Goal: Task Accomplishment & Management: Manage account settings

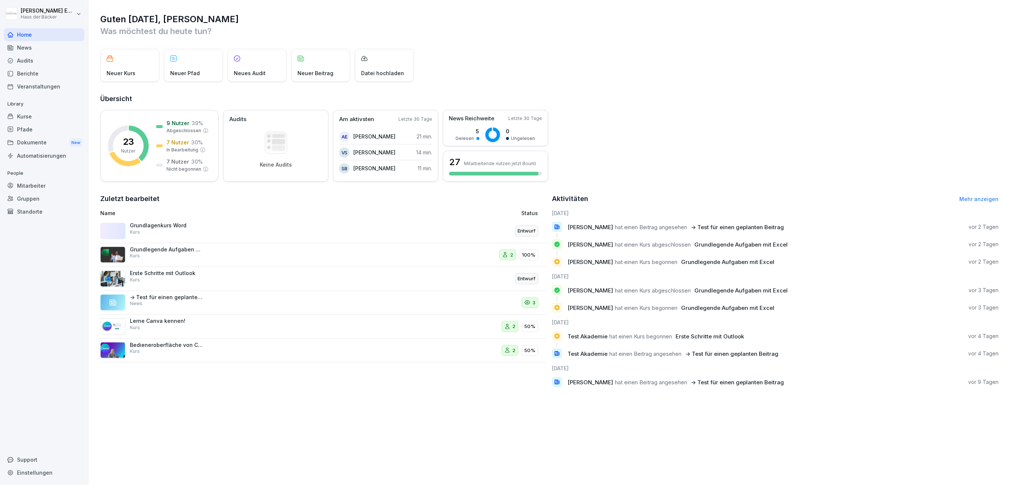
click at [60, 87] on div "Veranstaltungen" at bounding box center [44, 86] width 81 height 13
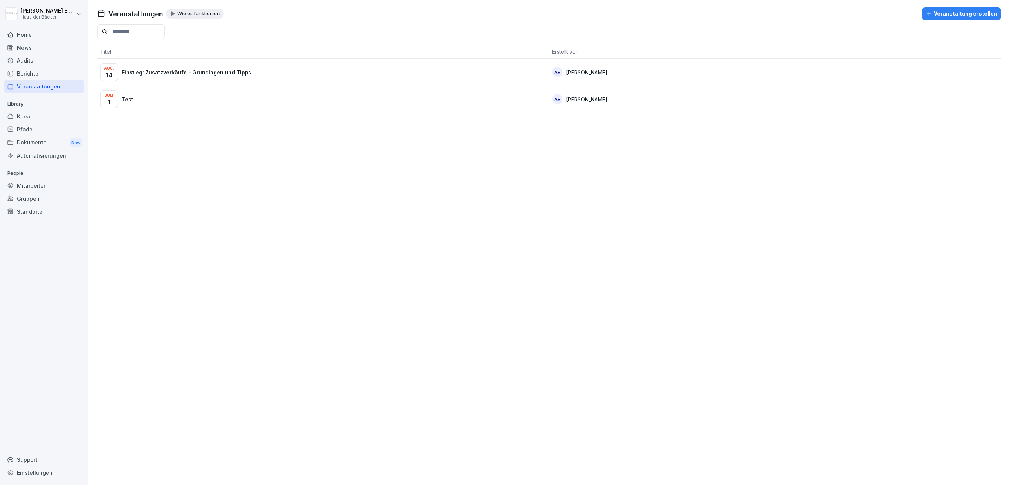
click at [57, 115] on div "Kurse" at bounding box center [44, 116] width 81 height 13
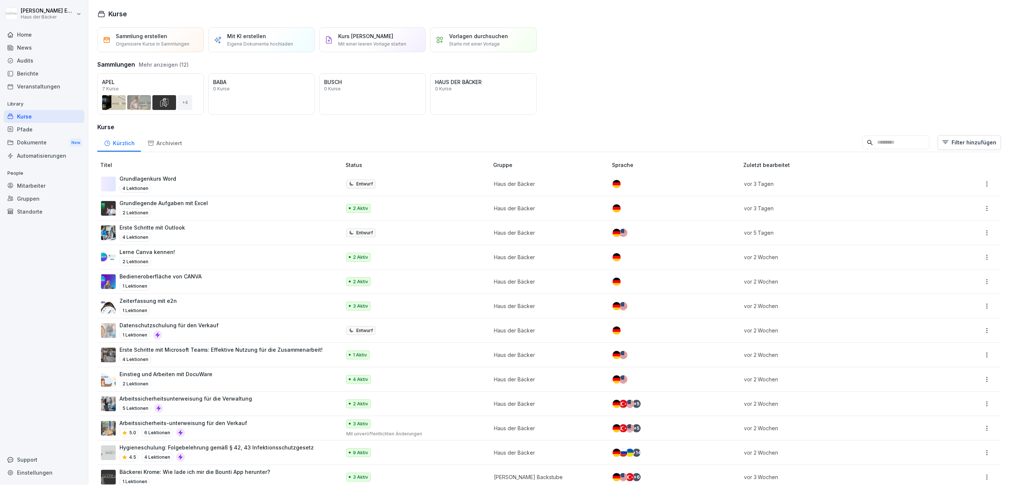
click at [175, 186] on div "Grundlagenkurs Word 4 Lektionen" at bounding box center [217, 184] width 233 height 18
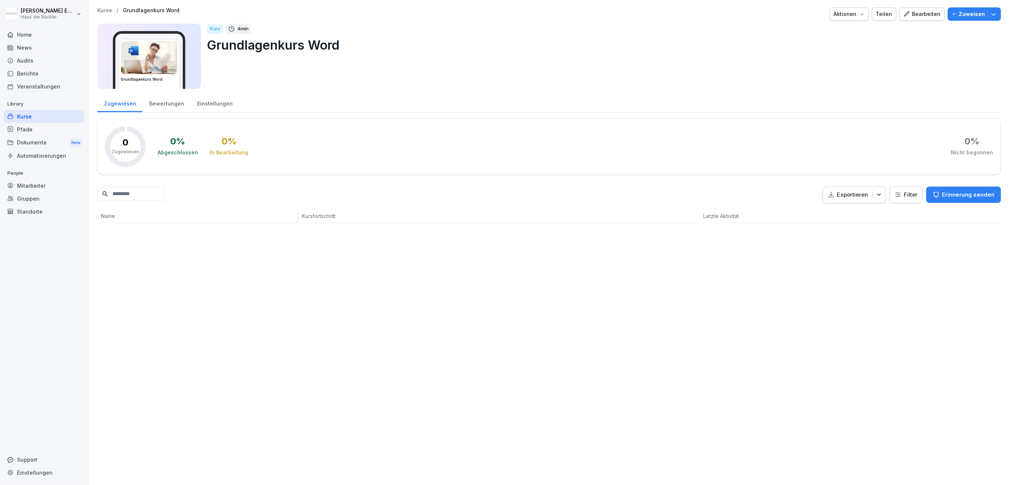
click at [66, 120] on div "Kurse" at bounding box center [44, 116] width 81 height 13
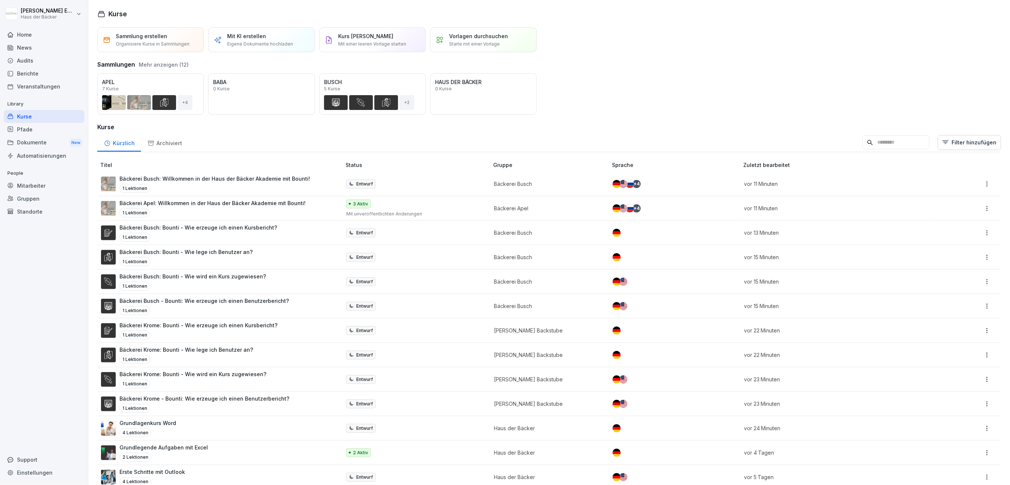
click at [889, 136] on input at bounding box center [895, 142] width 67 height 14
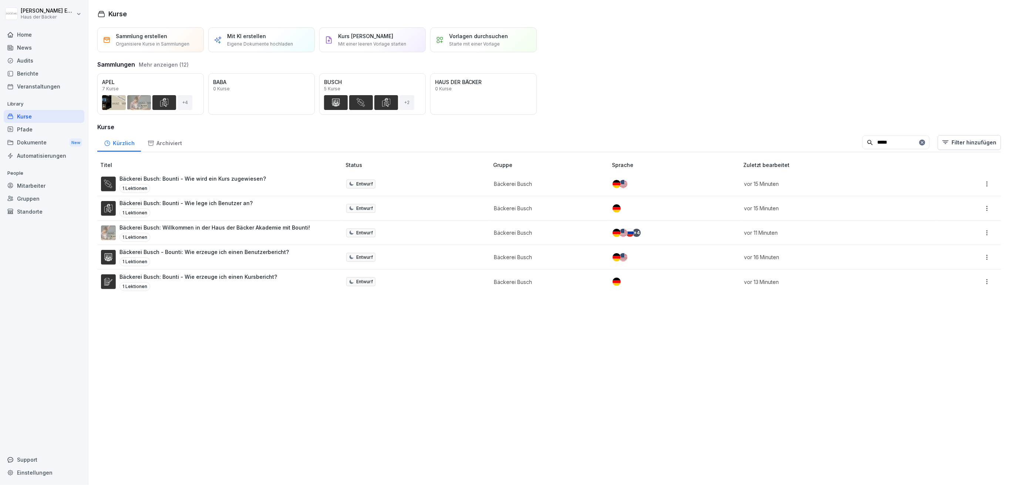
type input "*****"
click at [0, 0] on button "Öffnen" at bounding box center [0, 0] width 0 height 0
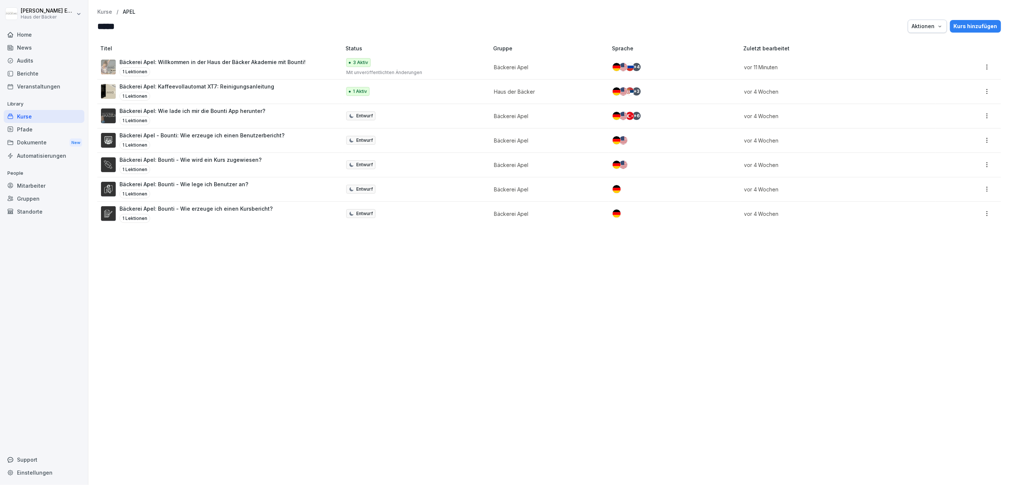
click at [157, 121] on div "1 Lektionen" at bounding box center [192, 120] width 146 height 9
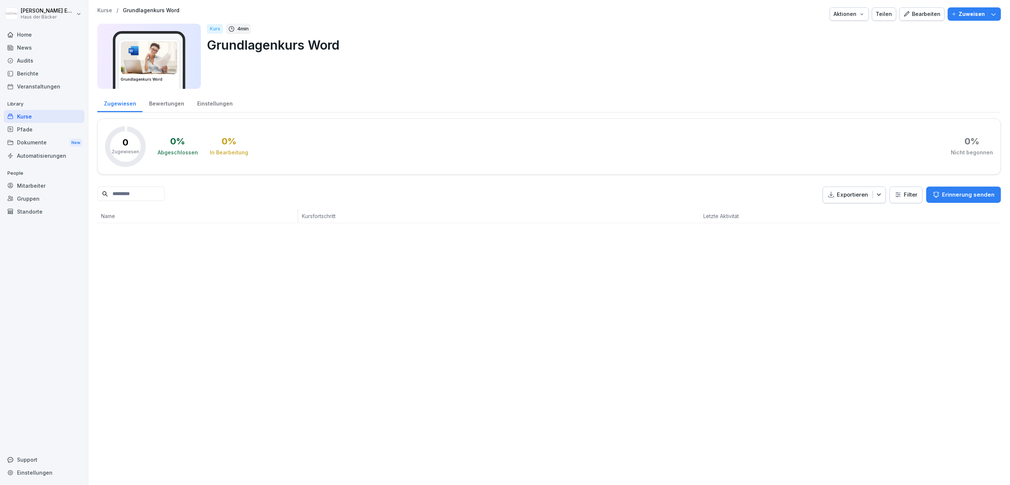
click at [67, 116] on div "Kurse" at bounding box center [44, 116] width 81 height 13
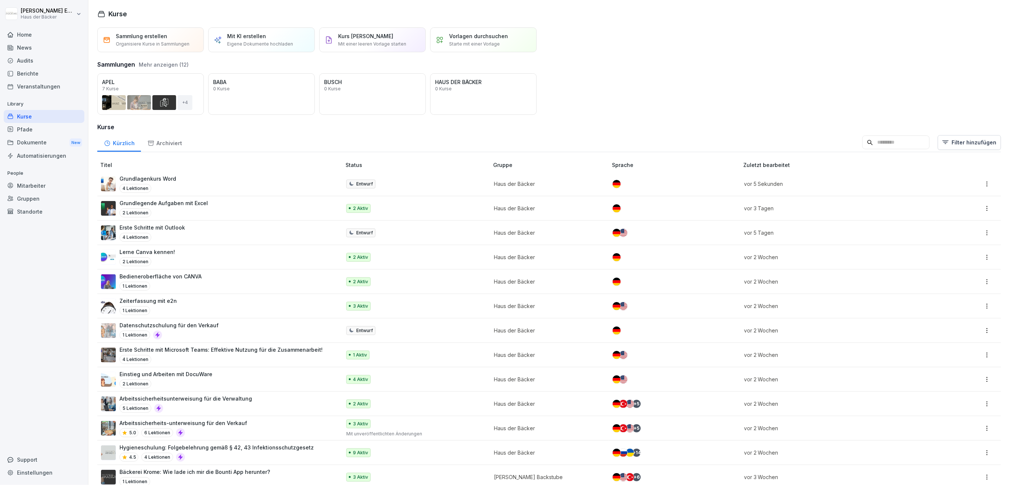
click at [51, 37] on div "Home" at bounding box center [44, 34] width 81 height 13
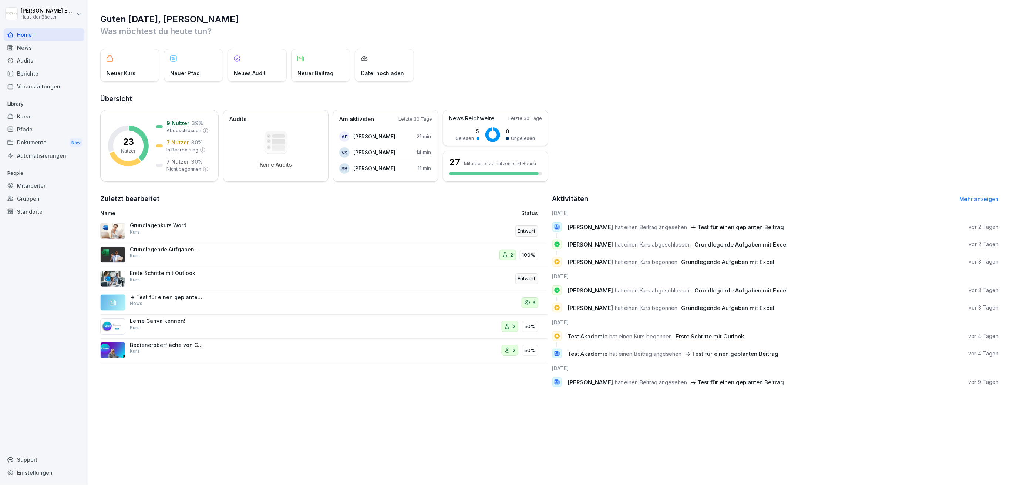
click at [54, 123] on div "Pfade" at bounding box center [44, 129] width 81 height 13
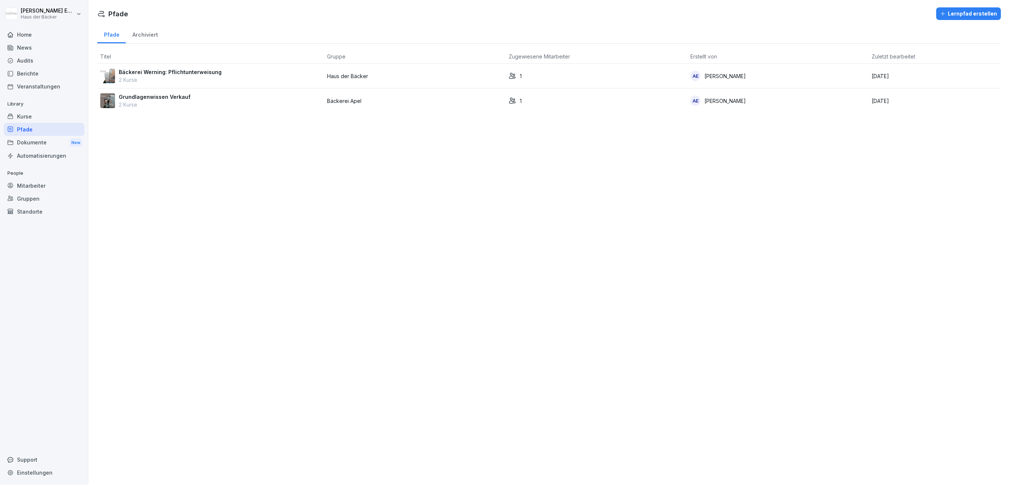
click at [54, 118] on div "Kurse" at bounding box center [44, 116] width 81 height 13
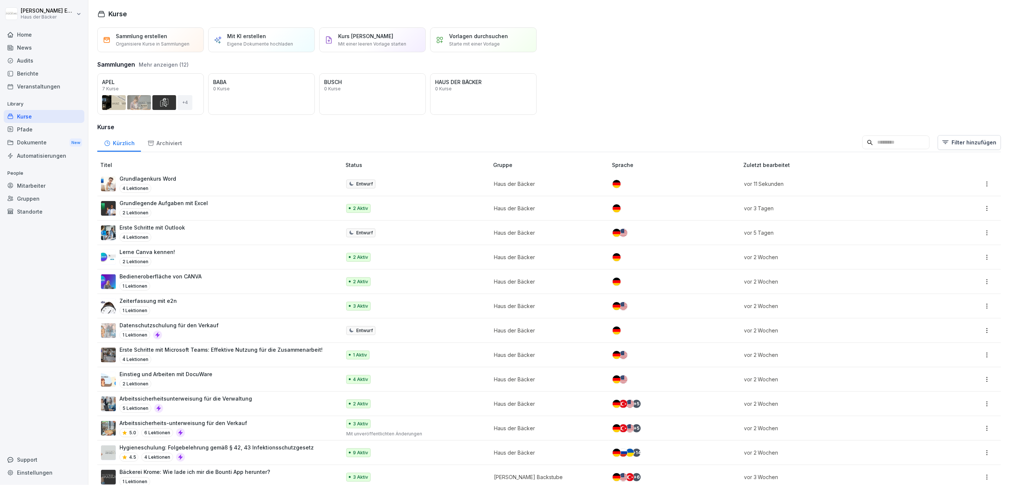
click at [200, 180] on div "Grundlagenkurs Word 4 Lektionen" at bounding box center [217, 184] width 233 height 18
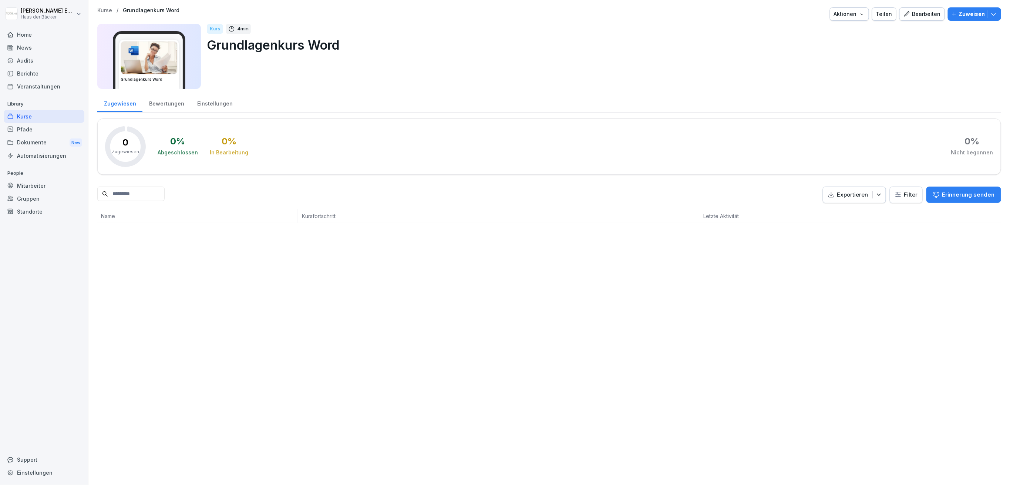
click at [172, 112] on div "Zugewiesen Bewertungen Einstellungen 0 Zugewiesen 0 % Abgeschlossen 0 % In Bear…" at bounding box center [549, 158] width 904 height 130
click at [173, 103] on div "Bewertungen" at bounding box center [166, 102] width 48 height 19
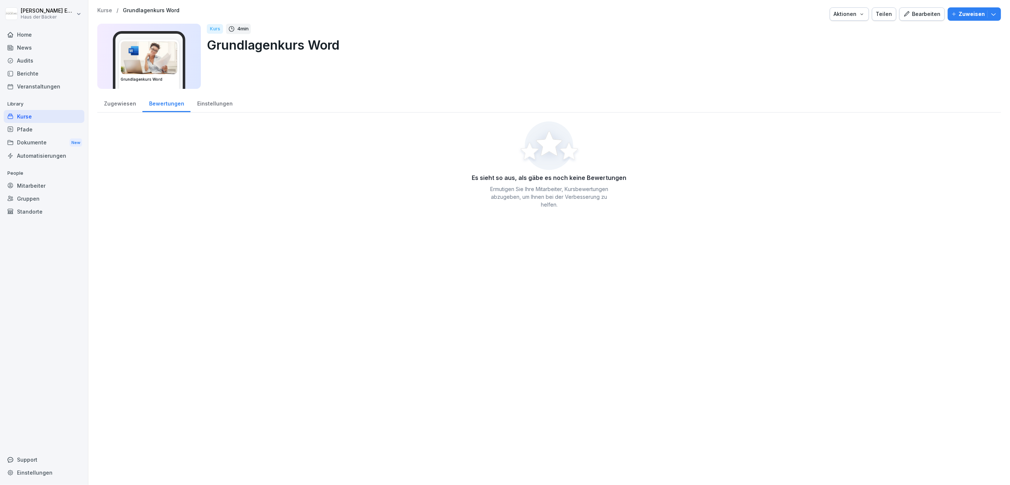
click at [202, 106] on div "Einstellungen" at bounding box center [215, 102] width 48 height 19
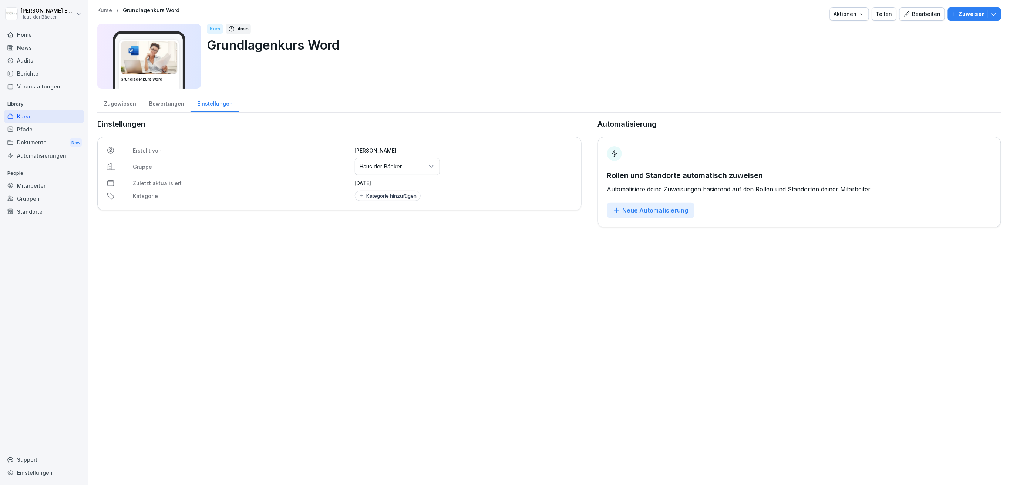
click at [403, 198] on div "Kategorie hinzufügen" at bounding box center [387, 196] width 58 height 6
click at [403, 227] on div "Anleitung" at bounding box center [401, 226] width 66 height 7
click at [402, 227] on div "Anleitung" at bounding box center [401, 226] width 66 height 7
click at [398, 227] on div "IT" at bounding box center [401, 226] width 66 height 7
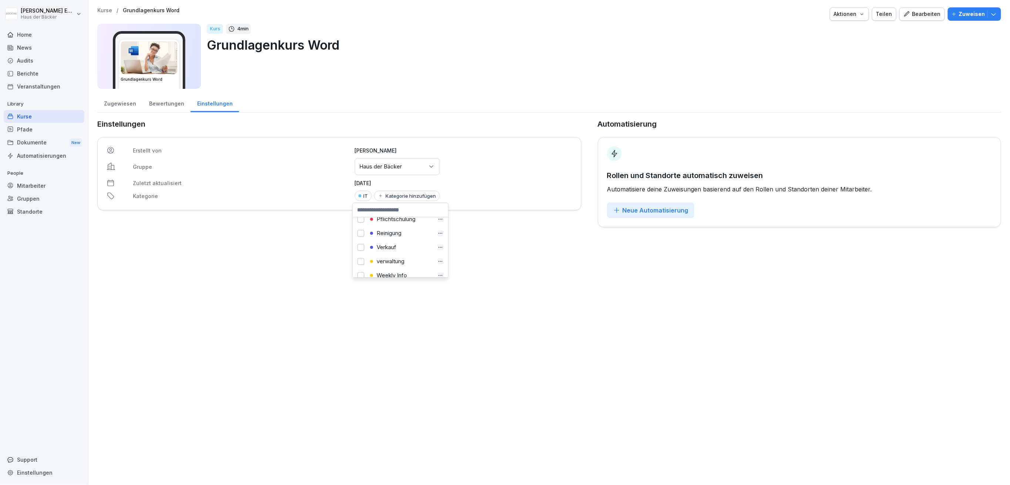
scroll to position [148, 0]
click at [438, 251] on icon "button" at bounding box center [441, 254] width 6 height 6
click at [543, 253] on div "Kurse / Grundlagenkurs Word Aktionen Teilen Bearbeiten Zuweisen Grundlagenkurs …" at bounding box center [548, 242] width 921 height 485
click at [847, 17] on div "Aktionen" at bounding box center [849, 14] width 31 height 8
click at [914, 16] on div "Bearbeiten" at bounding box center [921, 14] width 37 height 8
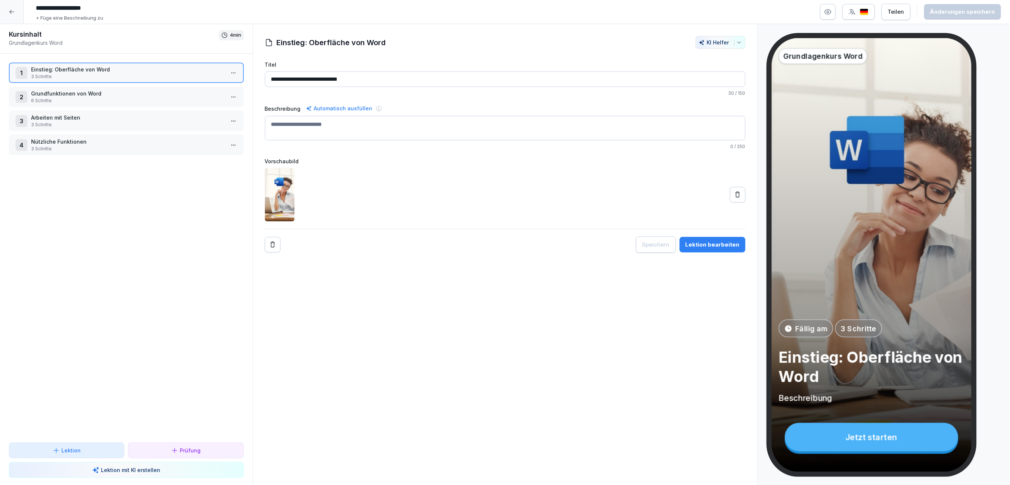
click at [22, 11] on div at bounding box center [12, 12] width 24 height 24
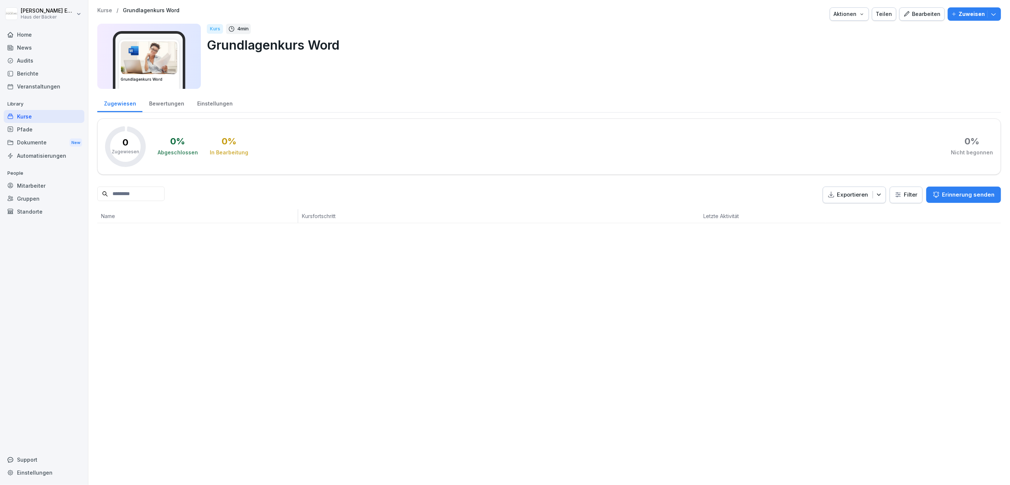
click at [843, 16] on div "Aktionen" at bounding box center [849, 14] width 31 height 8
click at [842, 55] on p "Zertifikatseinstellungen" at bounding box center [826, 56] width 57 height 7
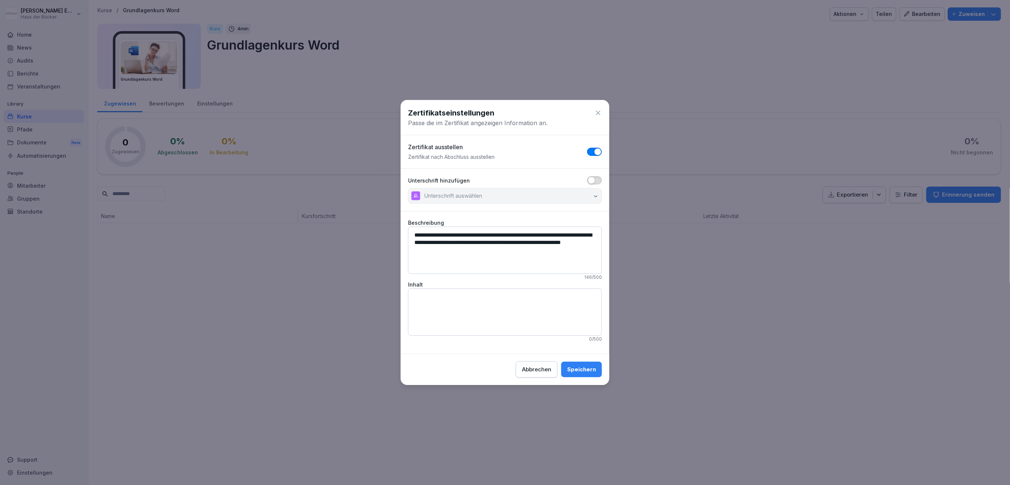
click at [593, 152] on button "button" at bounding box center [594, 152] width 15 height 8
click at [588, 370] on div "Speichern" at bounding box center [581, 369] width 29 height 8
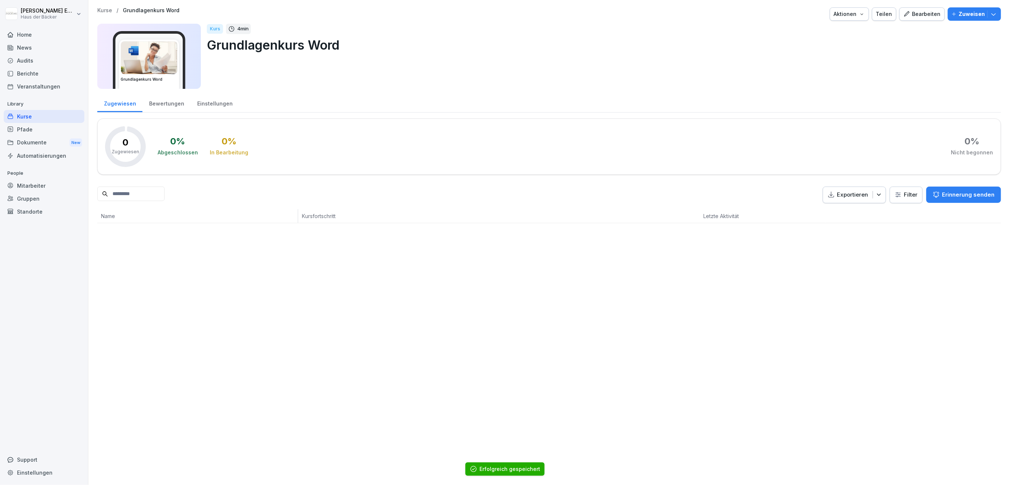
click at [47, 118] on div "Kurse" at bounding box center [44, 116] width 81 height 13
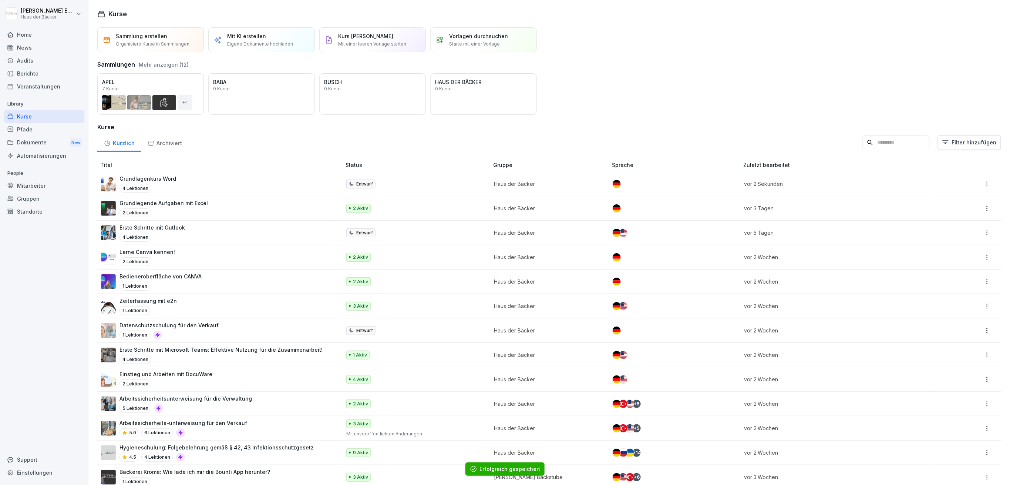
click at [163, 66] on button "Mehr anzeigen (12)" at bounding box center [164, 65] width 50 height 8
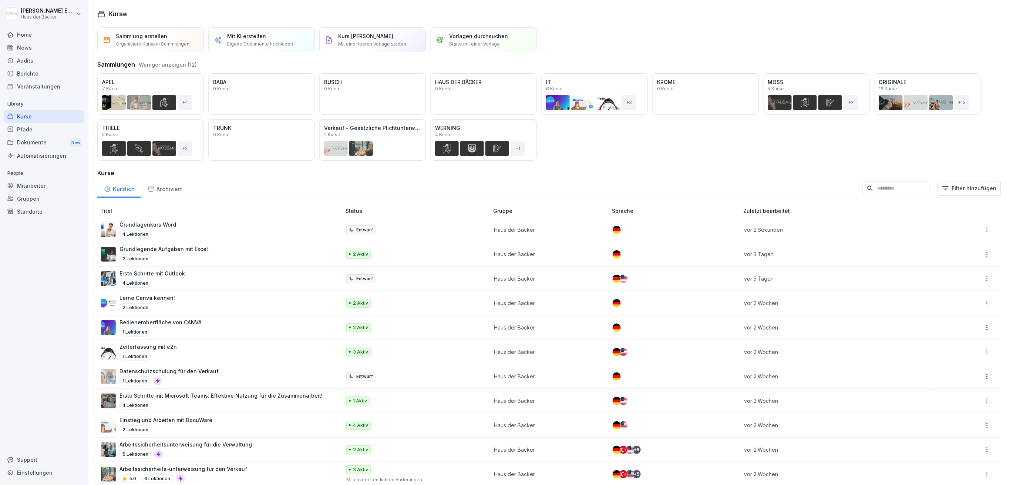
click at [0, 0] on div "Öffnen" at bounding box center [0, 0] width 0 height 0
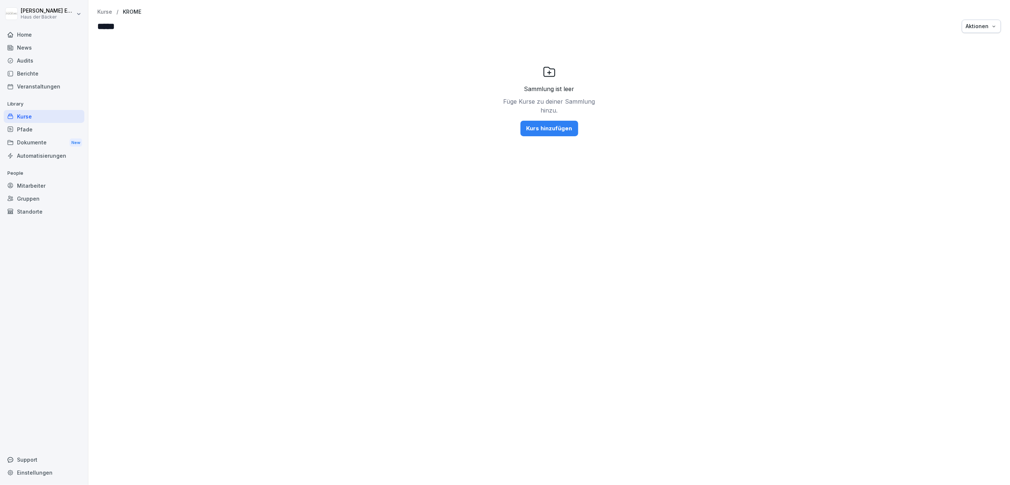
click at [557, 127] on div "Kurs hinzufügen" at bounding box center [549, 128] width 46 height 8
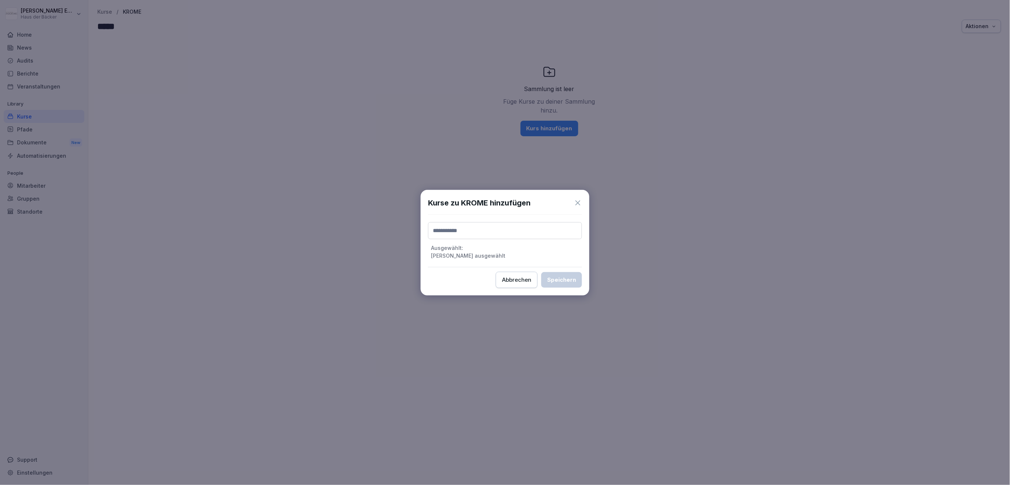
click at [536, 236] on input at bounding box center [505, 230] width 154 height 17
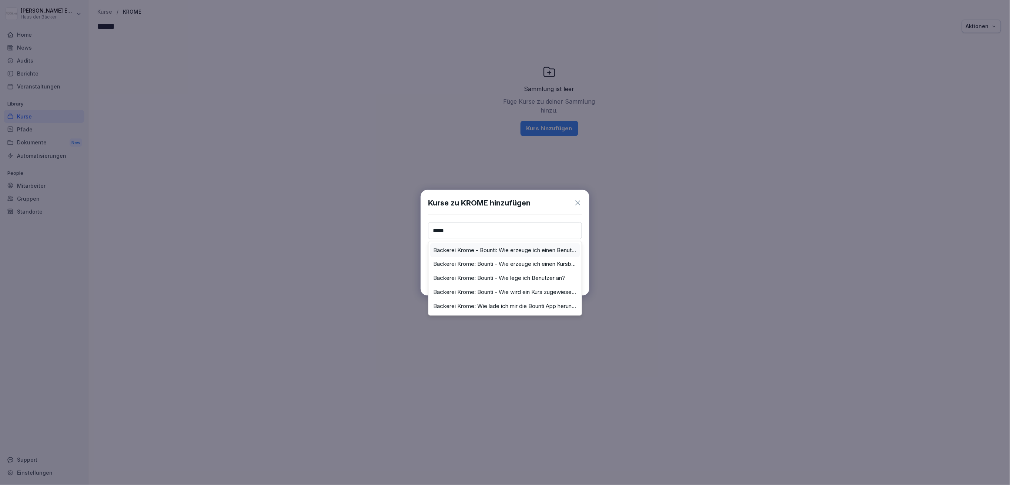
type input "*****"
click at [516, 250] on label "Bäckerei Krome - Bounti: Wie erzeuge ich einen Benutzerbericht?" at bounding box center [505, 250] width 144 height 7
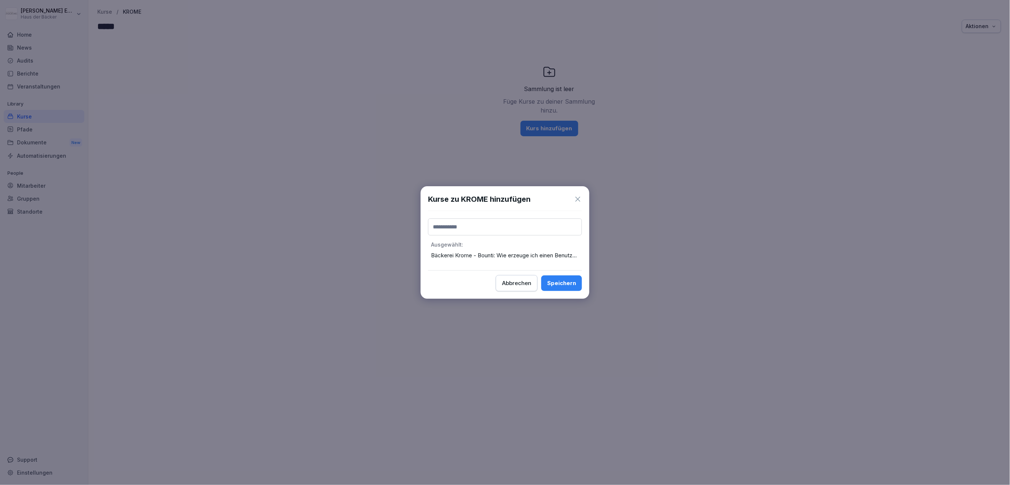
click at [502, 218] on div "Ausgewählt : Bäckerei Krome - Bounti: Wie erzeuge ich einen Benutzerbericht?" at bounding box center [505, 240] width 154 height 44
click at [499, 233] on input at bounding box center [505, 226] width 154 height 17
type input "*****"
click at [516, 250] on div "Bäckerei Krome: Bounti - Wie erzeuge ich einen Kursbericht?" at bounding box center [504, 247] width 149 height 14
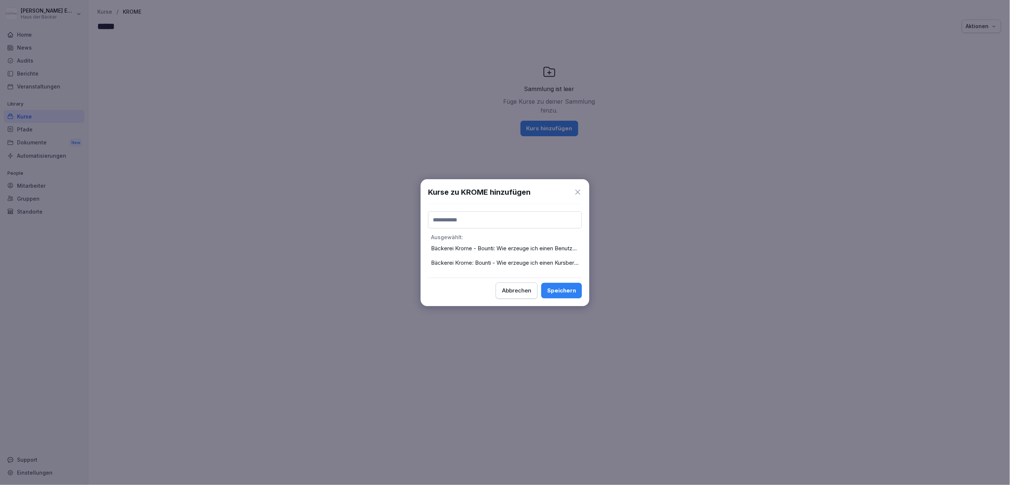
click at [512, 223] on input at bounding box center [505, 219] width 154 height 17
type input "*****"
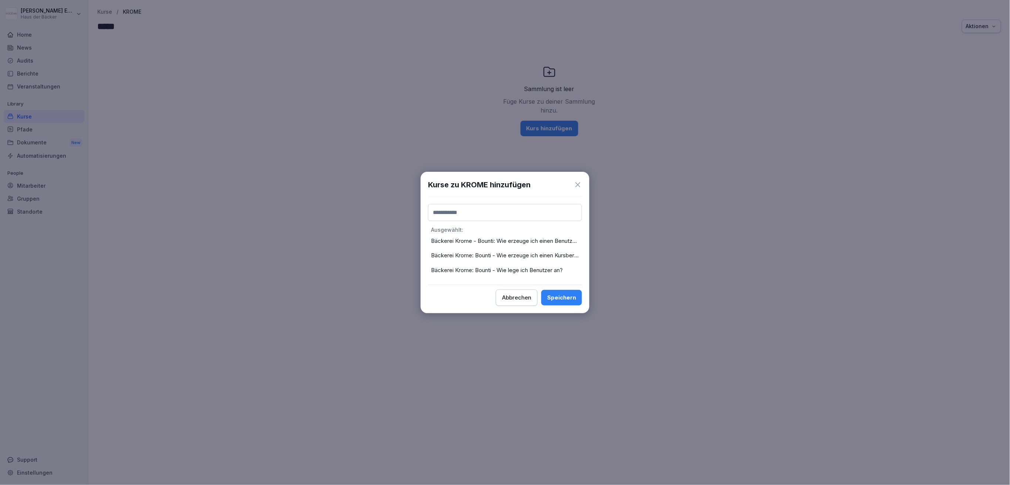
click at [500, 222] on div "Ausgewählt : Bäckerei Krome - Bounti: Wie erzeuge ich einen Benutzerbericht? Bä…" at bounding box center [505, 241] width 154 height 74
click at [510, 216] on input at bounding box center [505, 212] width 154 height 17
type input "*****"
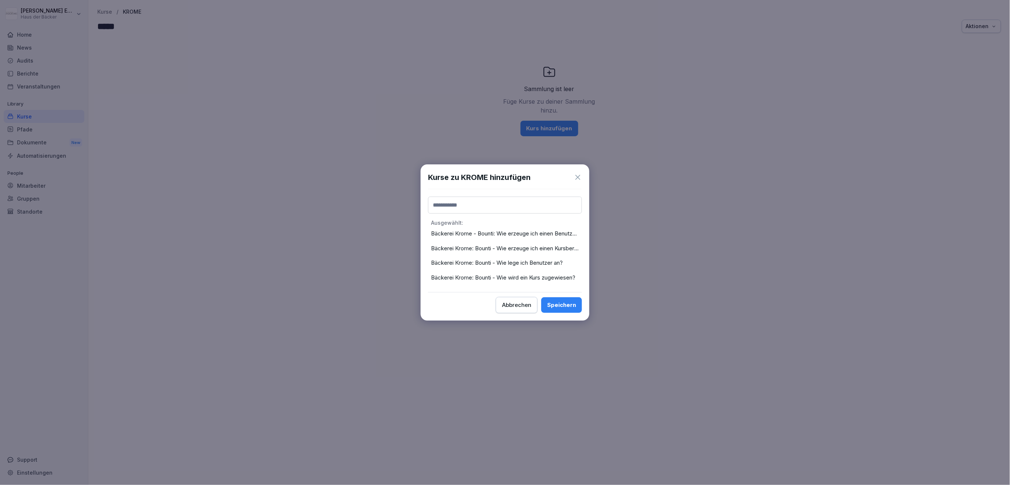
click at [492, 209] on input at bounding box center [505, 204] width 154 height 17
type input "*****"
click at [489, 230] on div "Bäckerei Krome: Wie lade ich mir die Bounti App herunter?" at bounding box center [504, 225] width 149 height 14
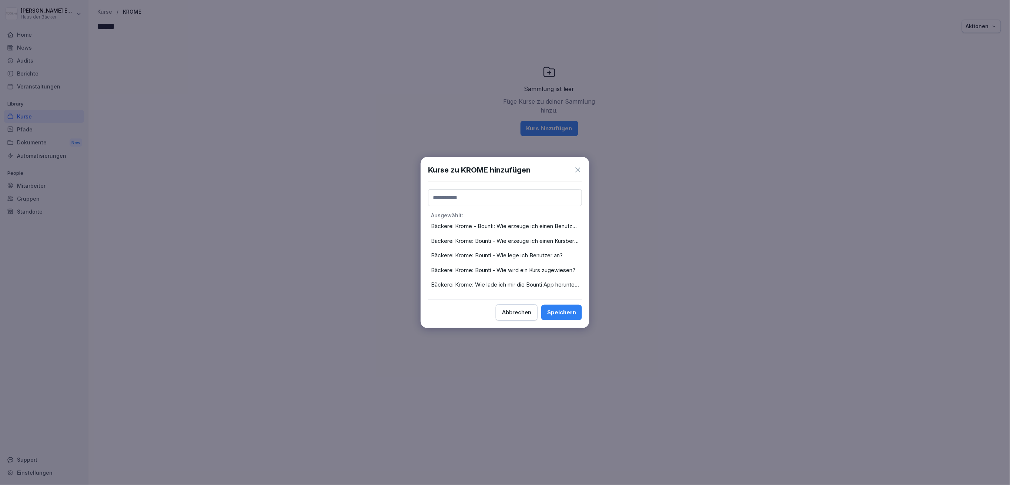
click at [552, 313] on div "Speichern" at bounding box center [561, 312] width 29 height 8
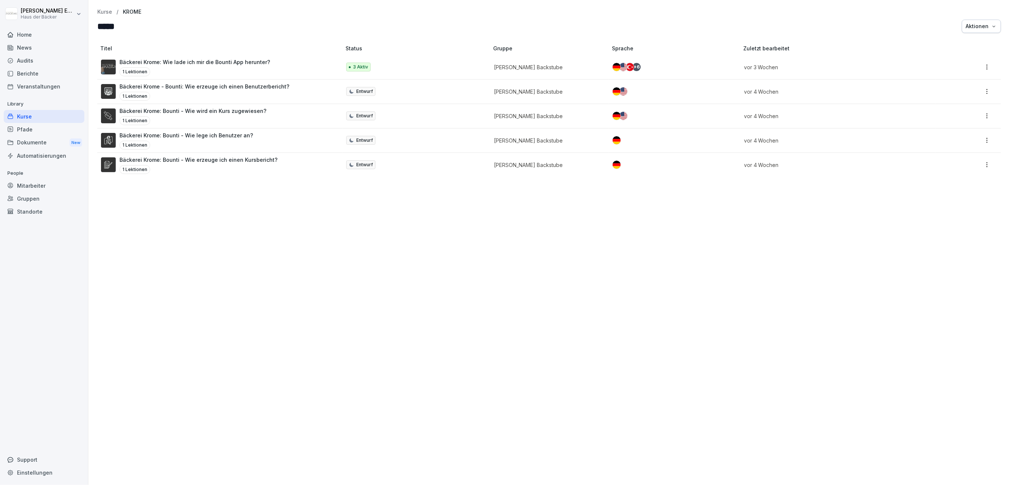
click at [317, 69] on div "Bäckerei Krome: Wie lade ich mir die Bounti App herunter? 1 Lektionen" at bounding box center [217, 67] width 233 height 18
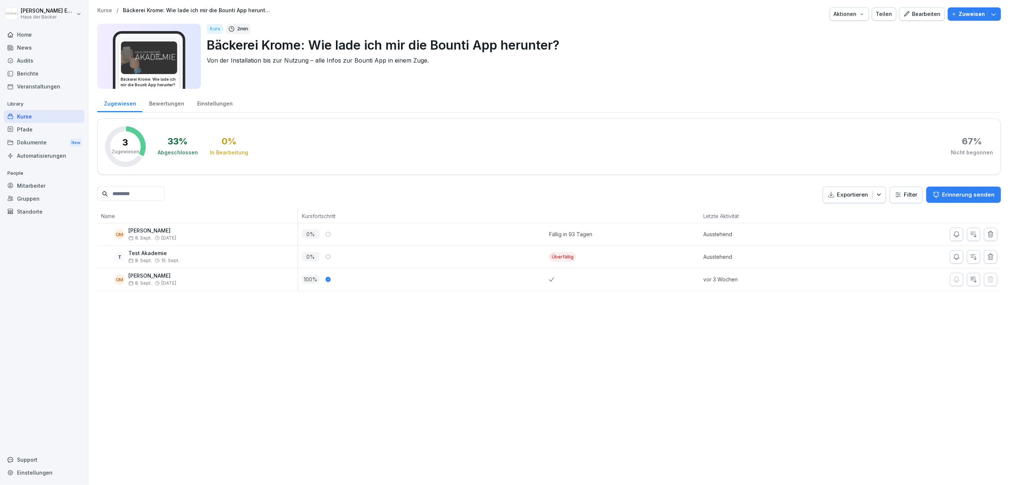
click at [850, 9] on button "Aktionen" at bounding box center [849, 13] width 39 height 13
click at [838, 59] on p "Zertifikatseinstellungen" at bounding box center [826, 56] width 57 height 7
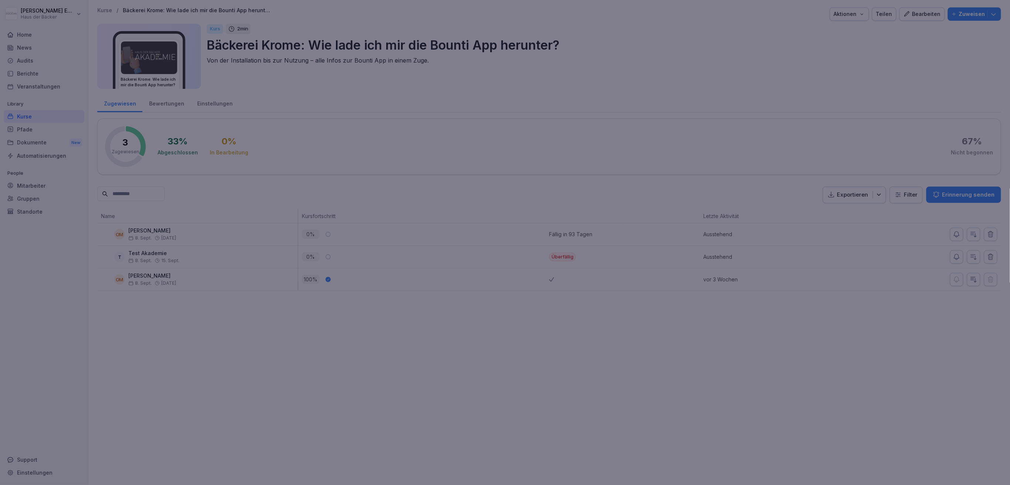
click at [766, 103] on div at bounding box center [505, 242] width 1010 height 485
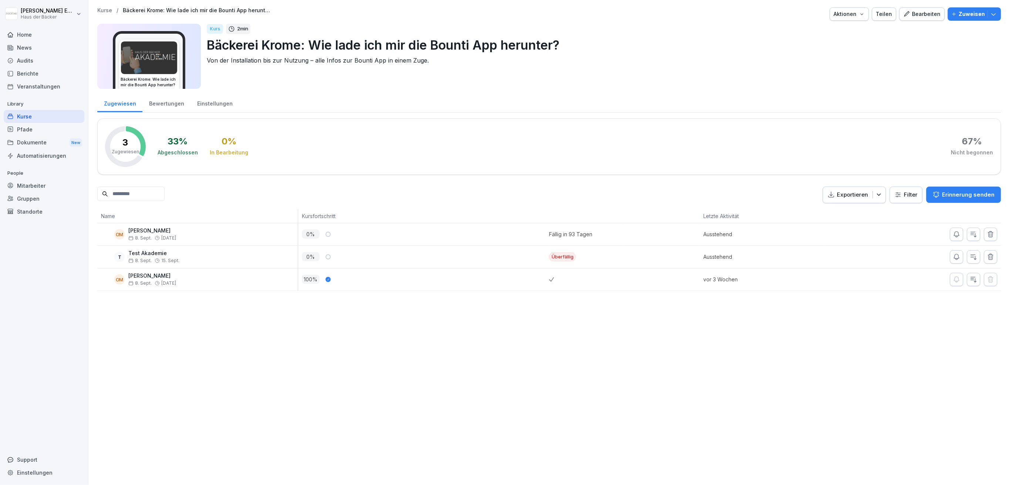
click at [67, 112] on div "Kurse" at bounding box center [44, 116] width 81 height 13
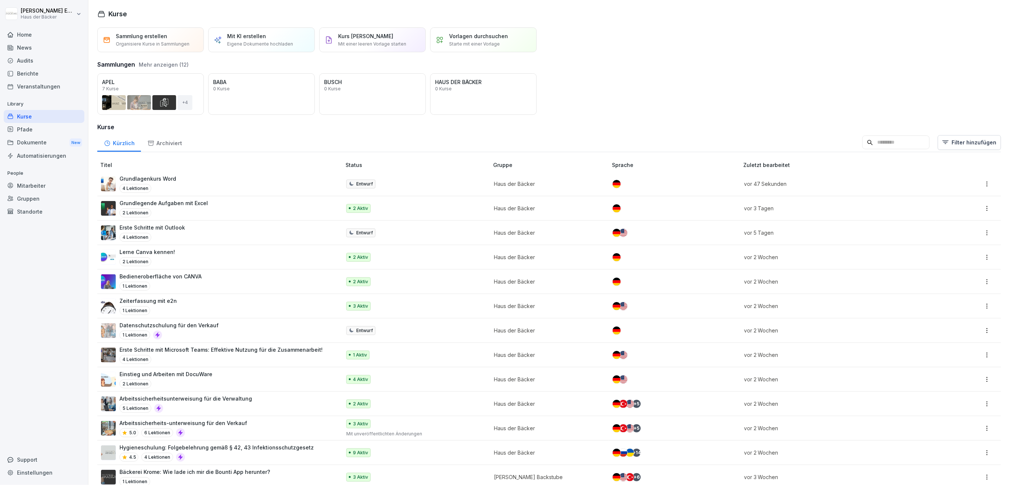
click at [165, 61] on button "Mehr anzeigen (12)" at bounding box center [164, 65] width 50 height 8
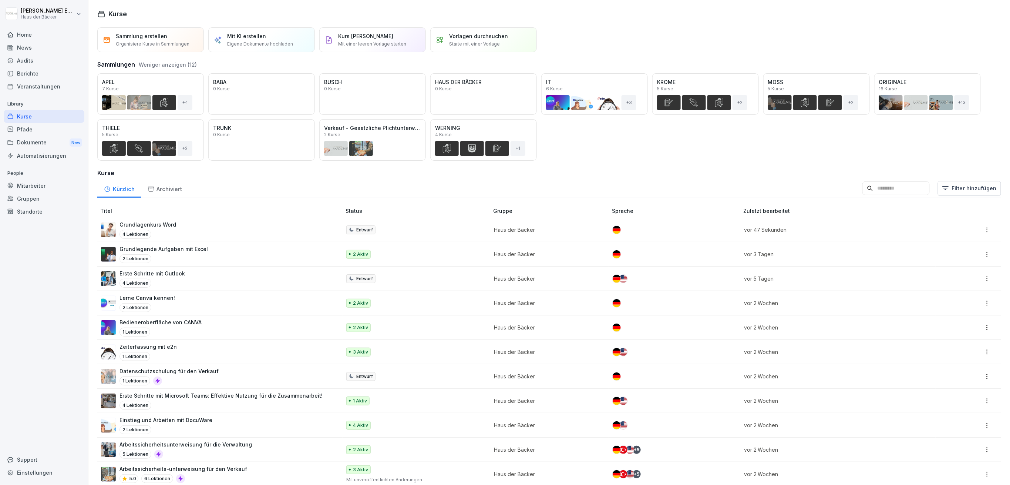
click at [0, 0] on div "Öffnen" at bounding box center [0, 0] width 0 height 0
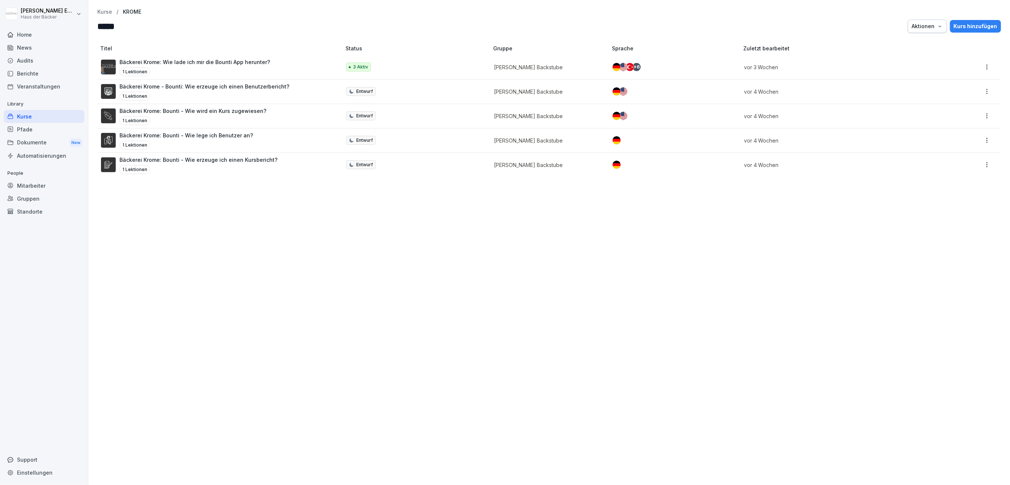
click at [498, 95] on p "[PERSON_NAME] Backstube" at bounding box center [547, 92] width 106 height 8
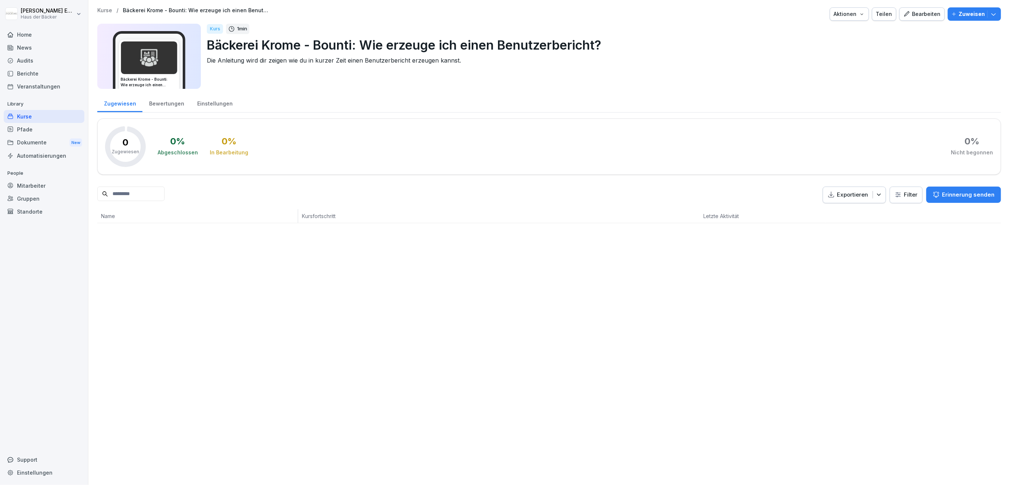
click at [851, 14] on div "Aktionen" at bounding box center [849, 14] width 31 height 8
click at [844, 30] on div "Kurs duplizieren" at bounding box center [824, 31] width 82 height 13
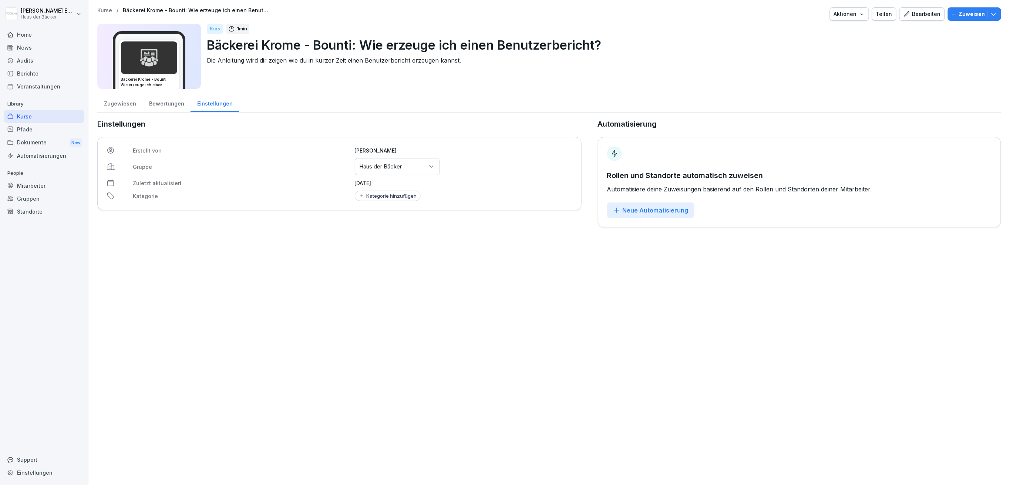
click at [839, 18] on div "Aktionen" at bounding box center [849, 14] width 31 height 8
click at [826, 82] on p "Kurs löschen" at bounding box center [813, 81] width 31 height 7
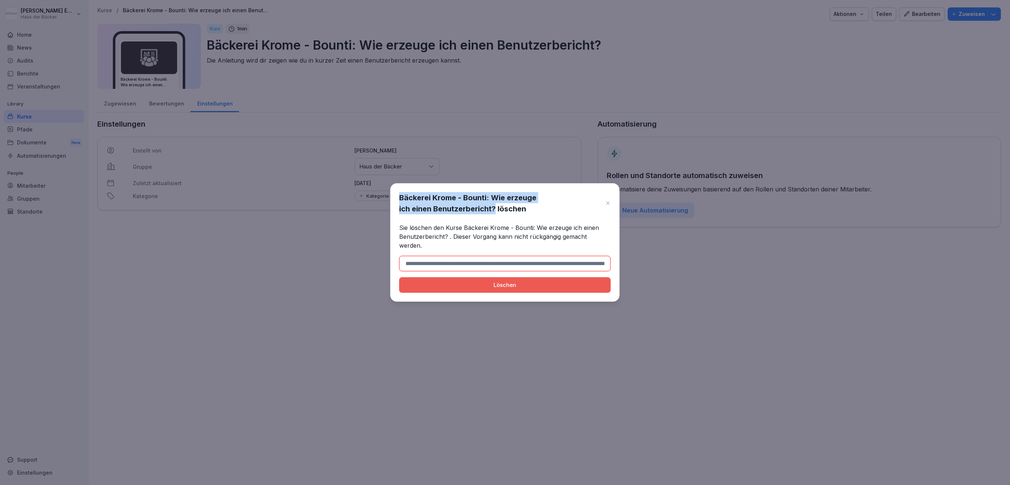
drag, startPoint x: 400, startPoint y: 198, endPoint x: 495, endPoint y: 214, distance: 96.7
click at [495, 214] on h1 "Bäckerei Krome - Bounti: Wie erzeuge ich einen Benutzerbericht? löschen" at bounding box center [500, 203] width 202 height 22
copy h1 "Bäckerei Krome - Bounti: Wie erzeuge ich einen Benutzerbericht?"
click at [465, 261] on input at bounding box center [505, 264] width 212 height 16
paste input "**********"
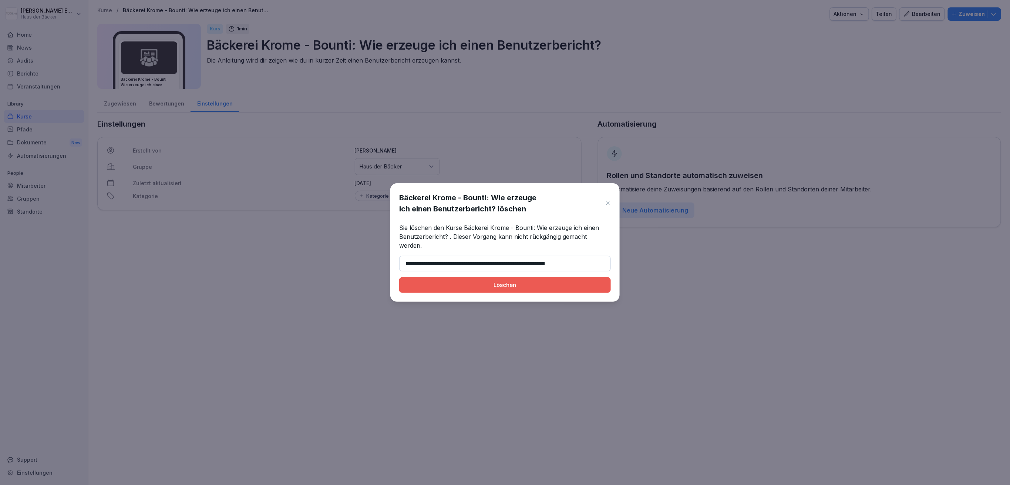
click at [519, 282] on div "Löschen" at bounding box center [505, 285] width 200 height 8
type input "**********"
click at [554, 283] on div "Löschen" at bounding box center [505, 285] width 200 height 8
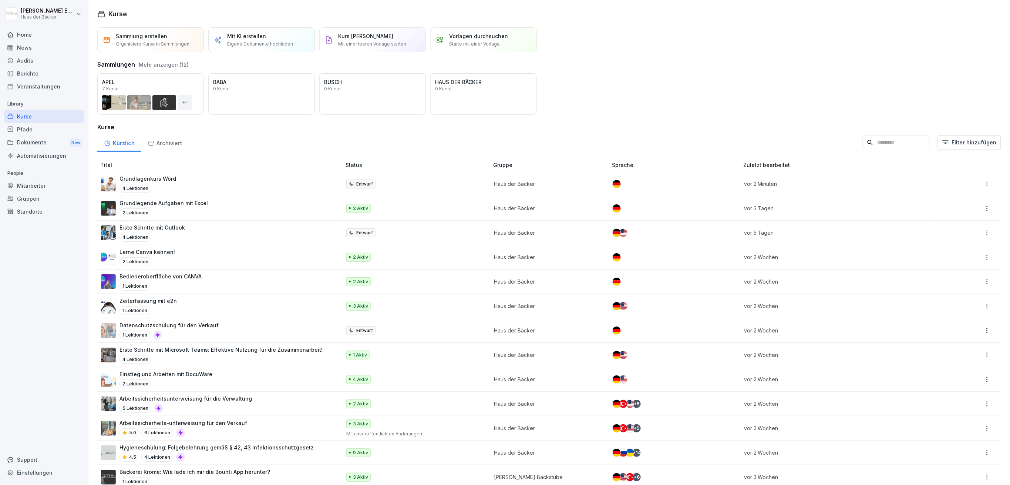
click at [173, 65] on button "Mehr anzeigen (12)" at bounding box center [164, 65] width 50 height 8
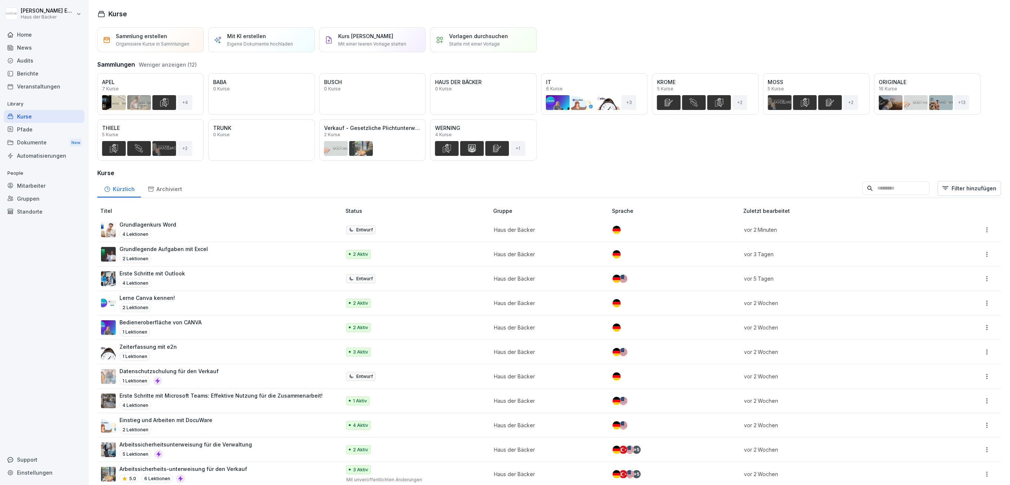
click at [0, 0] on div "Öffnen" at bounding box center [0, 0] width 0 height 0
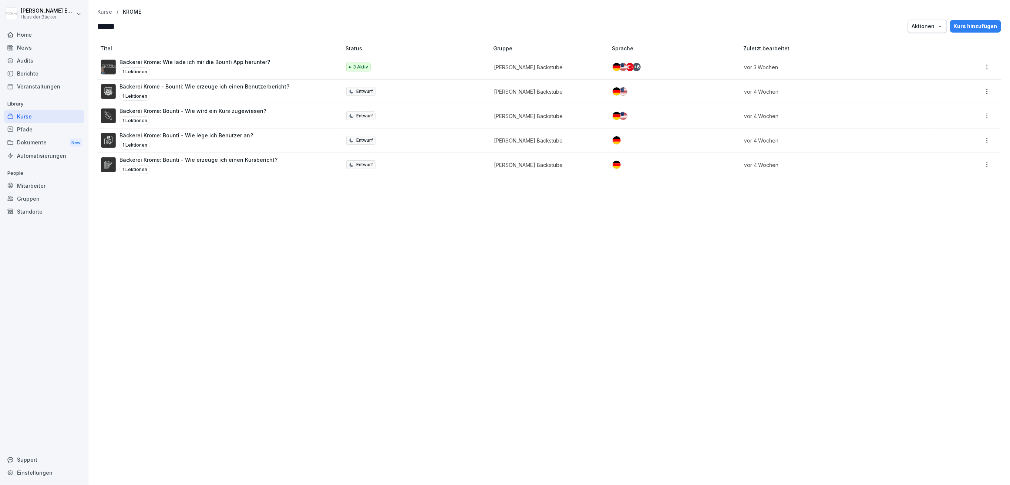
click at [213, 87] on p "Bäckerei Krome - Bounti: Wie erzeuge ich einen Benutzerbericht?" at bounding box center [204, 86] width 170 height 8
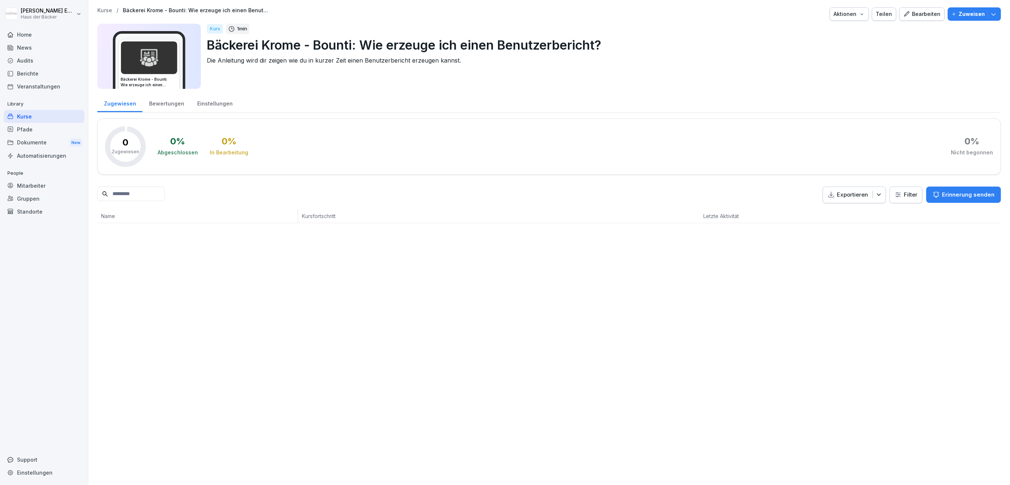
click at [860, 8] on button "Aktionen" at bounding box center [849, 13] width 39 height 13
click at [840, 60] on div "Zertifikatseinstellungen" at bounding box center [824, 56] width 82 height 13
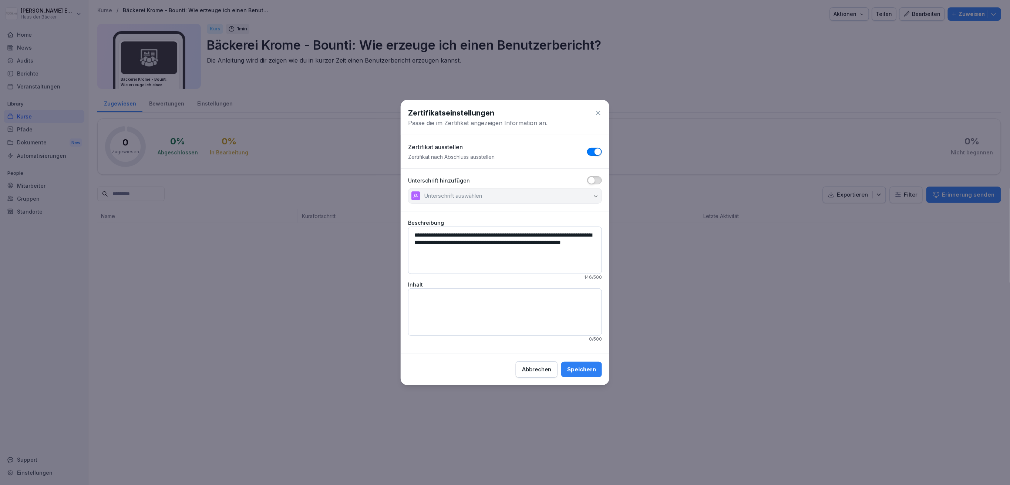
click at [593, 148] on button "button" at bounding box center [594, 152] width 15 height 8
drag, startPoint x: 594, startPoint y: 368, endPoint x: 595, endPoint y: 363, distance: 5.3
click at [595, 364] on button "Speichern" at bounding box center [581, 369] width 41 height 16
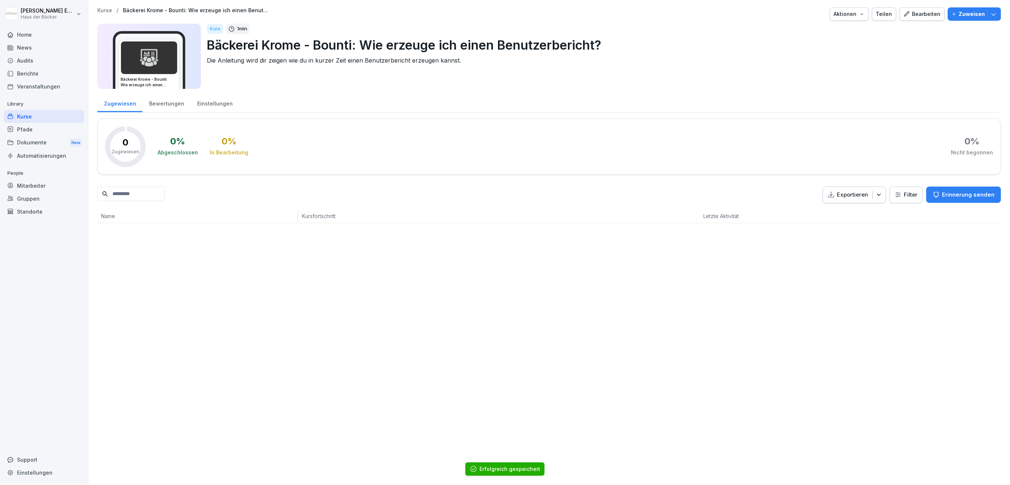
click at [109, 10] on p "Kurse" at bounding box center [104, 10] width 15 height 6
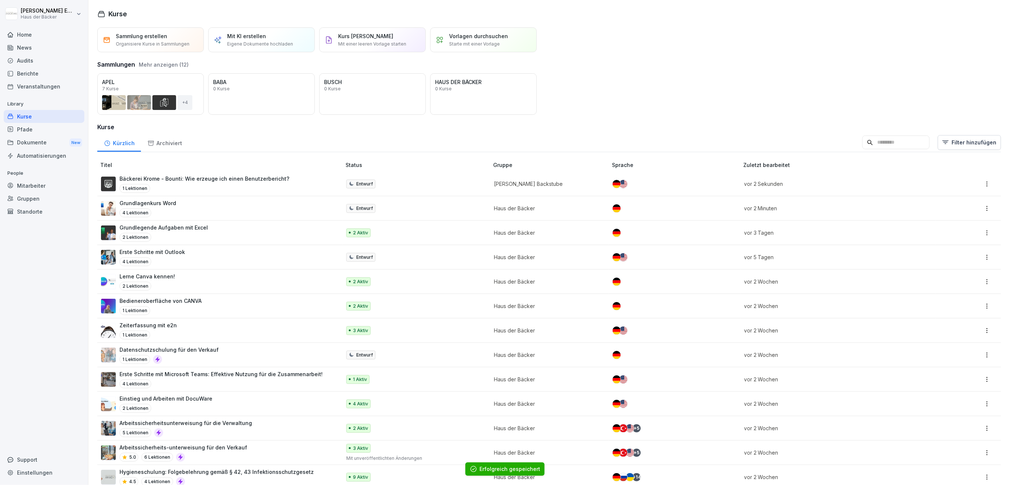
click at [170, 61] on button "Mehr anzeigen (12)" at bounding box center [164, 65] width 50 height 8
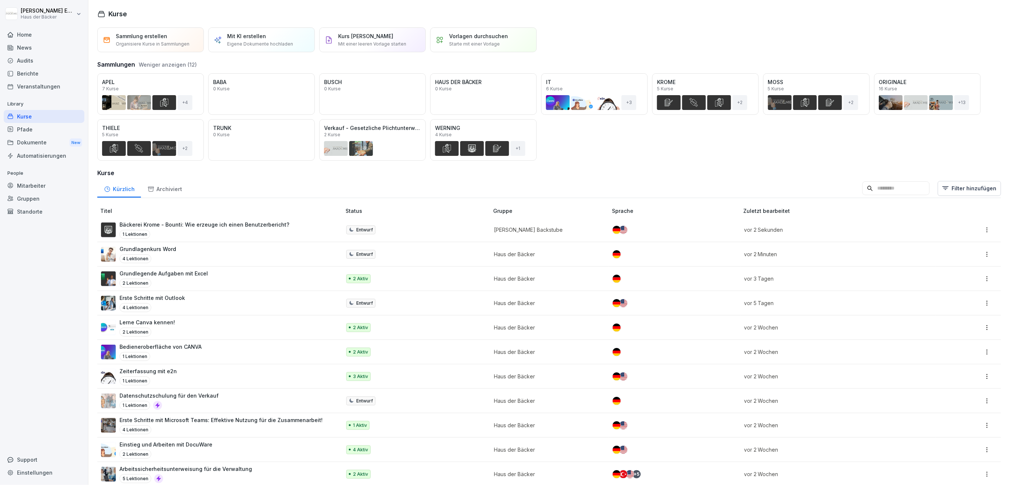
click at [0, 0] on div "Öffnen" at bounding box center [0, 0] width 0 height 0
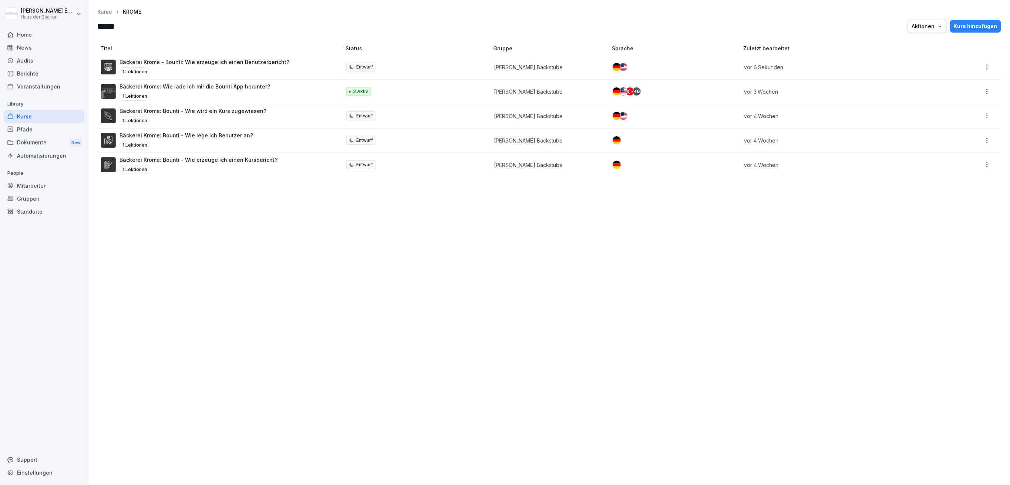
click at [527, 118] on p "[PERSON_NAME] Backstube" at bounding box center [547, 116] width 106 height 8
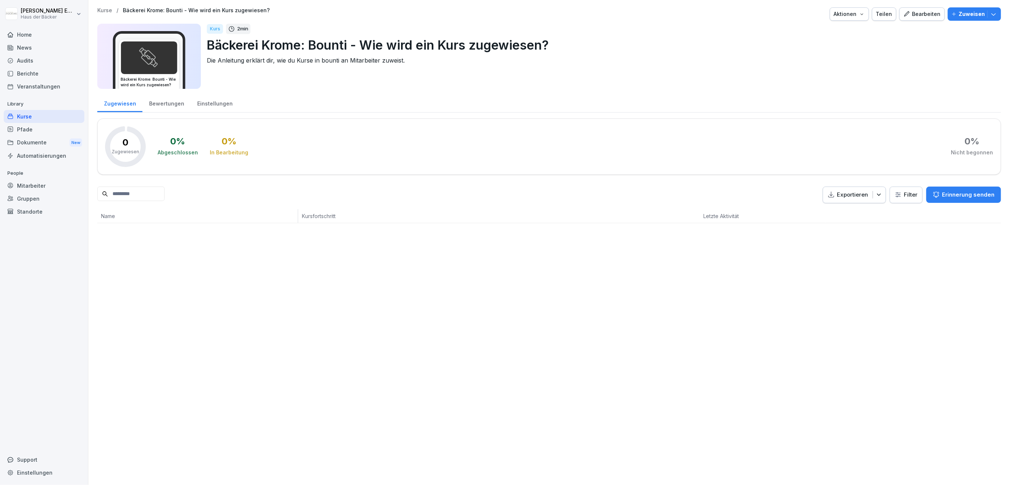
click at [854, 12] on div "Aktionen" at bounding box center [849, 14] width 31 height 8
click at [841, 56] on p "Zertifikatseinstellungen" at bounding box center [826, 56] width 57 height 7
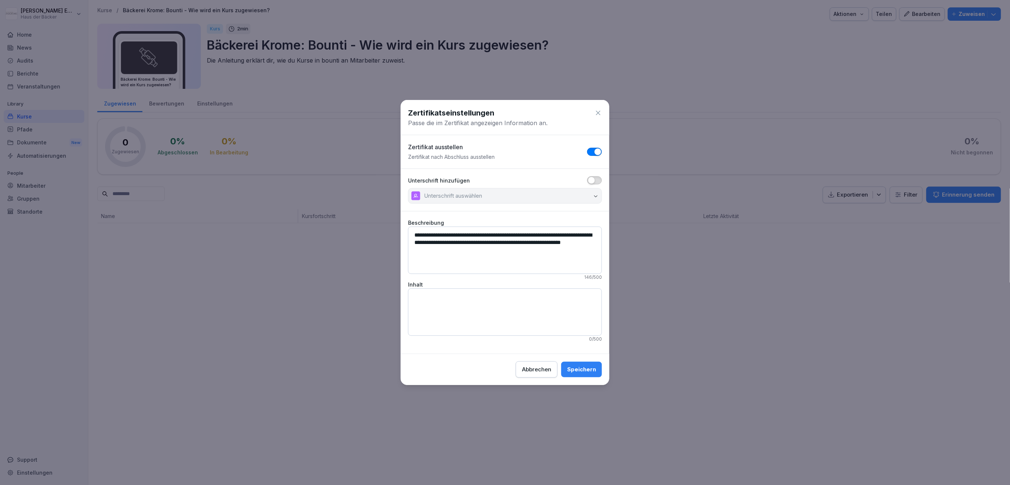
click at [596, 151] on span "button" at bounding box center [597, 151] width 7 height 7
click at [598, 368] on button "Speichern" at bounding box center [581, 369] width 41 height 16
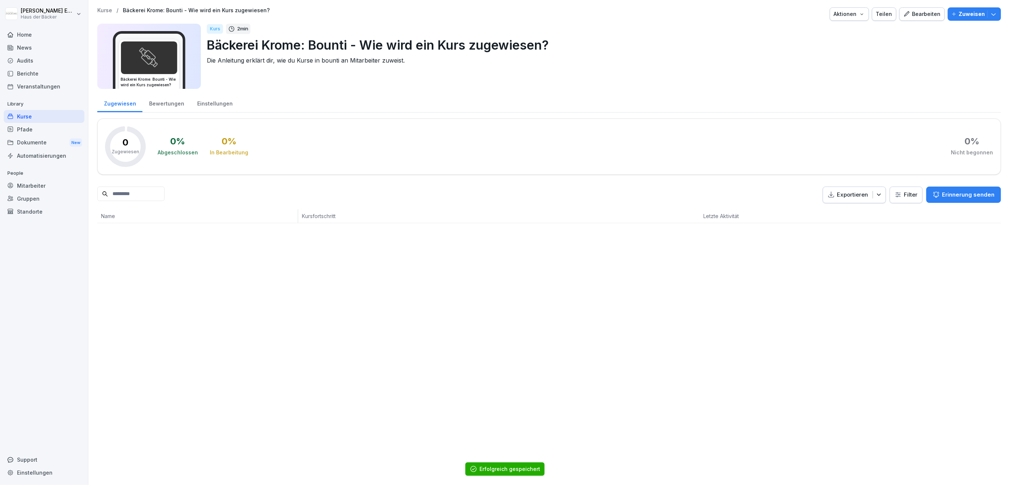
click at [73, 114] on div "Kurse" at bounding box center [44, 116] width 81 height 13
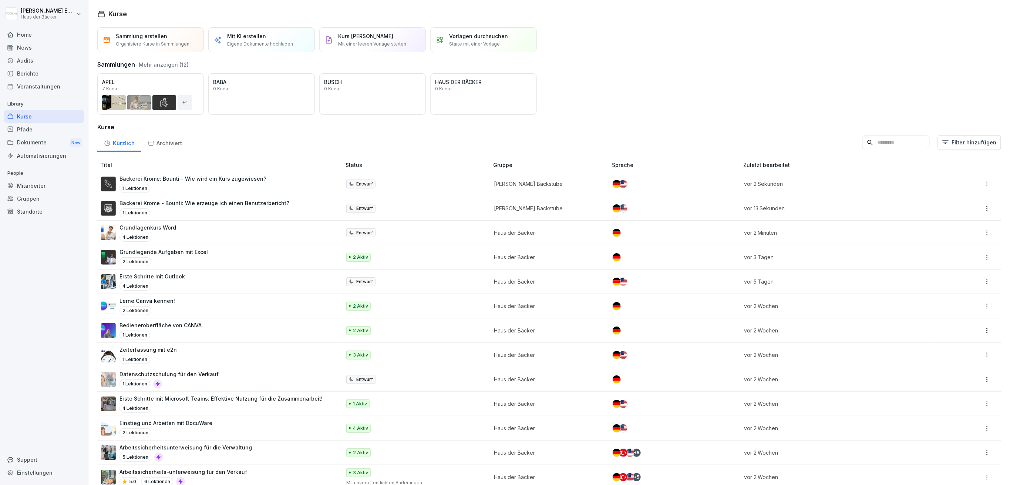
click at [172, 65] on button "Mehr anzeigen (12)" at bounding box center [164, 65] width 50 height 8
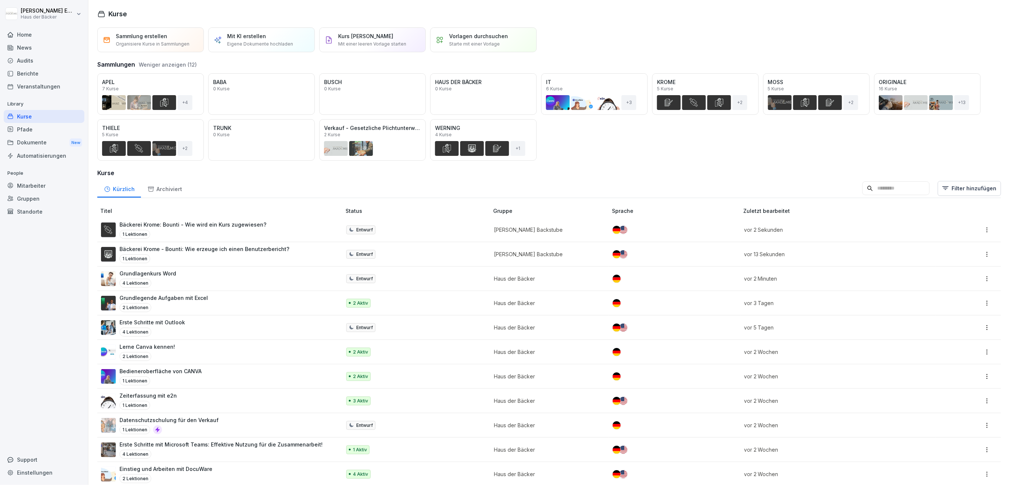
click at [0, 0] on div "Öffnen" at bounding box center [0, 0] width 0 height 0
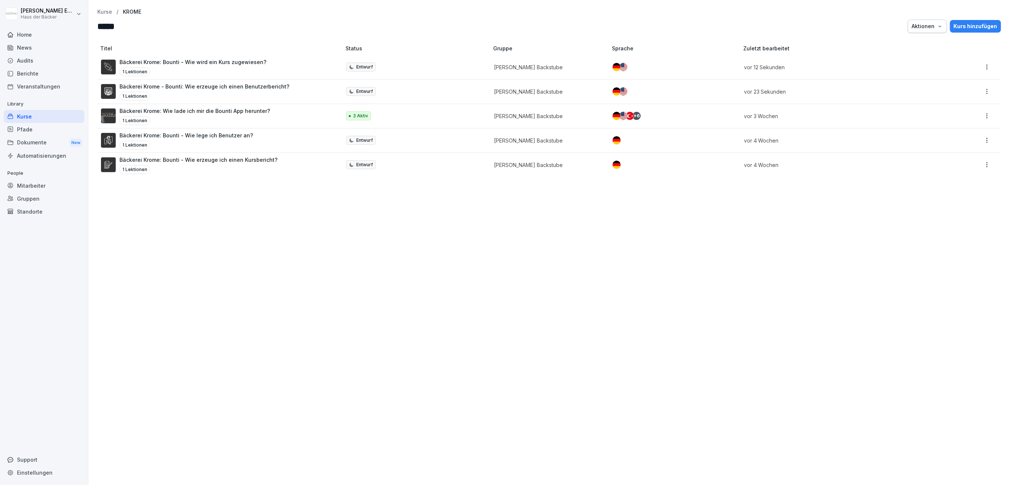
click at [633, 120] on div "+ 6" at bounding box center [637, 116] width 8 height 8
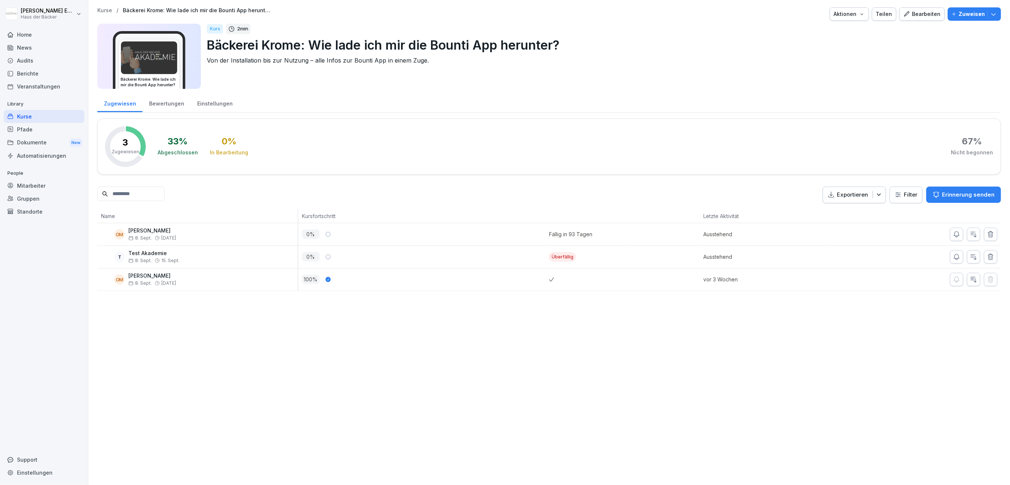
click at [843, 7] on div "Kurse / Bäckerei Krome: Wie lade ich mir die Bounti App herunter? Aktionen Teil…" at bounding box center [548, 149] width 921 height 298
click at [836, 24] on div "Kurs 2 min" at bounding box center [601, 29] width 788 height 10
click at [836, 18] on button "Aktionen" at bounding box center [849, 13] width 39 height 13
click at [829, 55] on p "Zertifikatseinstellungen" at bounding box center [826, 56] width 57 height 7
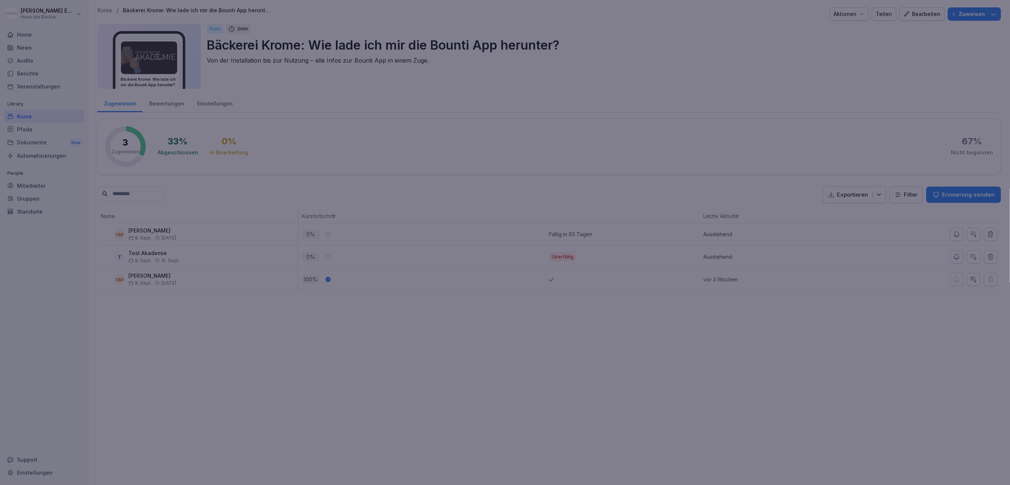
click at [689, 127] on div at bounding box center [505, 242] width 1010 height 485
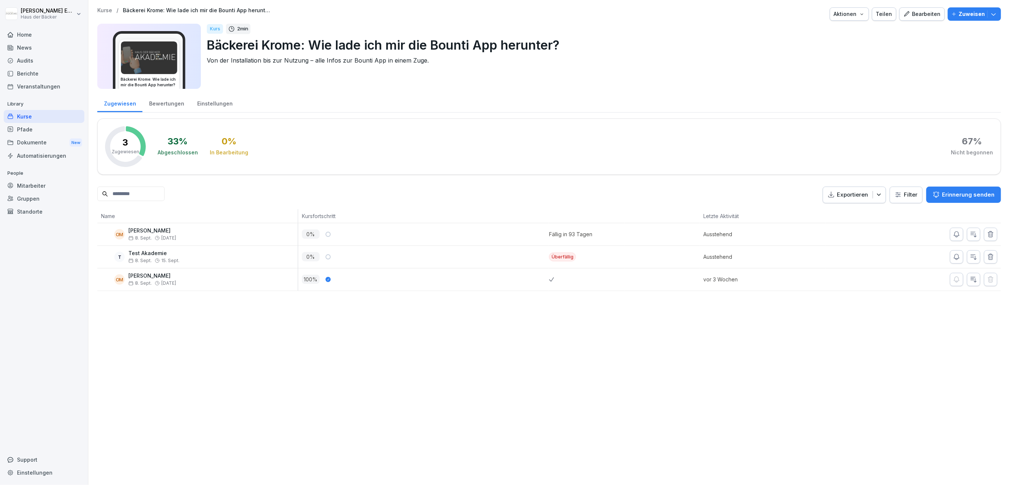
click at [102, 11] on p "Kurse" at bounding box center [104, 10] width 15 height 6
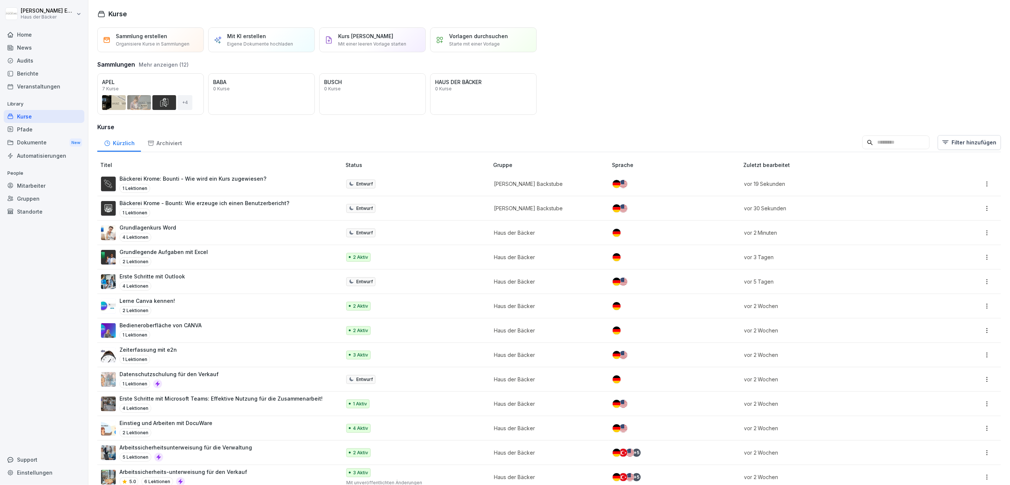
click at [164, 58] on div "Sammlungen Mehr anzeigen (12)" at bounding box center [549, 63] width 904 height 12
click at [166, 63] on button "Mehr anzeigen (12)" at bounding box center [164, 65] width 50 height 8
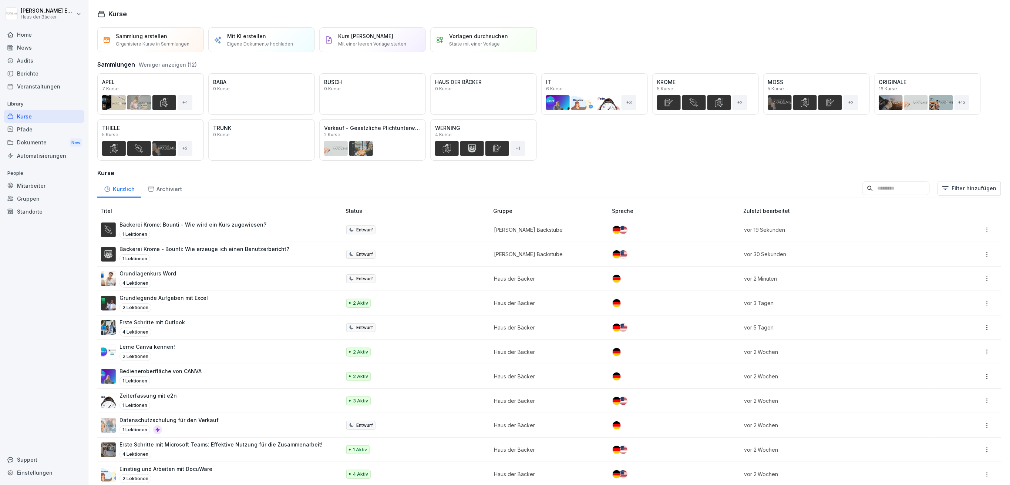
click at [0, 0] on div "Öffnen" at bounding box center [0, 0] width 0 height 0
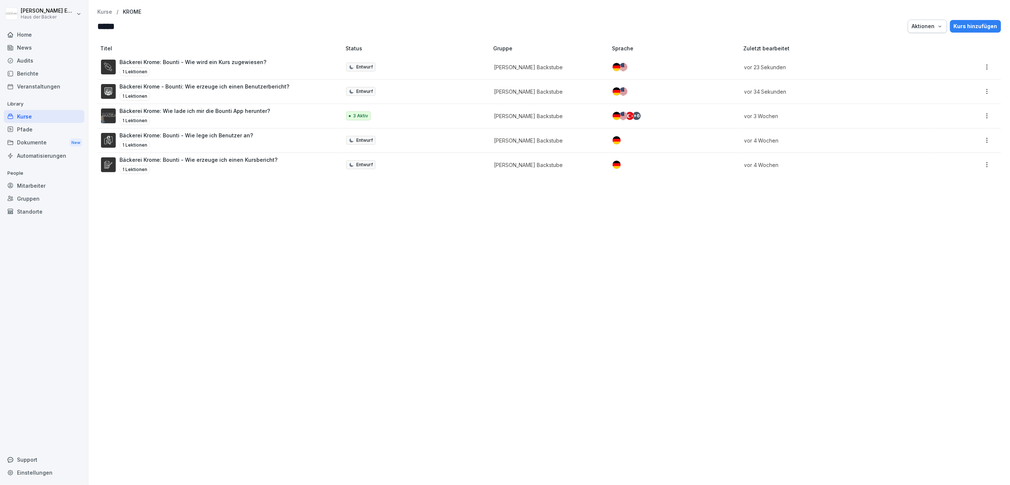
click at [209, 138] on p "Bäckerei Krome: Bounti - Wie lege ich Benutzer an?" at bounding box center [186, 135] width 134 height 8
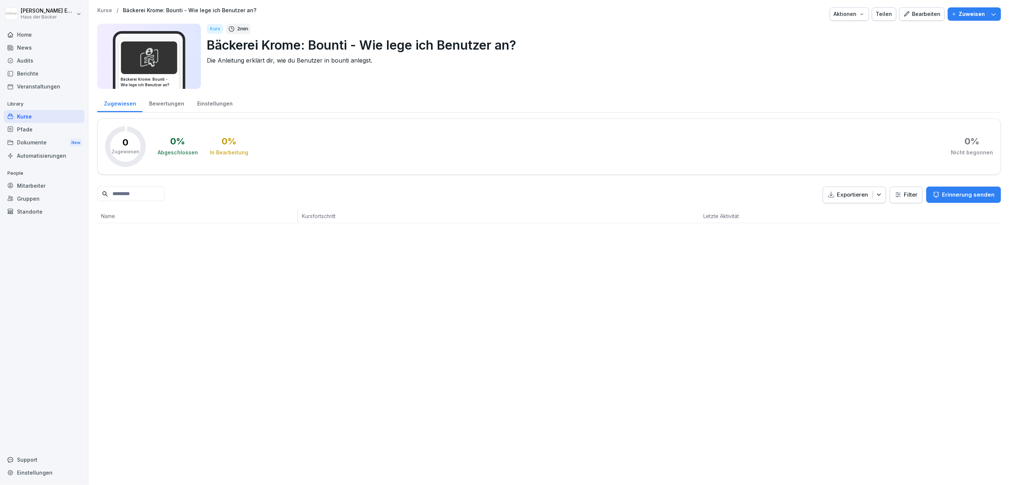
click at [837, 17] on div "Aktionen" at bounding box center [849, 14] width 31 height 8
click at [833, 52] on div "Zertifikatseinstellungen" at bounding box center [824, 56] width 82 height 13
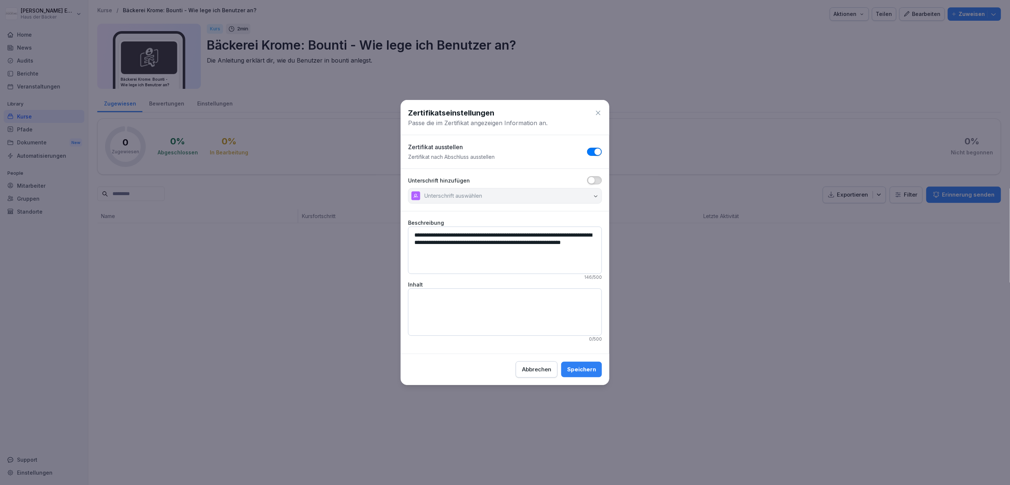
click at [594, 151] on span "button" at bounding box center [597, 151] width 7 height 7
click at [594, 375] on button "Speichern" at bounding box center [581, 369] width 41 height 16
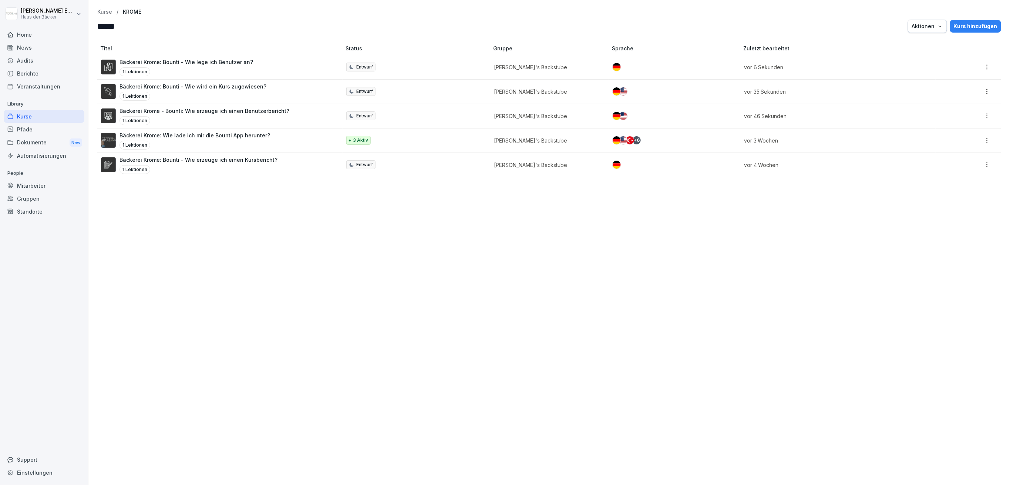
click at [251, 171] on div "1 Lektionen" at bounding box center [198, 169] width 158 height 9
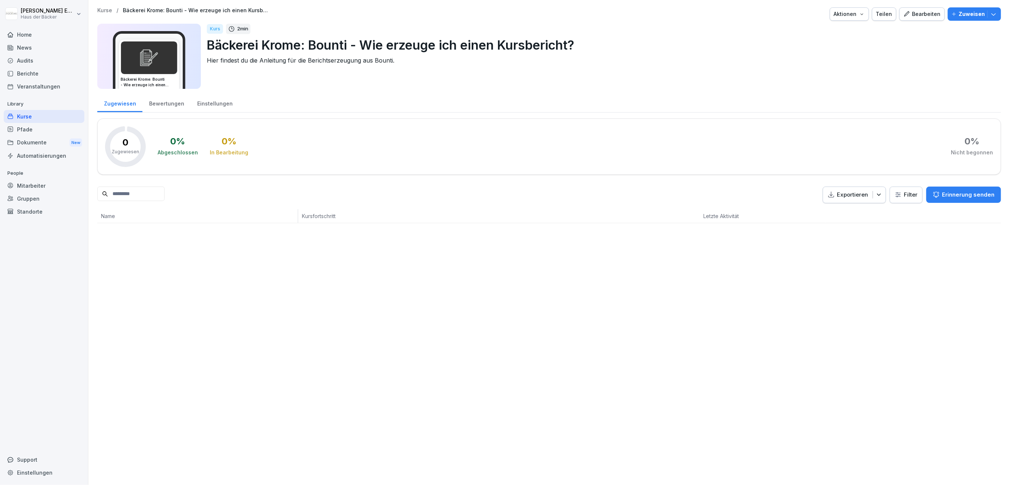
click at [849, 11] on div "Aktionen" at bounding box center [849, 14] width 31 height 8
click at [832, 58] on p "Zertifikatseinstellungen" at bounding box center [826, 56] width 57 height 7
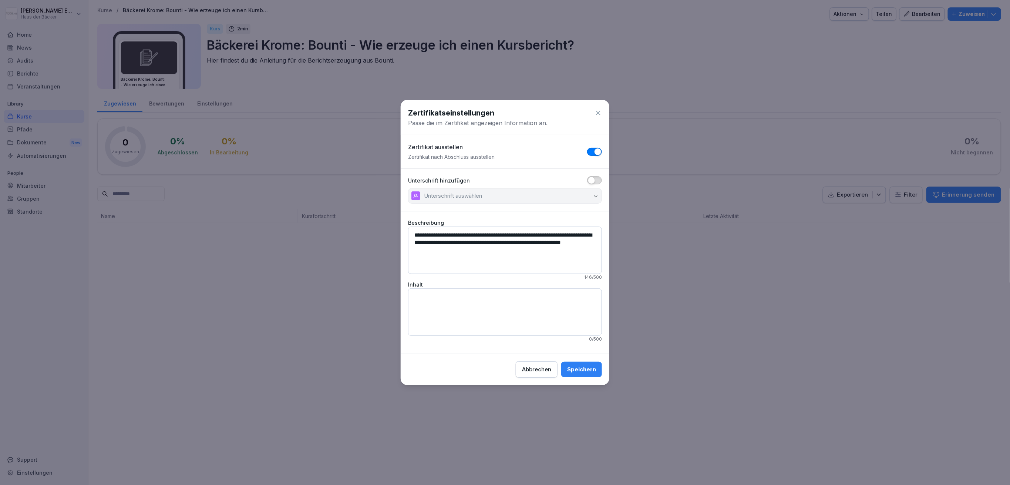
click at [598, 148] on span "button" at bounding box center [597, 151] width 7 height 7
click at [577, 374] on button "Speichern" at bounding box center [581, 369] width 41 height 16
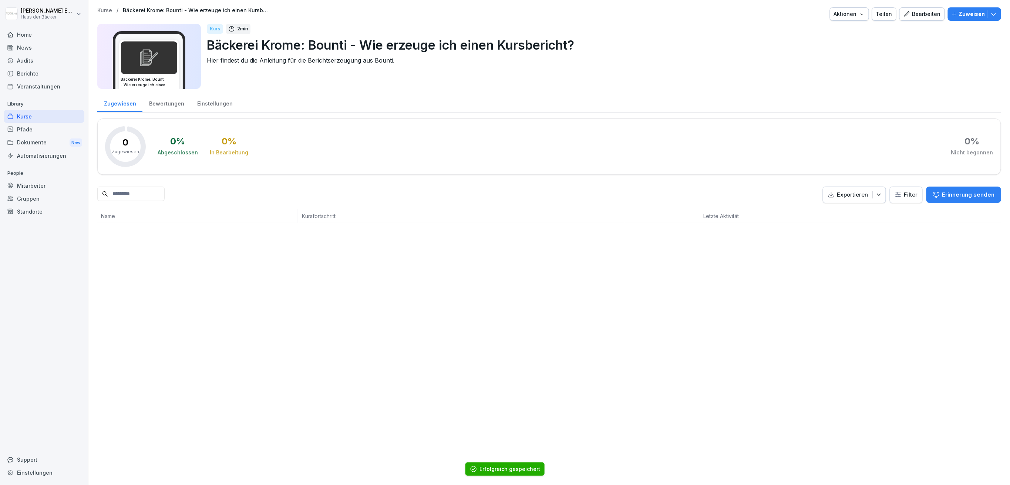
click at [48, 115] on div "Kurse" at bounding box center [44, 116] width 81 height 13
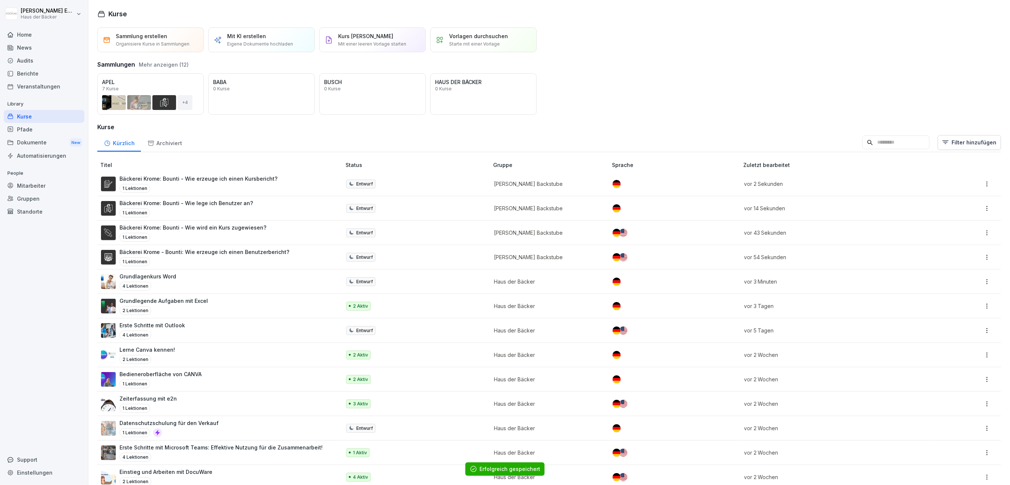
click at [171, 142] on div "Archiviert" at bounding box center [164, 142] width 47 height 19
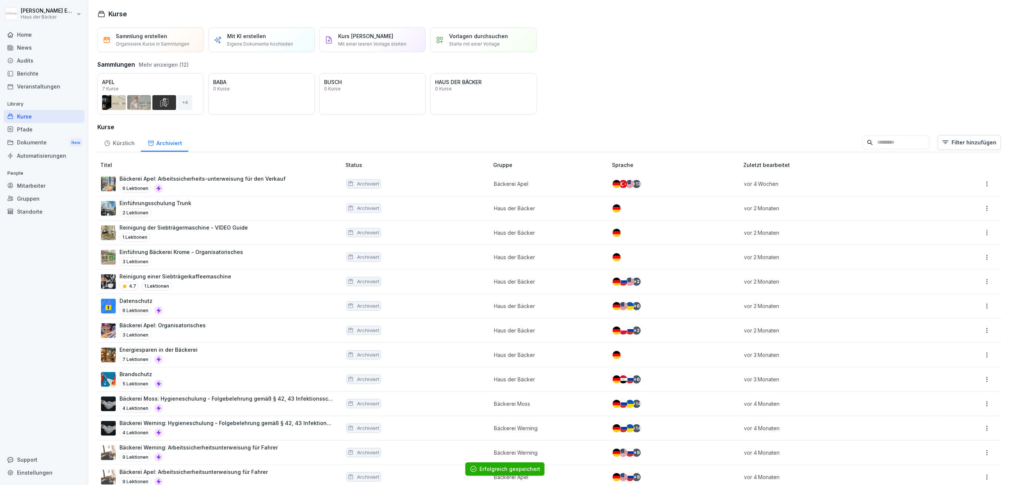
click at [119, 144] on div "Kürzlich" at bounding box center [119, 142] width 44 height 19
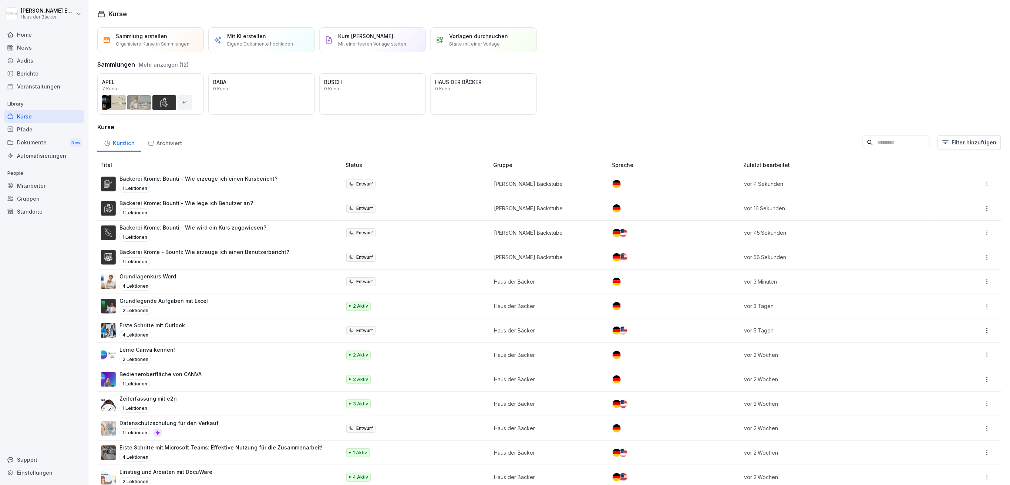
click at [163, 145] on div "Archiviert" at bounding box center [164, 142] width 47 height 19
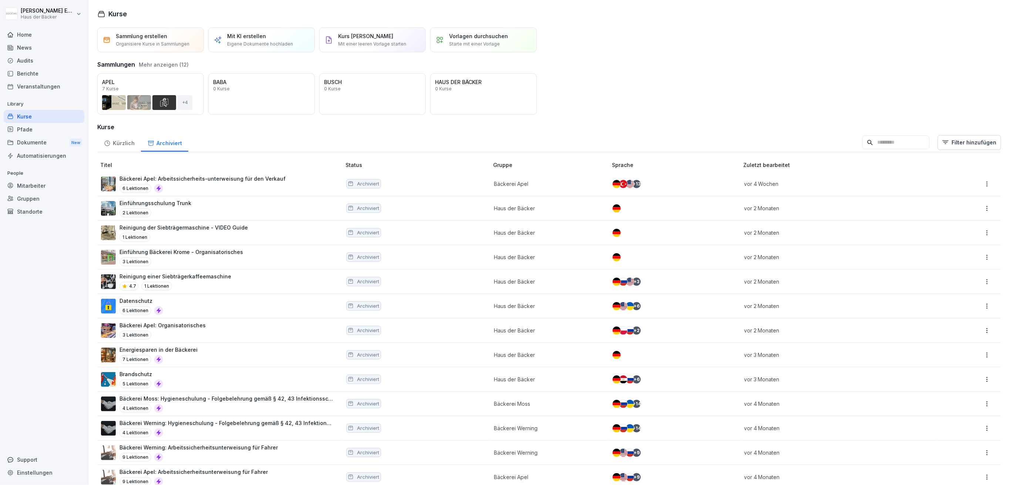
click at [122, 145] on div "Kürzlich" at bounding box center [119, 142] width 44 height 19
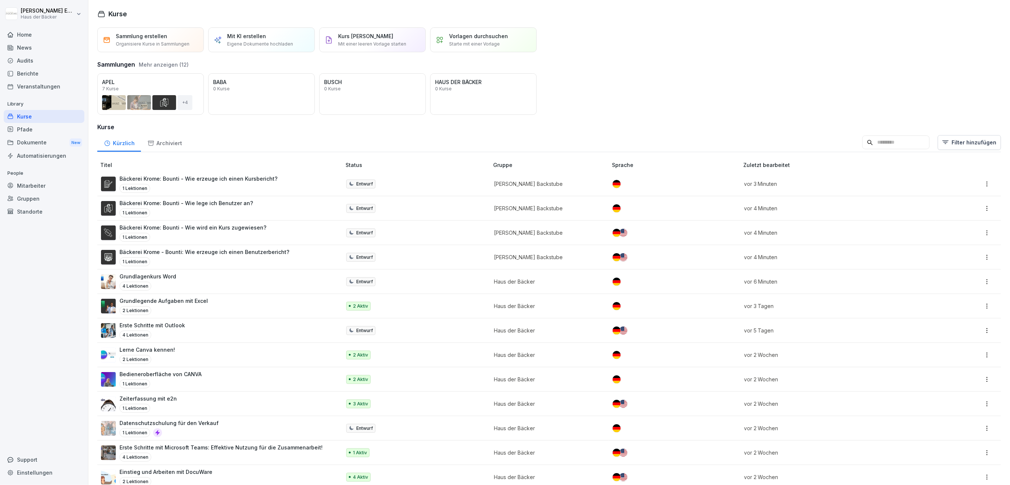
click at [32, 195] on div "Gruppen" at bounding box center [44, 198] width 81 height 13
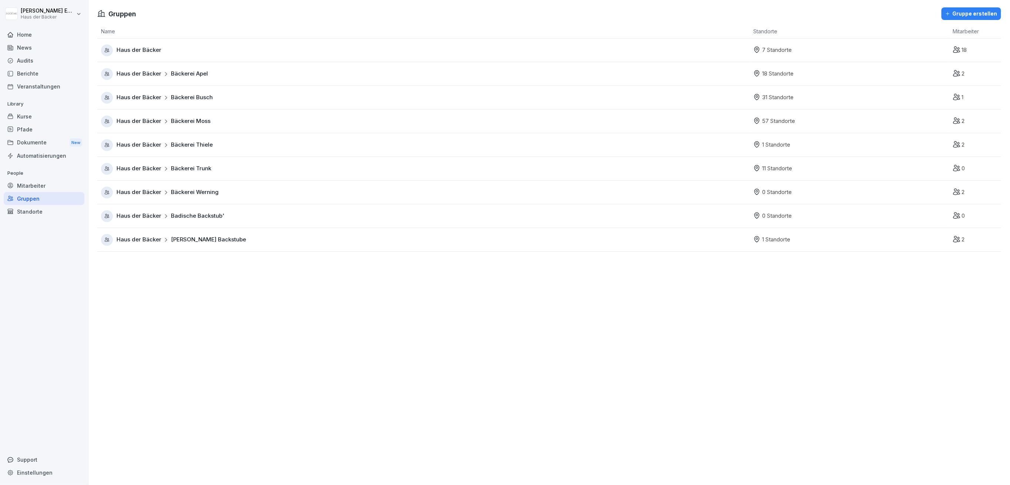
click at [169, 102] on div "Haus der Bäcker Bäckerei Busch" at bounding box center [425, 98] width 648 height 12
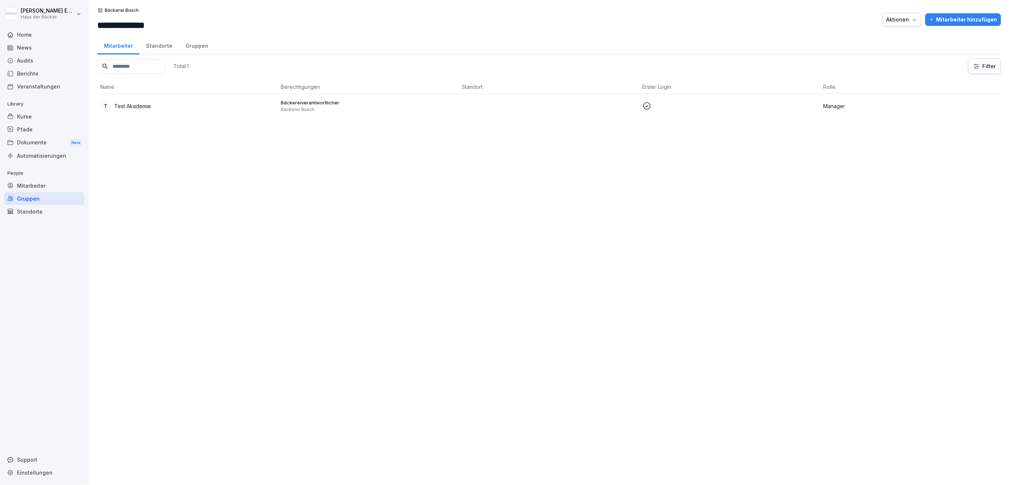
click at [158, 45] on div "Standorte" at bounding box center [158, 45] width 39 height 19
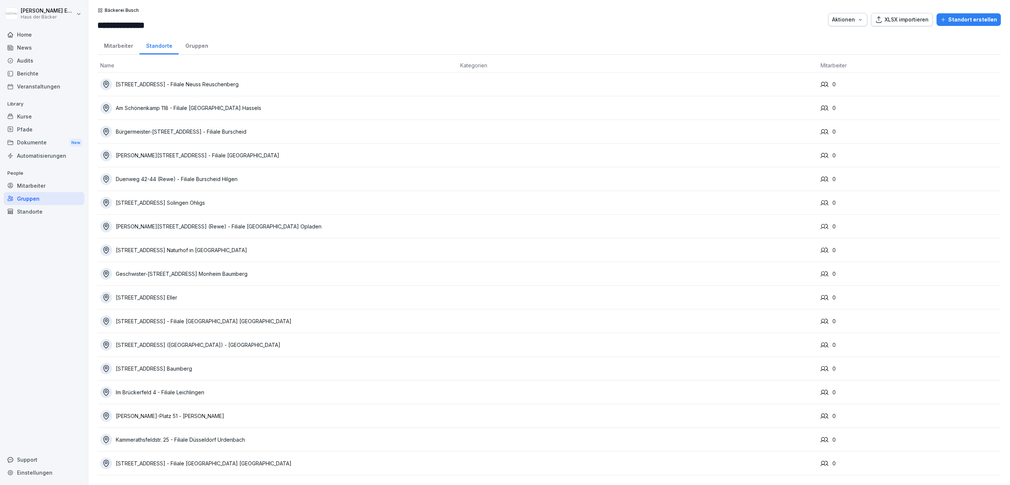
click at [123, 47] on div "Mitarbeiter" at bounding box center [118, 45] width 42 height 19
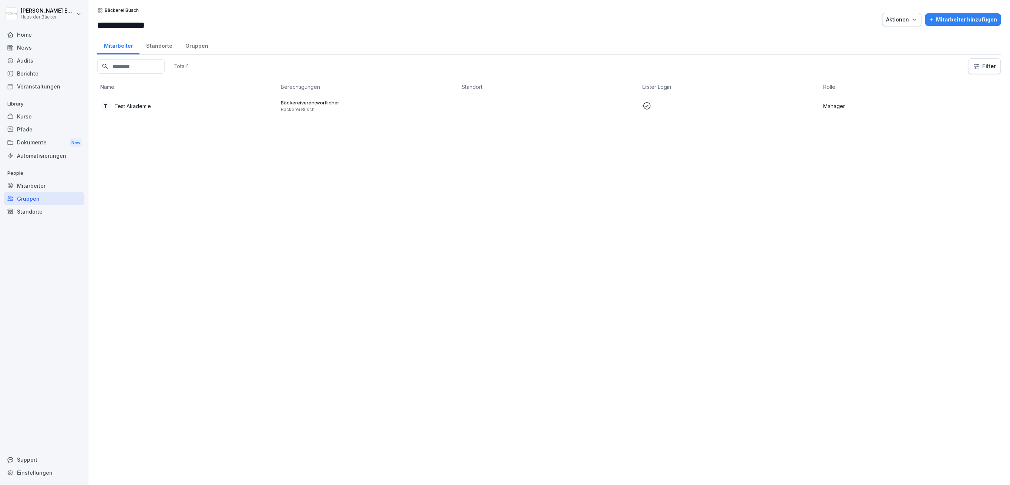
click at [184, 109] on div "T Test Akademie" at bounding box center [187, 106] width 175 height 10
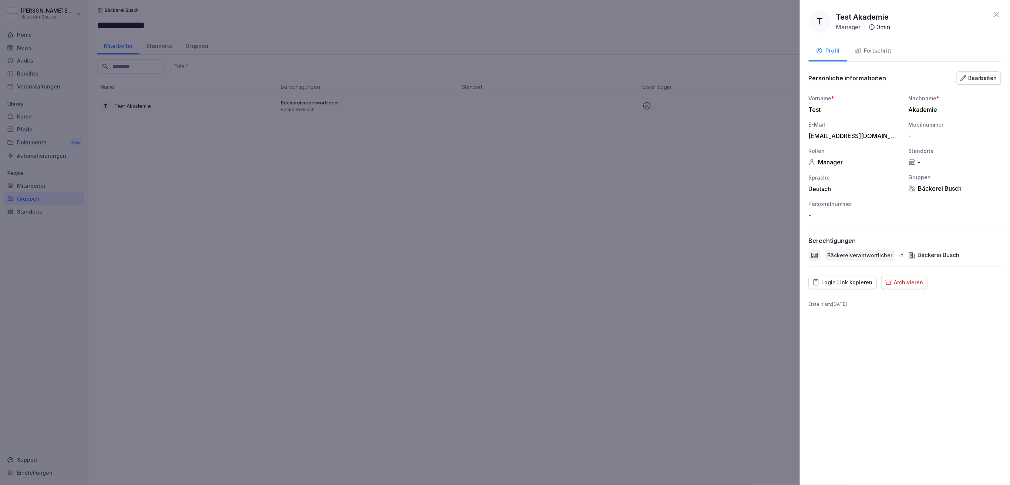
click at [184, 109] on div at bounding box center [505, 242] width 1010 height 485
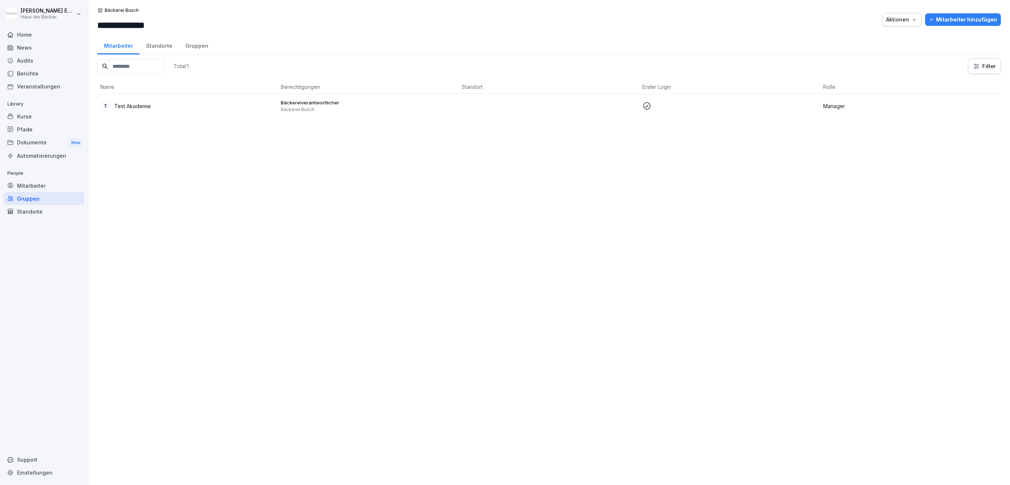
click at [188, 169] on div "Total: 1 Filter Name Berechtigungen Standort Erster Login Rolle T Test Akademie…" at bounding box center [549, 267] width 904 height 419
click at [52, 35] on div "Home" at bounding box center [44, 34] width 81 height 13
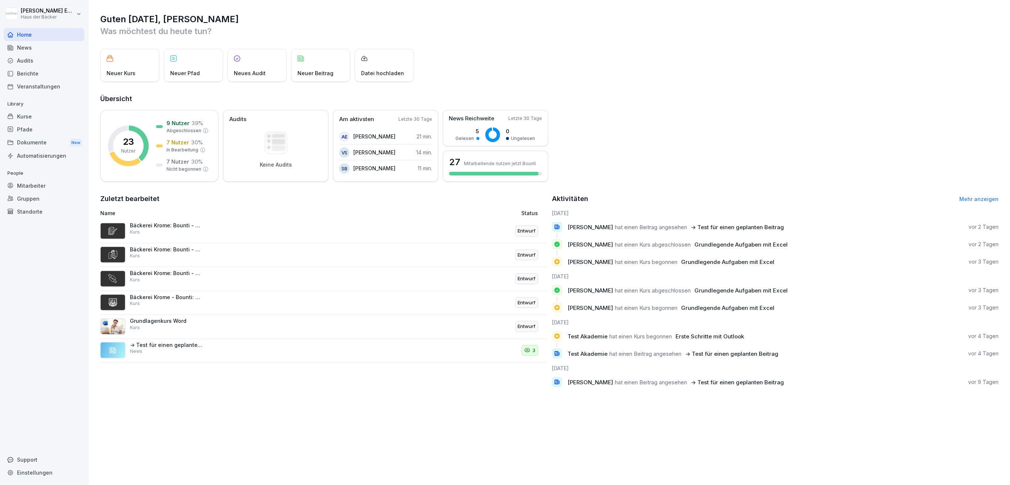
click at [66, 114] on div "Kurse" at bounding box center [44, 116] width 81 height 13
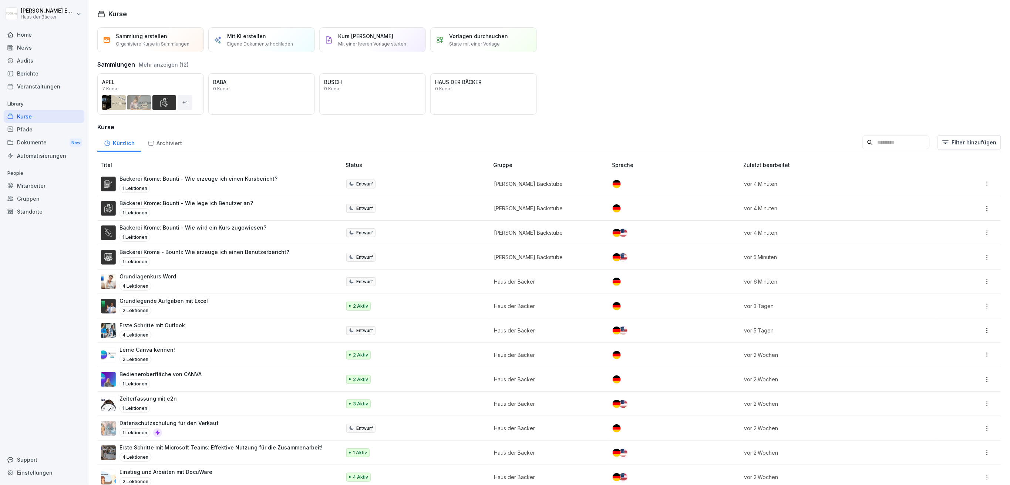
click at [232, 130] on h3 "Kurse" at bounding box center [549, 126] width 904 height 9
click at [0, 0] on div "Öffnen" at bounding box center [0, 0] width 0 height 0
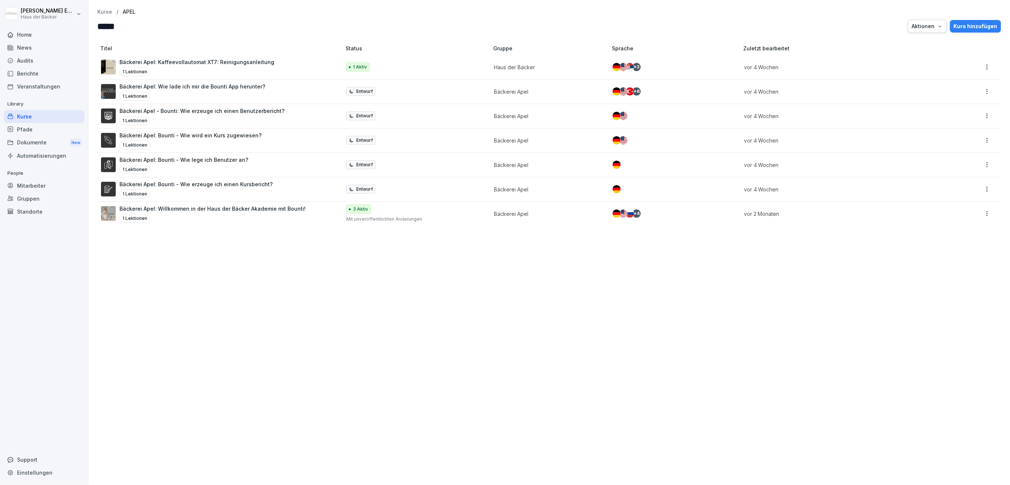
click at [31, 128] on div "Pfade" at bounding box center [44, 129] width 81 height 13
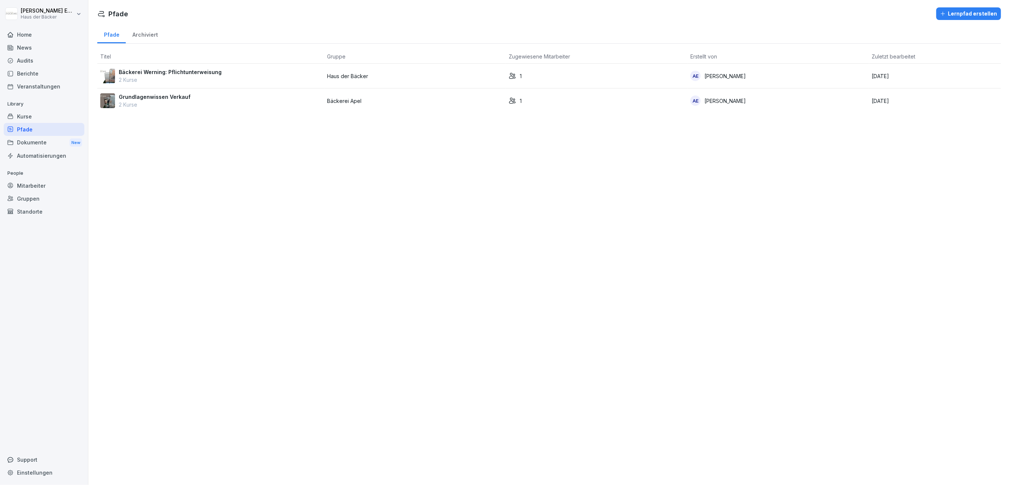
click at [29, 118] on div "Kurse" at bounding box center [44, 116] width 81 height 13
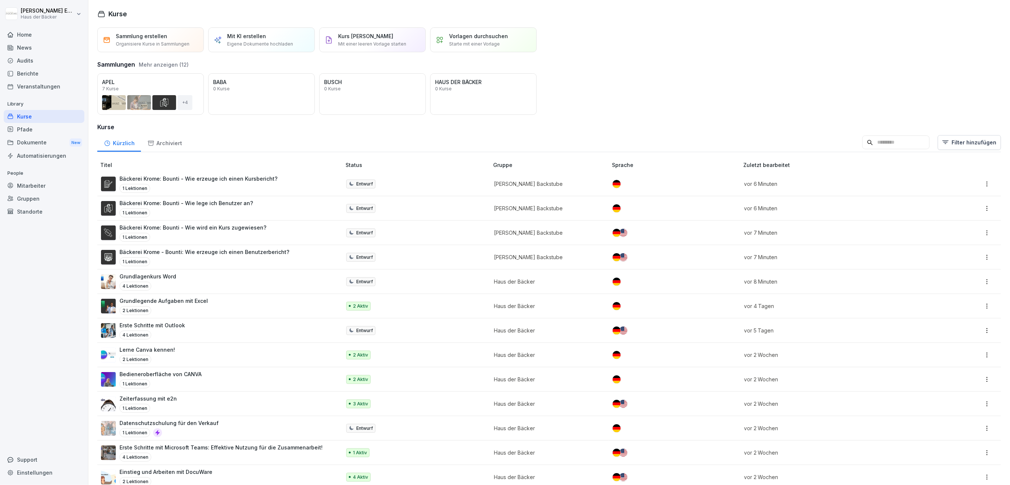
click at [29, 118] on div "Kurse" at bounding box center [44, 116] width 81 height 13
click at [896, 150] on div "Kürzlich Archiviert Filter hinzufügen" at bounding box center [549, 142] width 904 height 19
click at [892, 146] on input at bounding box center [895, 142] width 67 height 14
click at [0, 0] on div "Öffnen" at bounding box center [0, 0] width 0 height 0
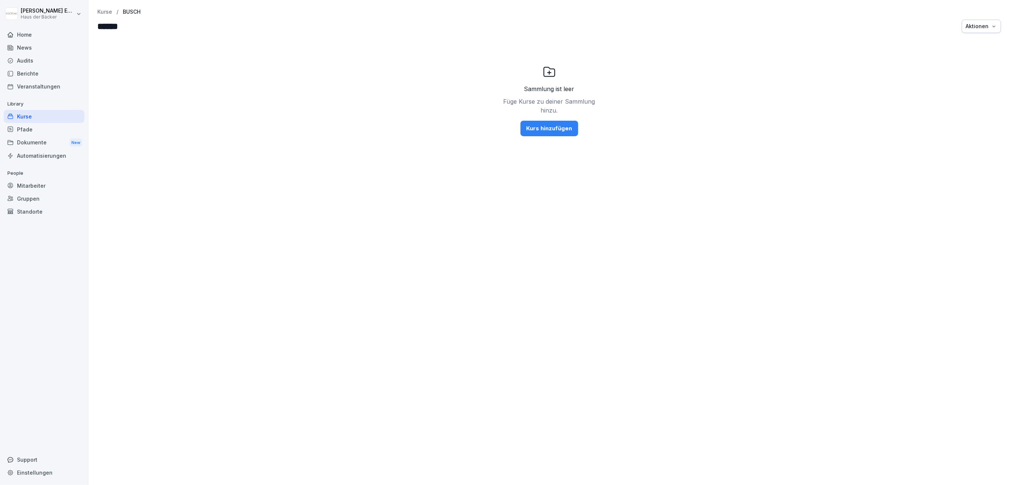
click at [549, 131] on div "Kurs hinzufügen" at bounding box center [549, 128] width 46 height 8
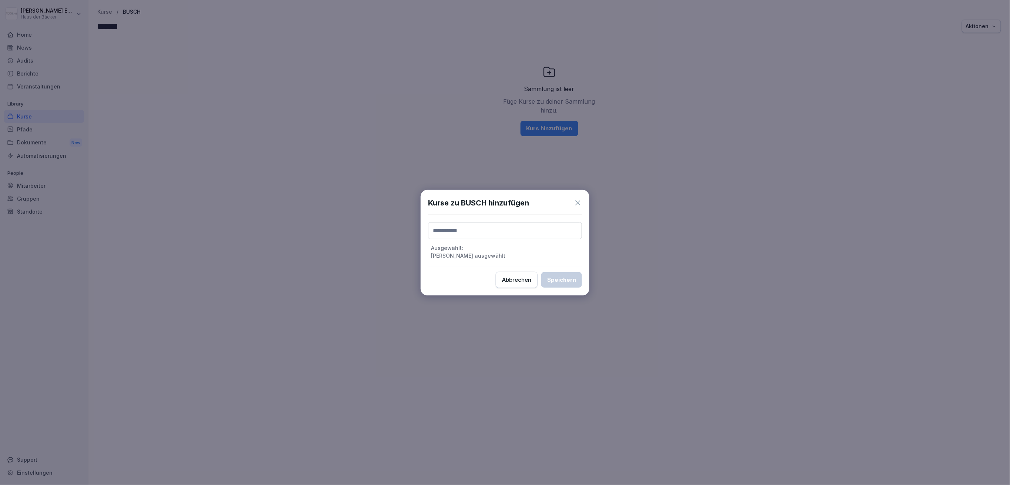
click at [483, 232] on input at bounding box center [505, 230] width 154 height 17
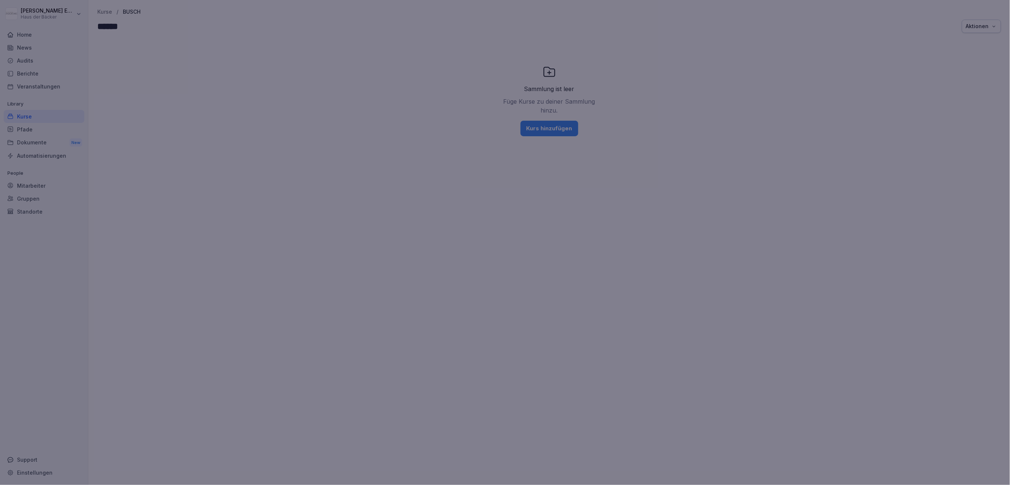
click at [257, 111] on div at bounding box center [505, 242] width 1010 height 485
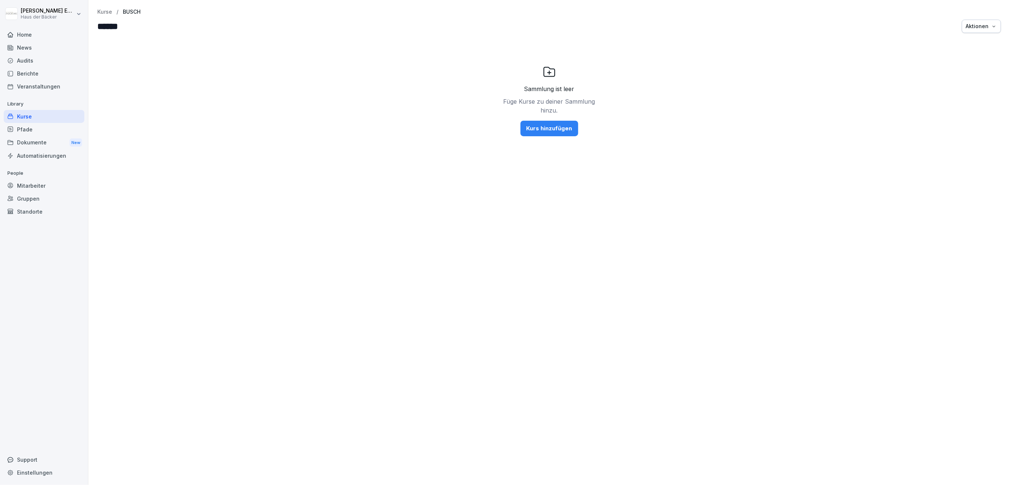
click at [38, 112] on div "Kurse" at bounding box center [44, 116] width 81 height 13
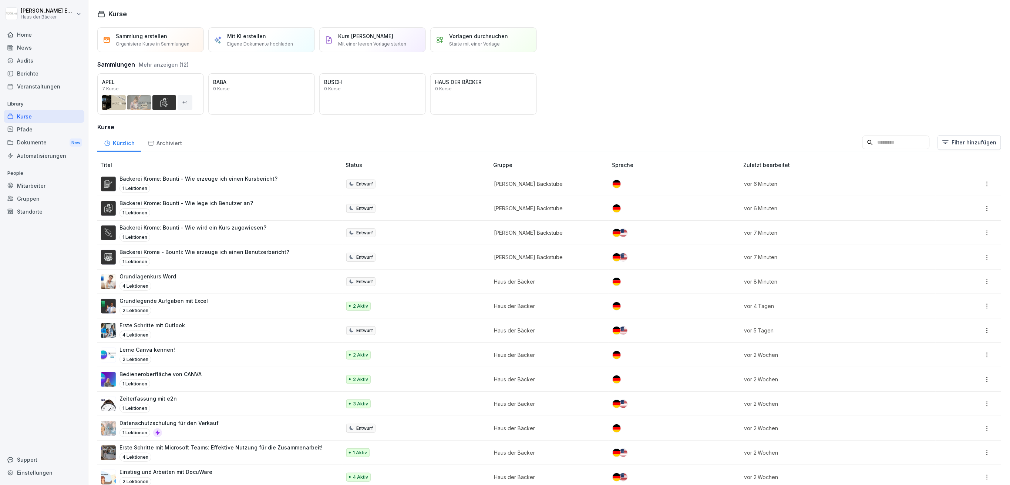
click at [220, 253] on p "Bäckerei Krome - Bounti: Wie erzeuge ich einen Benutzerbericht?" at bounding box center [204, 252] width 170 height 8
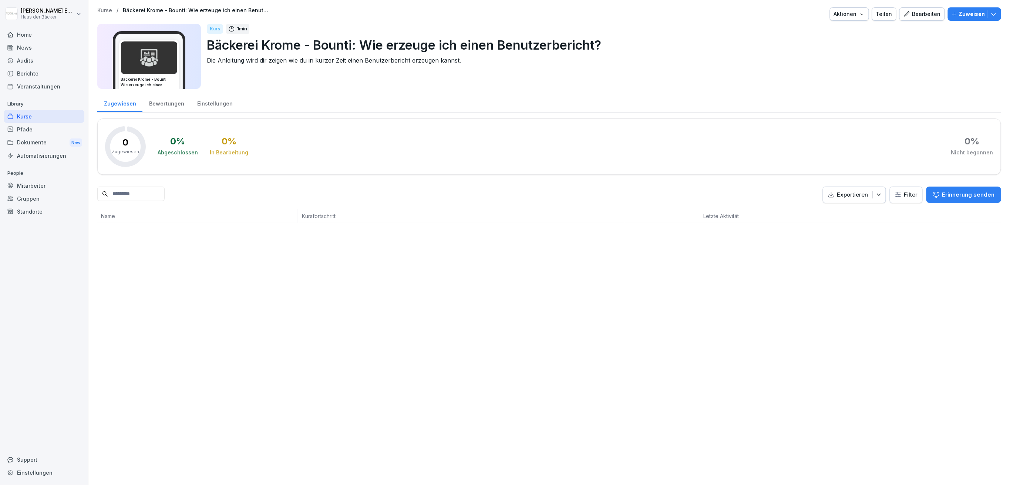
click at [852, 14] on div "Aktionen" at bounding box center [849, 14] width 31 height 8
click at [852, 30] on div "Kurs duplizieren" at bounding box center [824, 31] width 82 height 13
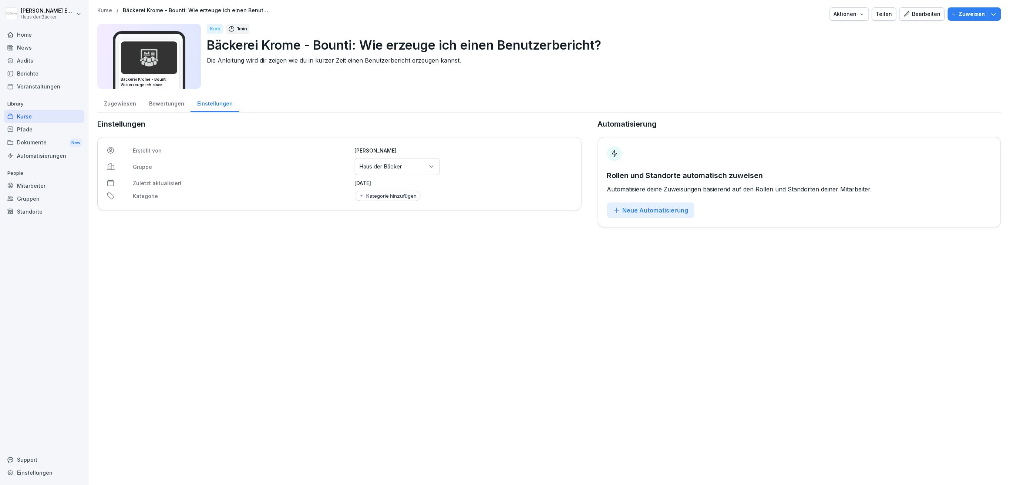
click at [222, 45] on p "Bäckerei Krome - Bounti: Wie erzeuge ich einen Benutzerbericht?" at bounding box center [601, 45] width 788 height 19
click at [269, 46] on p "Bäckerei Krome - Bounti: Wie erzeuge ich einen Benutzerbericht?" at bounding box center [601, 45] width 788 height 19
click at [263, 44] on p "Bäckerei Krome - Bounti: Wie erzeuge ich einen Benutzerbericht?" at bounding box center [601, 45] width 788 height 19
click at [924, 11] on div "Bearbeiten" at bounding box center [921, 14] width 37 height 8
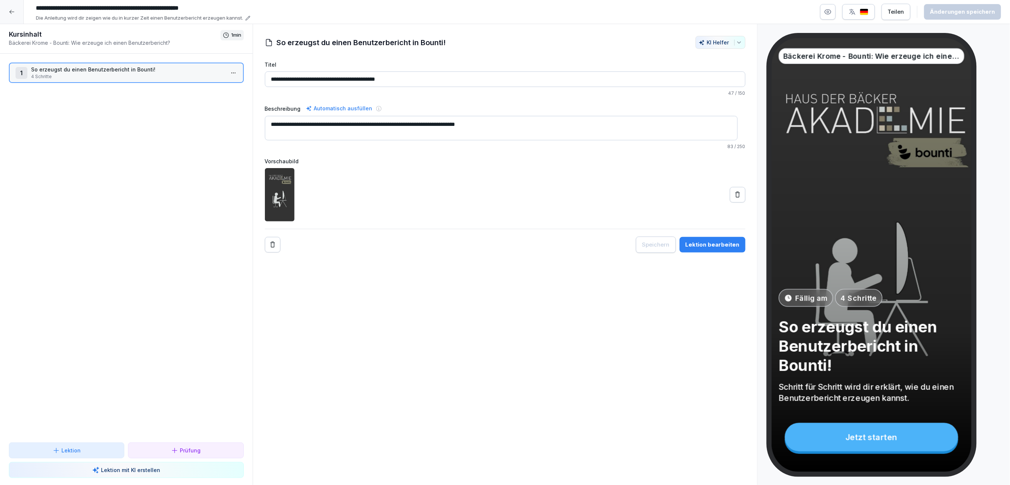
click at [111, 6] on input "**********" at bounding box center [144, 8] width 222 height 13
drag, startPoint x: 63, startPoint y: 9, endPoint x: 80, endPoint y: 9, distance: 16.6
click at [80, 9] on input "**********" at bounding box center [144, 8] width 222 height 13
type input "**********"
click at [946, 12] on div "Änderungen speichern" at bounding box center [962, 12] width 65 height 8
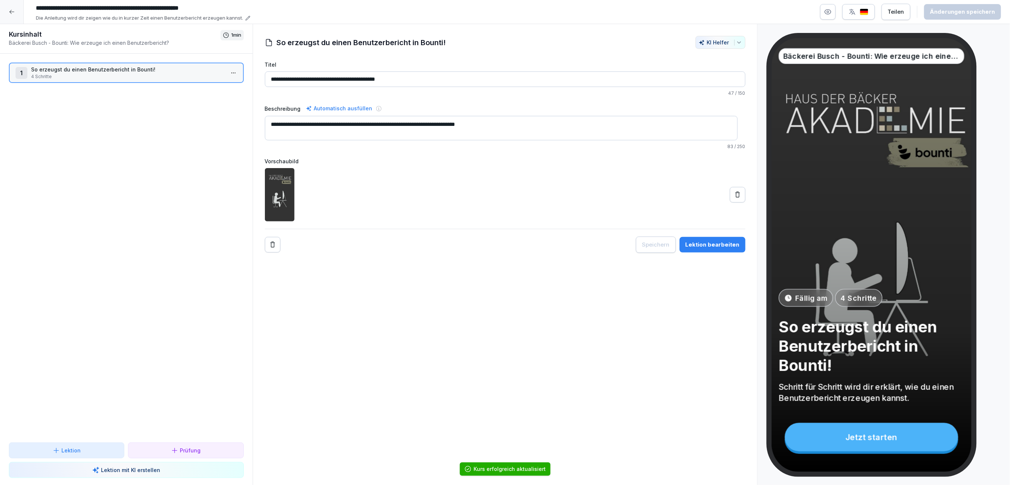
click at [16, 15] on div at bounding box center [12, 12] width 24 height 24
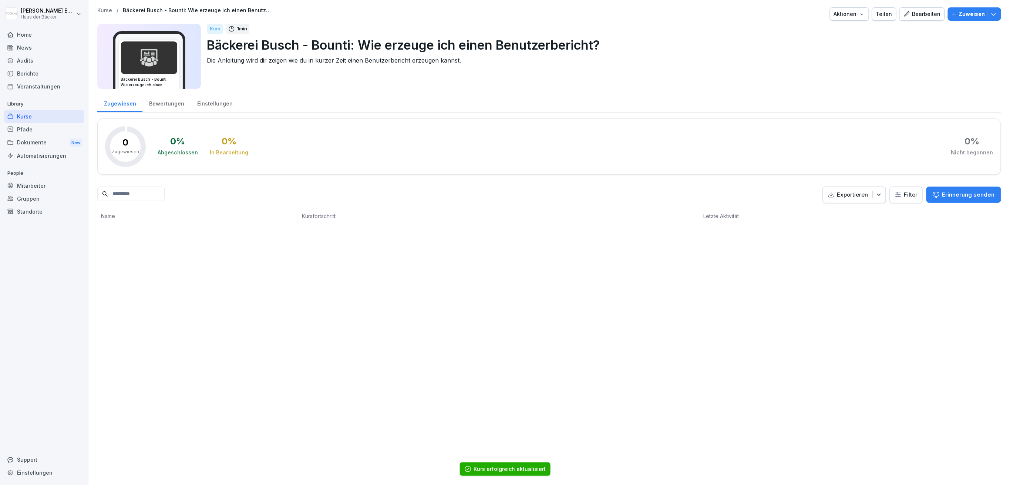
click at [54, 116] on div "Kurse" at bounding box center [44, 116] width 81 height 13
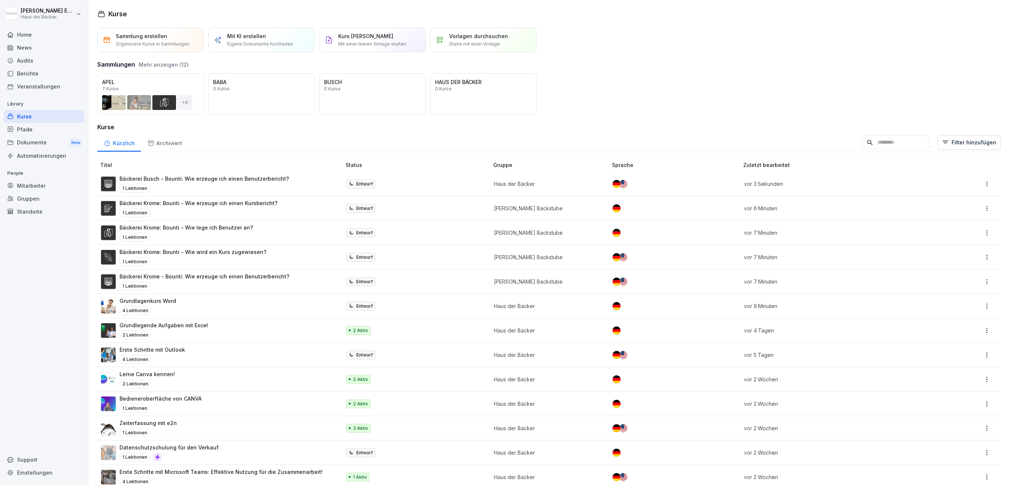
click at [214, 253] on p "Bäckerei Krome: Bounti - Wie wird ein Kurs zugewiesen?" at bounding box center [192, 252] width 147 height 8
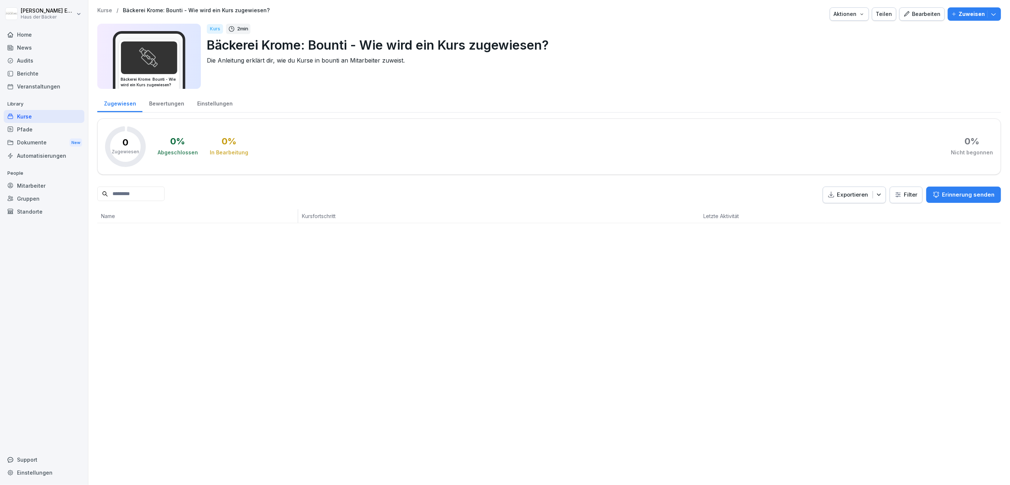
click at [860, 9] on button "Aktionen" at bounding box center [849, 13] width 39 height 13
click at [848, 30] on div "Kurs duplizieren" at bounding box center [824, 31] width 82 height 13
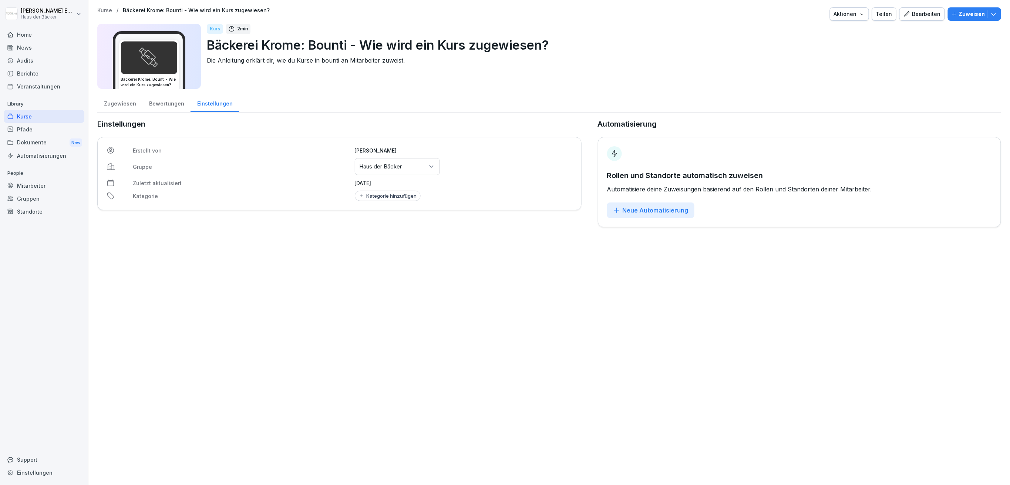
click at [270, 39] on p "Bäckerei Krome: Bounti - Wie wird ein Kurs zugewiesen?" at bounding box center [601, 45] width 788 height 19
drag, startPoint x: 262, startPoint y: 45, endPoint x: 267, endPoint y: 45, distance: 5.5
click at [267, 45] on p "Bäckerei Krome: Bounti - Wie wird ein Kurs zugewiesen?" at bounding box center [601, 45] width 788 height 19
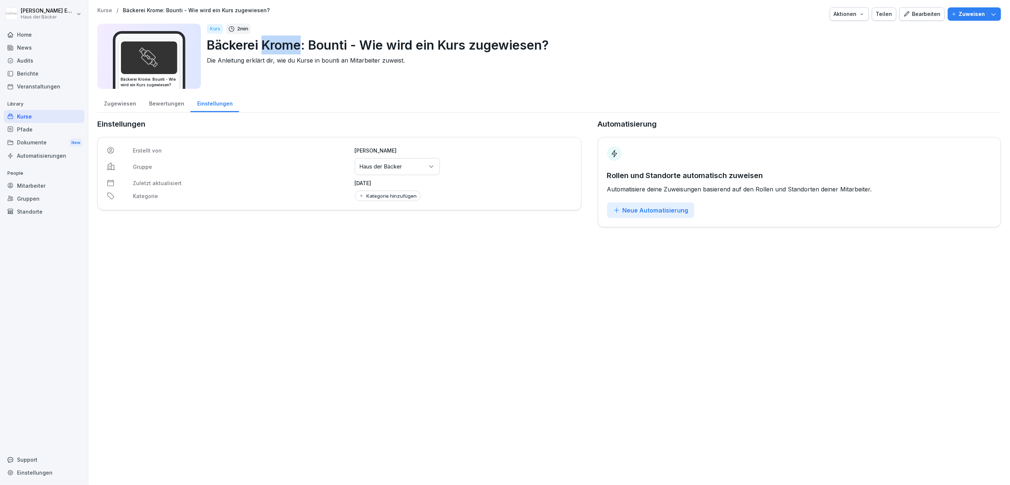
click at [909, 14] on div "Bearbeiten" at bounding box center [921, 14] width 37 height 8
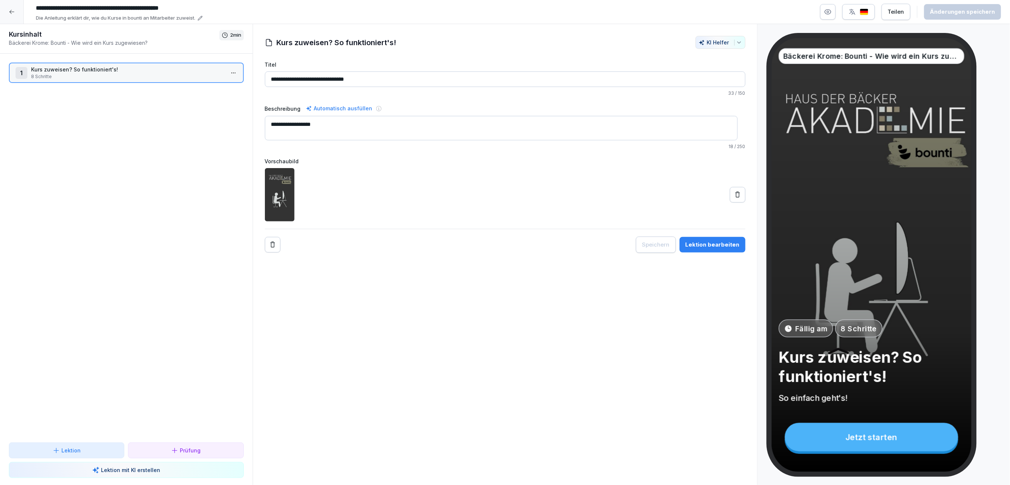
click at [65, 12] on input "**********" at bounding box center [144, 8] width 222 height 13
drag, startPoint x: 64, startPoint y: 8, endPoint x: 80, endPoint y: 12, distance: 17.1
click at [80, 12] on input "**********" at bounding box center [144, 8] width 222 height 13
type input "**********"
click at [940, 16] on button "Änderungen speichern" at bounding box center [962, 12] width 77 height 16
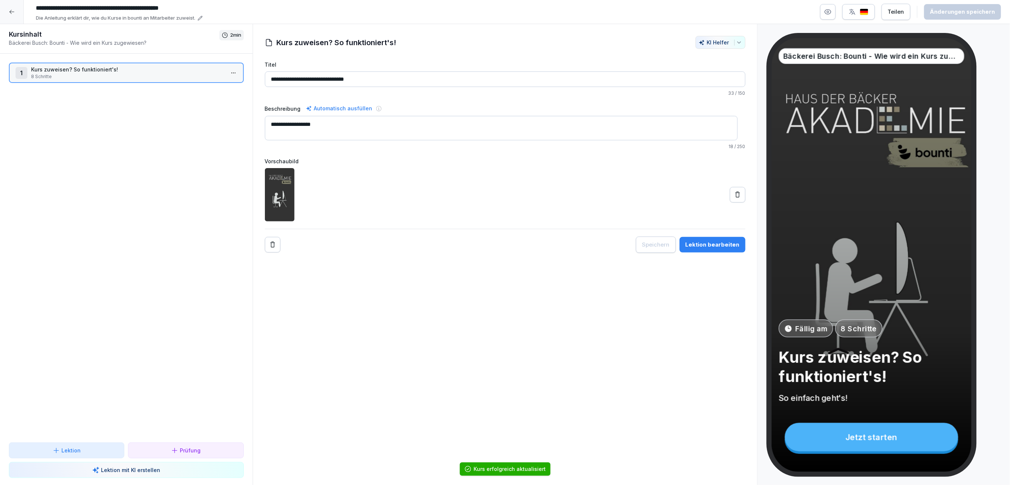
click at [17, 5] on div at bounding box center [12, 12] width 24 height 24
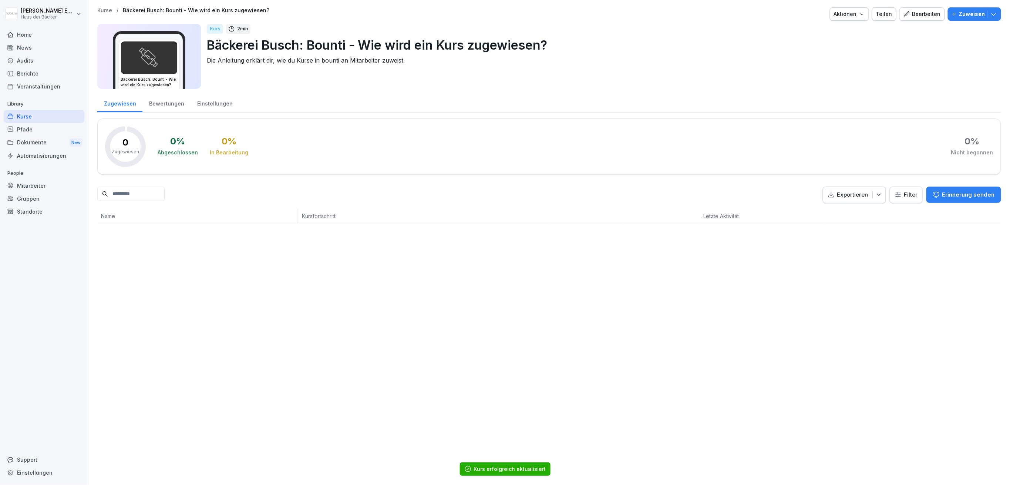
click at [75, 115] on div "Kurse" at bounding box center [44, 116] width 81 height 13
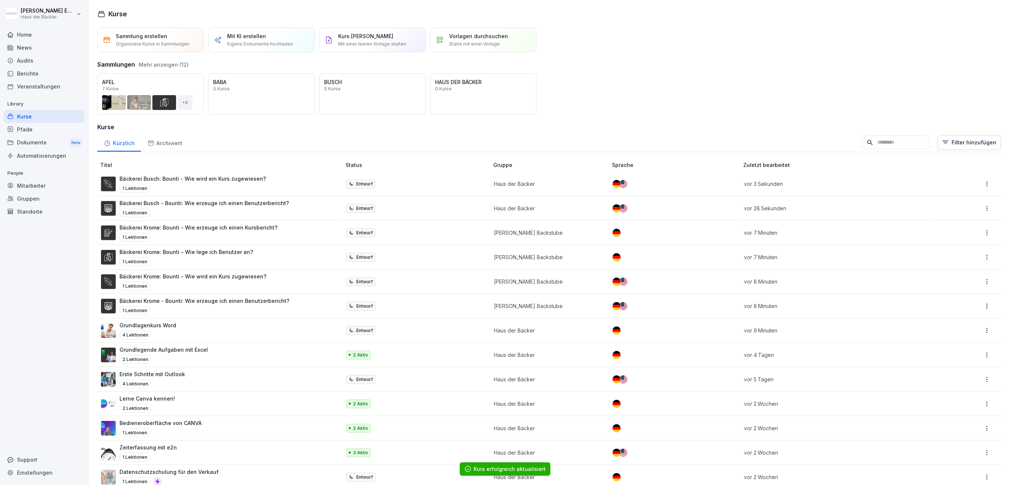
click at [260, 208] on div "1 Lektionen" at bounding box center [203, 212] width 169 height 9
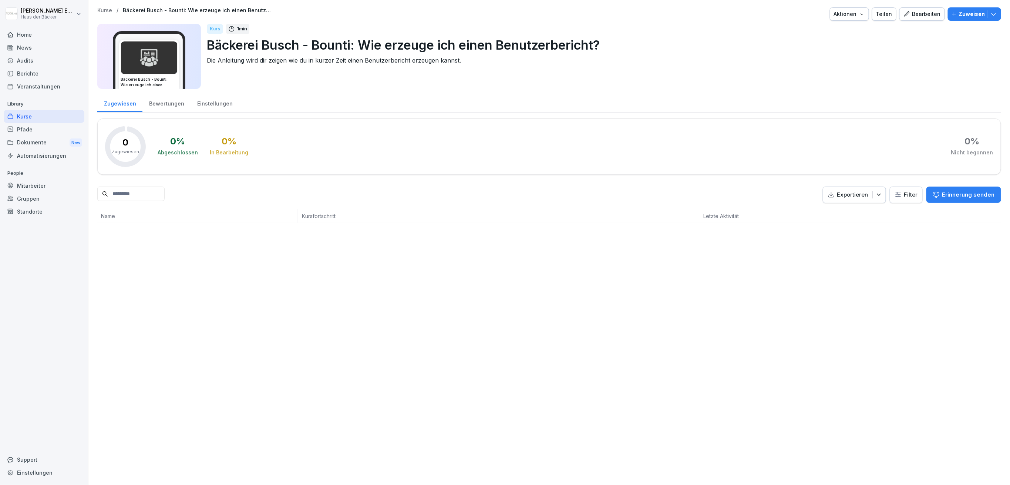
click at [173, 101] on div "Bewertungen" at bounding box center [166, 102] width 48 height 19
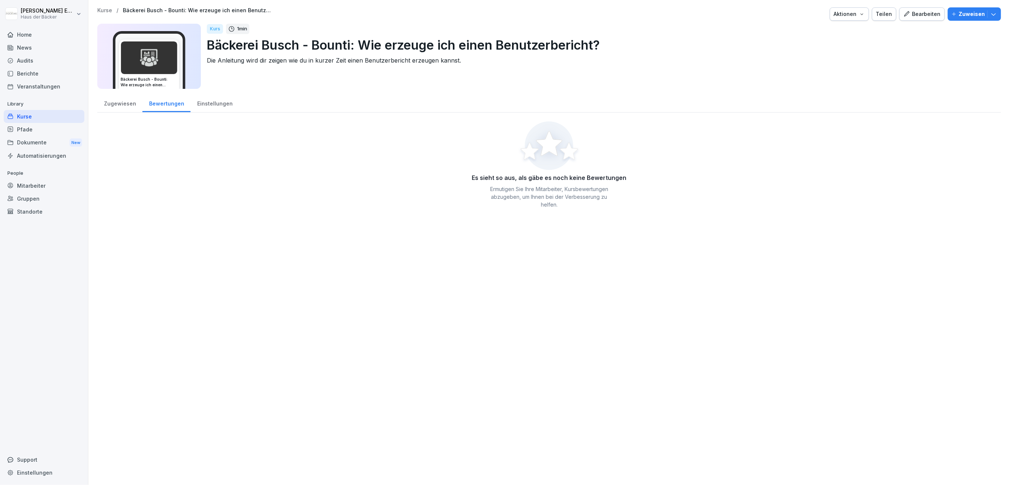
click at [207, 108] on div "Einstellungen" at bounding box center [215, 102] width 48 height 19
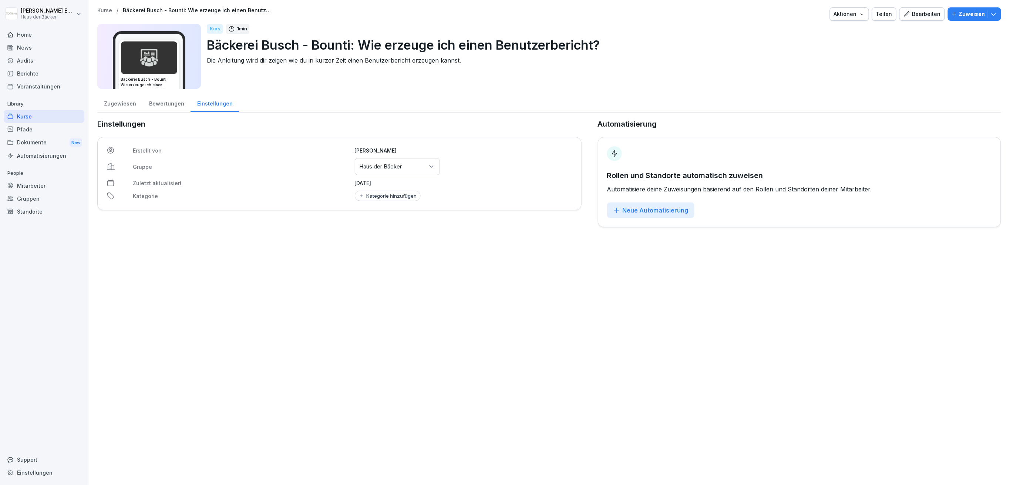
click at [432, 163] on icon at bounding box center [431, 166] width 7 height 7
click at [408, 240] on div "Bäckerei Busch" at bounding box center [395, 240] width 81 height 14
click at [841, 11] on div "Aktionen" at bounding box center [849, 14] width 31 height 8
click at [832, 55] on p "Zertifikatseinstellungen" at bounding box center [826, 56] width 57 height 7
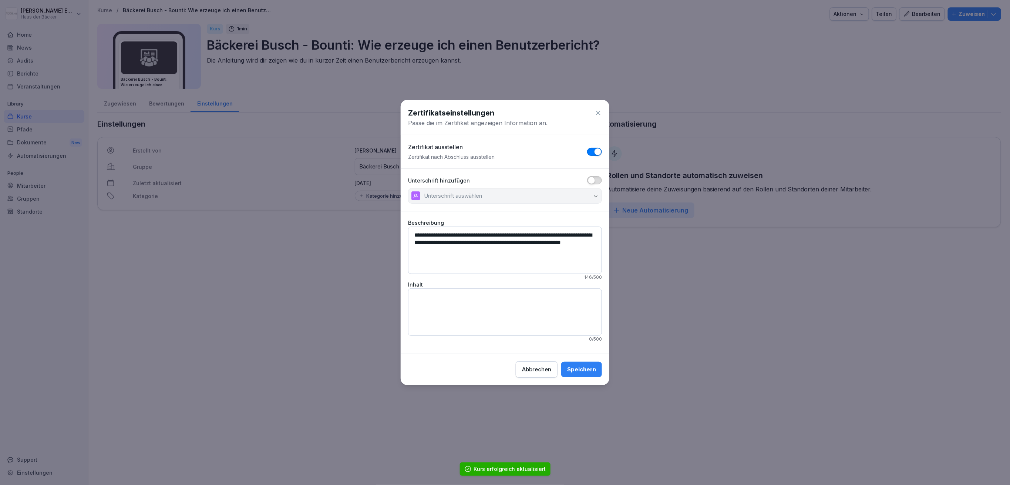
click at [596, 151] on span "button" at bounding box center [597, 151] width 7 height 7
click at [592, 370] on div "Speichern" at bounding box center [581, 369] width 29 height 8
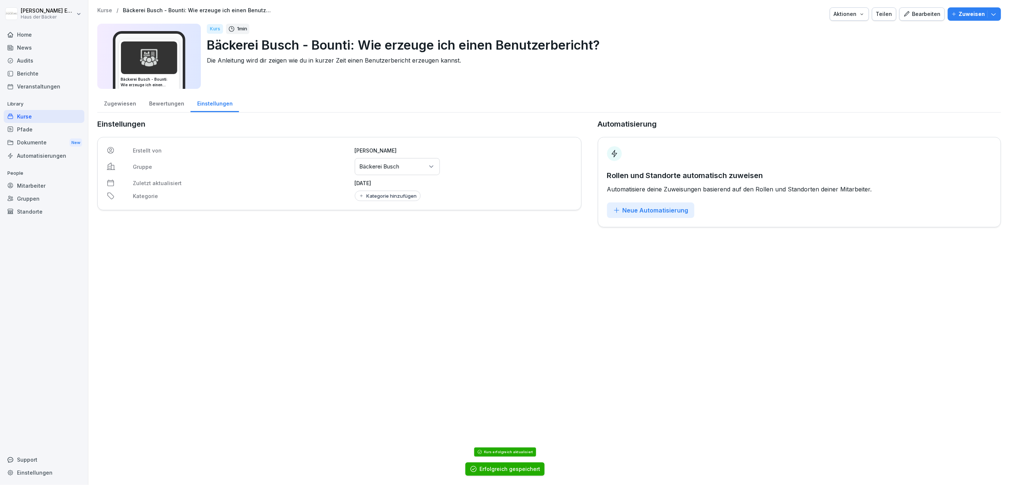
click at [16, 117] on div "Kurse" at bounding box center [44, 116] width 81 height 13
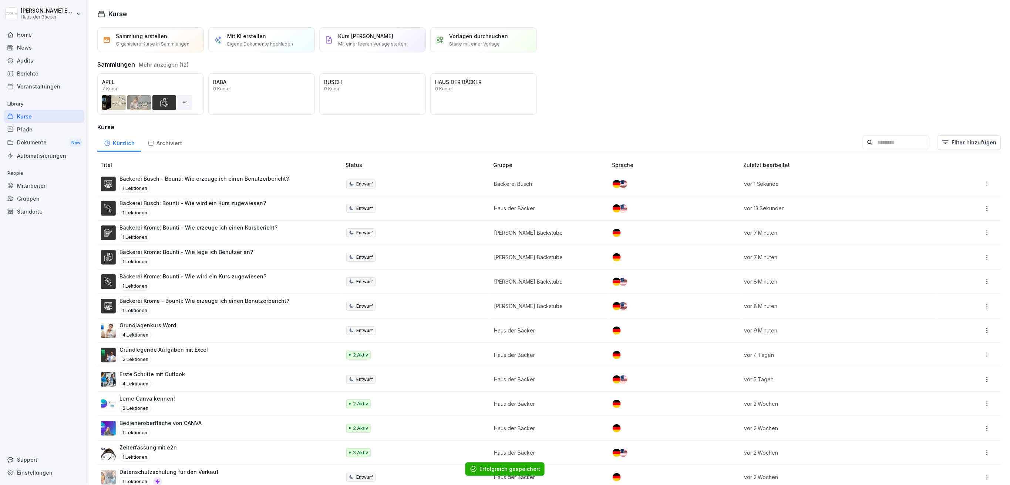
click at [237, 199] on p "Bäckerei Busch: Bounti - Wie wird ein Kurs zugewiesen?" at bounding box center [192, 203] width 146 height 8
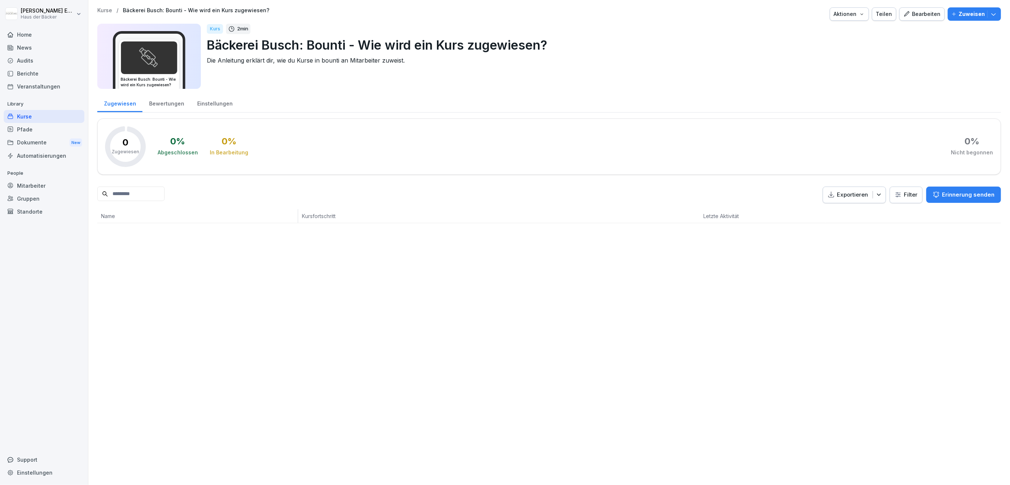
click at [851, 9] on button "Aktionen" at bounding box center [849, 13] width 39 height 13
click at [849, 55] on p "Zertifikatseinstellungen" at bounding box center [826, 56] width 57 height 7
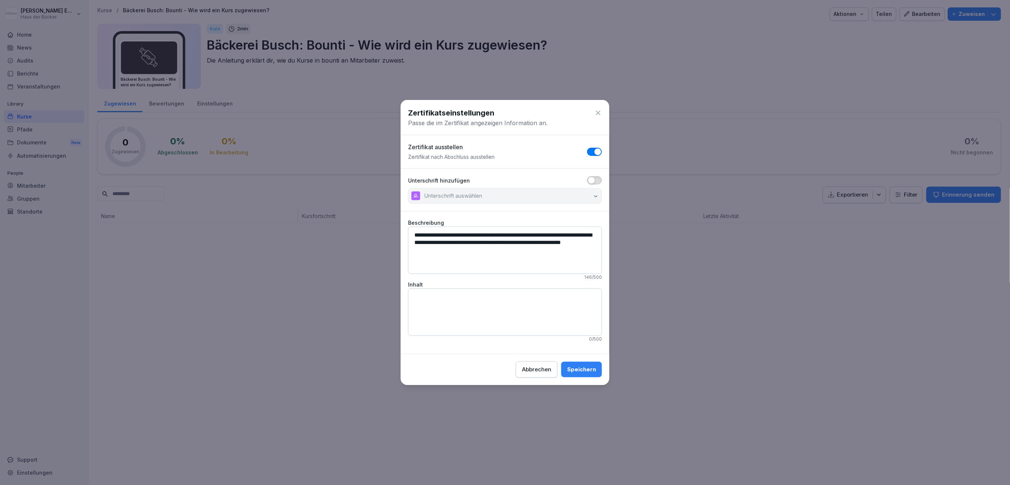
click at [593, 146] on div "Zertifikat ausstellen Zertifikat nach Abschluss ausstellen" at bounding box center [505, 154] width 209 height 30
click at [594, 146] on div "Zertifikat ausstellen Zertifikat nach Abschluss ausstellen" at bounding box center [505, 154] width 209 height 30
click at [594, 153] on span "button" at bounding box center [597, 151] width 7 height 7
click at [587, 368] on div "Speichern" at bounding box center [581, 369] width 29 height 8
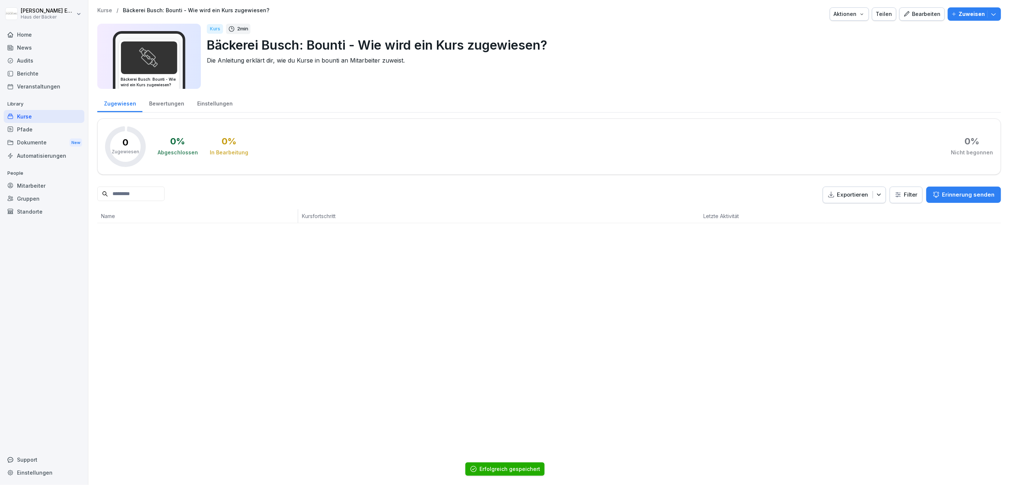
click at [840, 14] on div "Aktionen" at bounding box center [849, 14] width 31 height 8
click at [216, 110] on html "Anna-Lea Ehlerding Haus der Bäcker Home News Audits Berichte Veranstaltungen Li…" at bounding box center [505, 242] width 1010 height 485
click at [216, 110] on div "Einstellungen" at bounding box center [215, 102] width 48 height 19
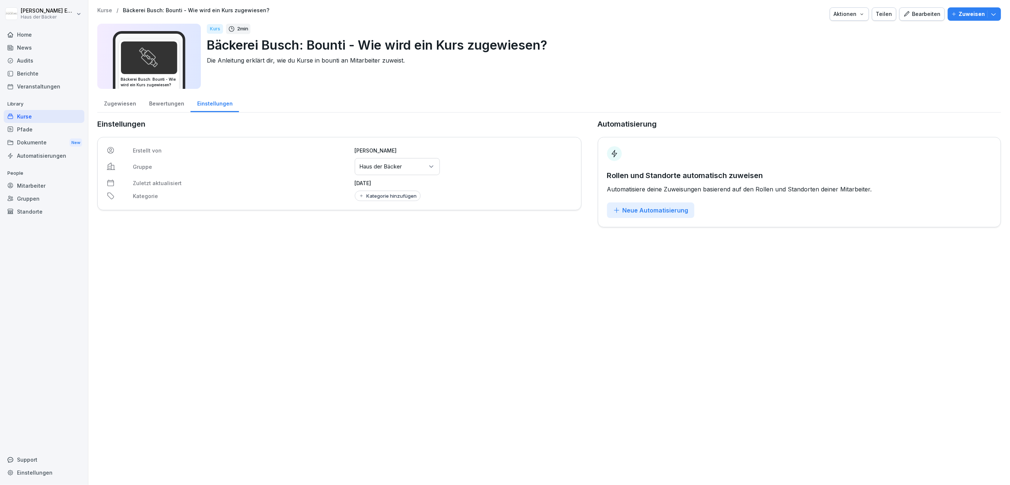
click at [361, 170] on div "Gruppen oder Standorte auswählen Haus der Bäcker" at bounding box center [397, 166] width 85 height 17
click at [364, 242] on div "Bäckerei Busch" at bounding box center [395, 240] width 81 height 14
click at [32, 117] on div "Kurse" at bounding box center [44, 116] width 81 height 13
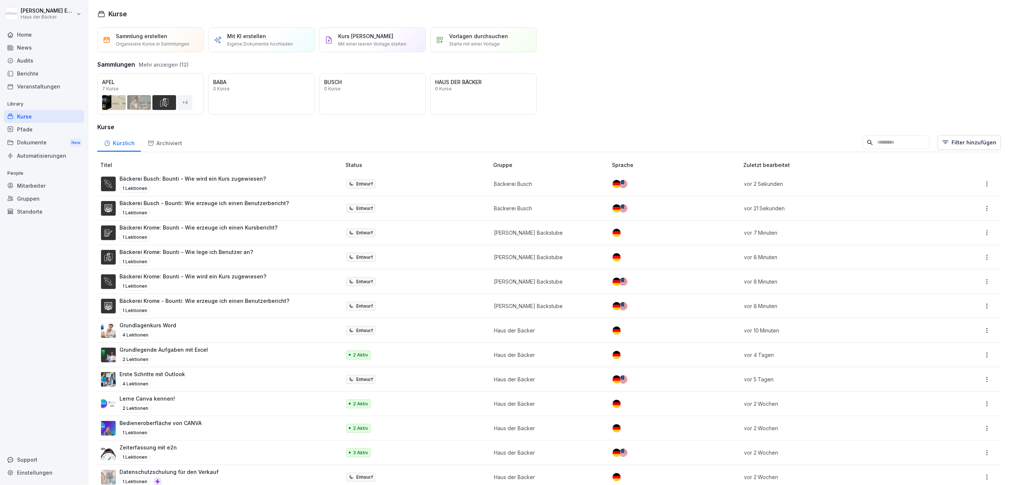
click at [243, 254] on p "Bäckerei Krome: Bounti - Wie lege ich Benutzer an?" at bounding box center [186, 252] width 134 height 8
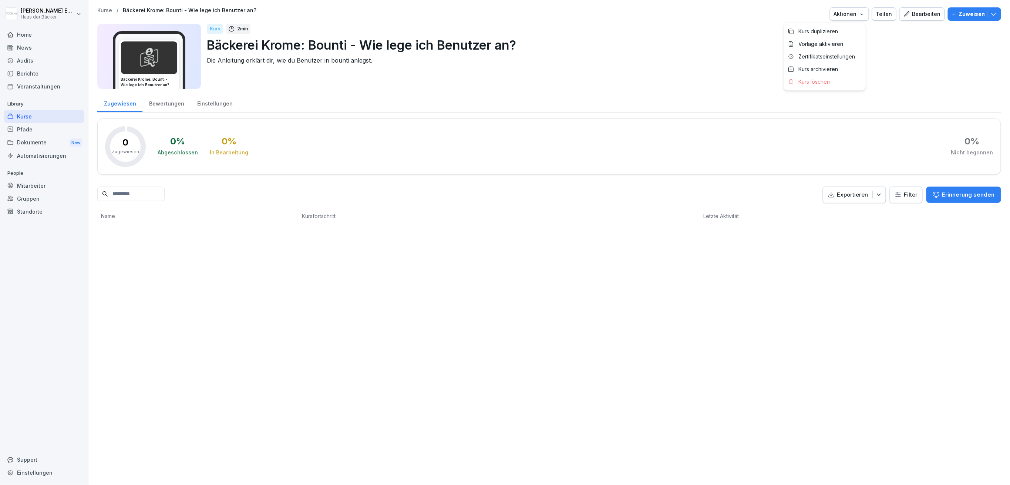
click at [859, 16] on icon "button" at bounding box center [862, 14] width 6 height 6
click at [843, 51] on div "Zertifikatseinstellungen" at bounding box center [824, 56] width 82 height 13
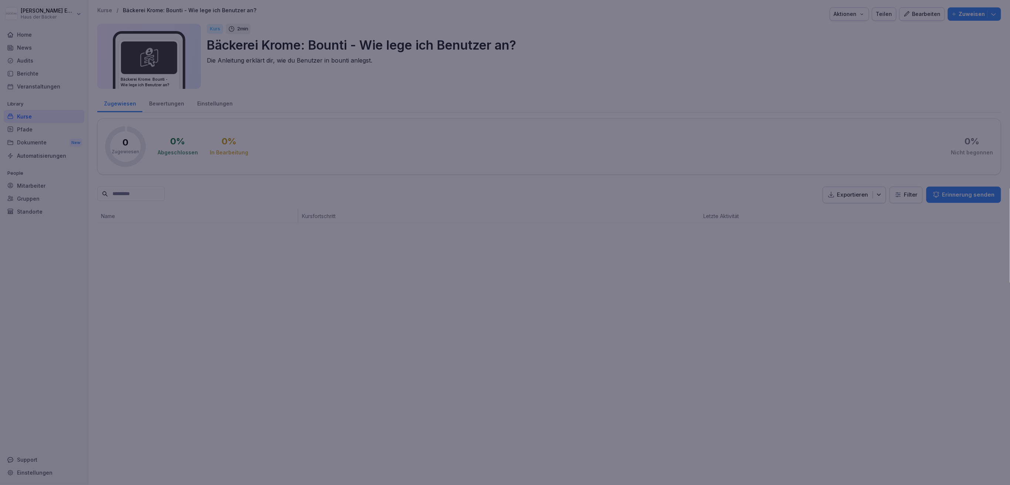
click at [681, 140] on div at bounding box center [505, 242] width 1010 height 485
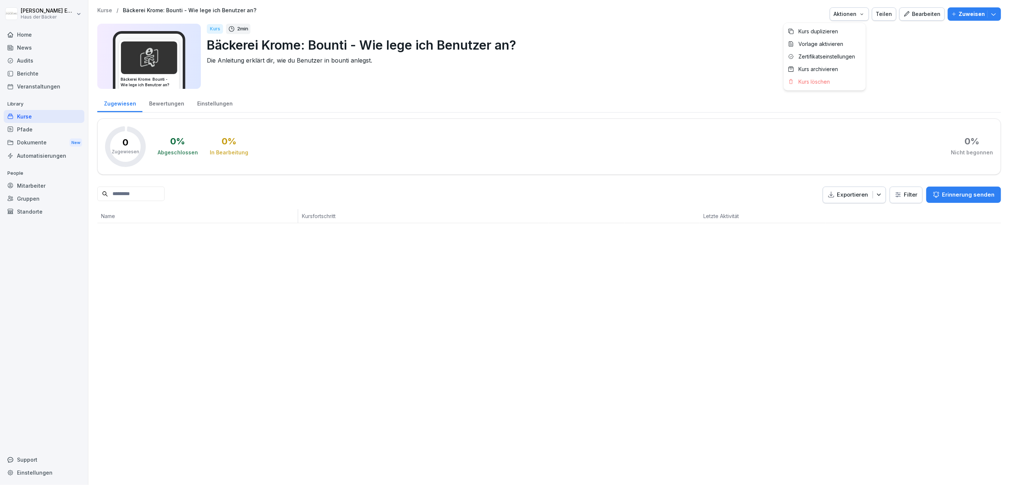
click at [864, 17] on button "Aktionen" at bounding box center [849, 13] width 39 height 13
click at [843, 33] on div "Kurs duplizieren" at bounding box center [824, 31] width 82 height 13
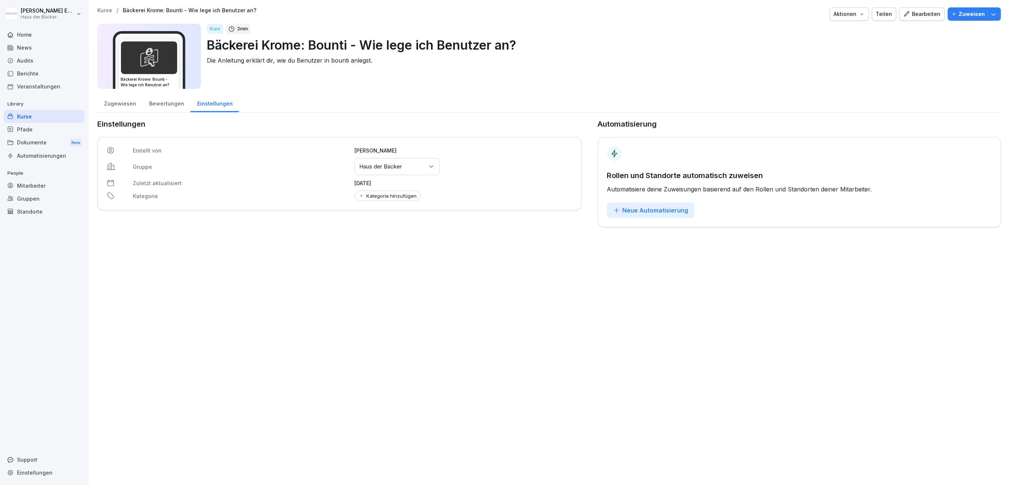
click at [393, 161] on div "Gruppen oder Standorte auswählen Haus der Bäcker" at bounding box center [397, 166] width 85 height 17
click at [390, 236] on div "Bäckerei Busch" at bounding box center [395, 240] width 81 height 14
click at [172, 105] on div "Bewertungen" at bounding box center [166, 102] width 48 height 19
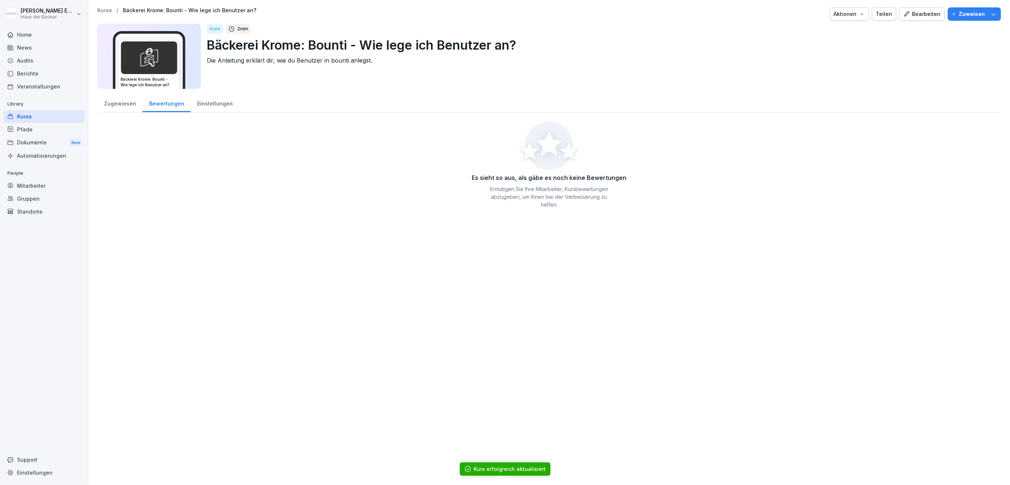
click at [127, 105] on div "Zugewiesen" at bounding box center [119, 102] width 45 height 19
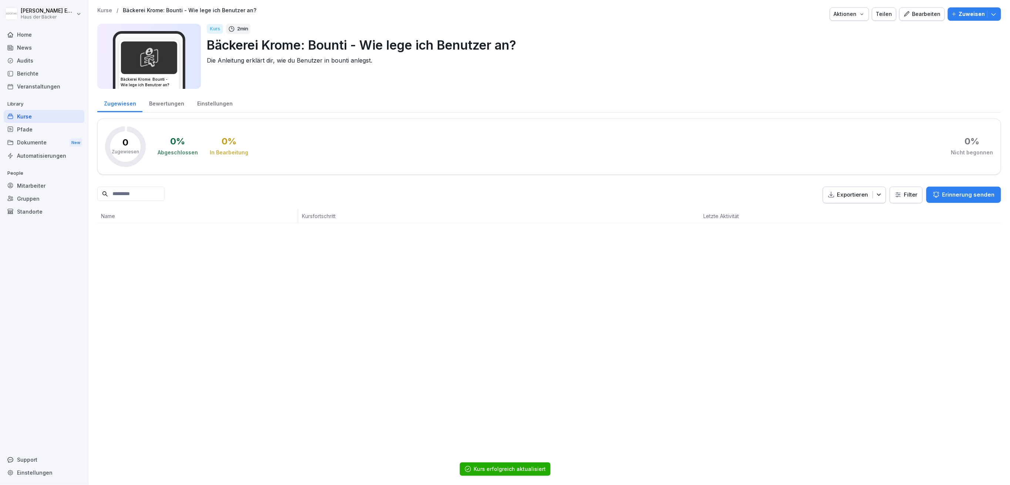
click at [163, 106] on div "Bewertungen" at bounding box center [166, 102] width 48 height 19
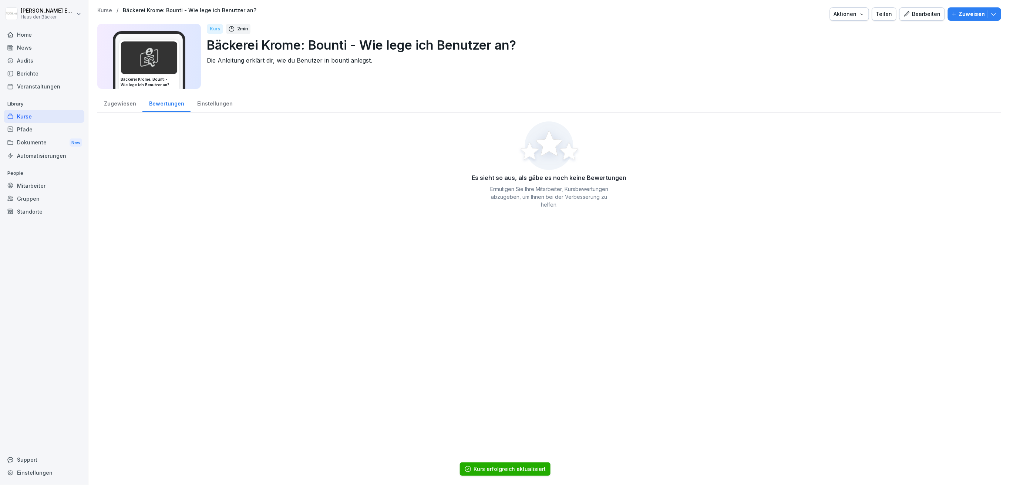
click at [215, 105] on div "Einstellungen" at bounding box center [215, 102] width 48 height 19
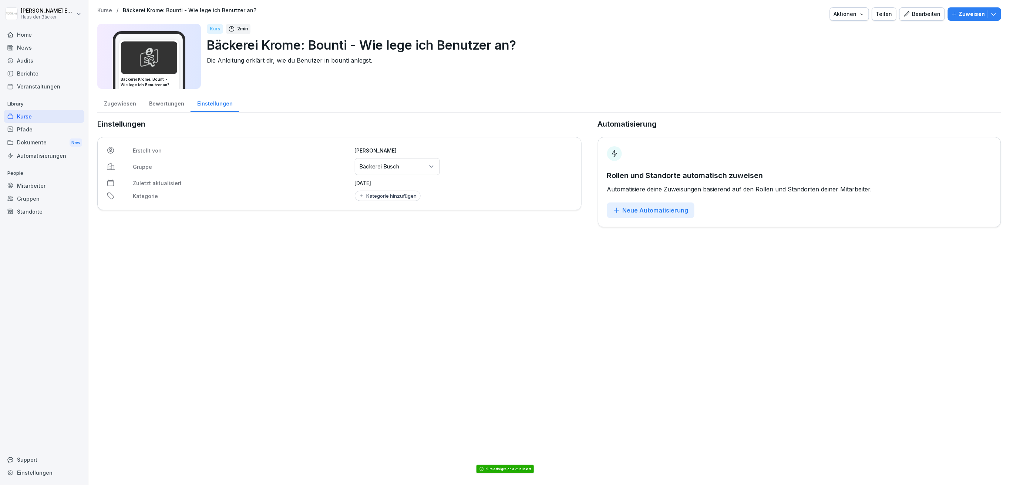
click at [909, 16] on div "Bearbeiten" at bounding box center [921, 14] width 37 height 8
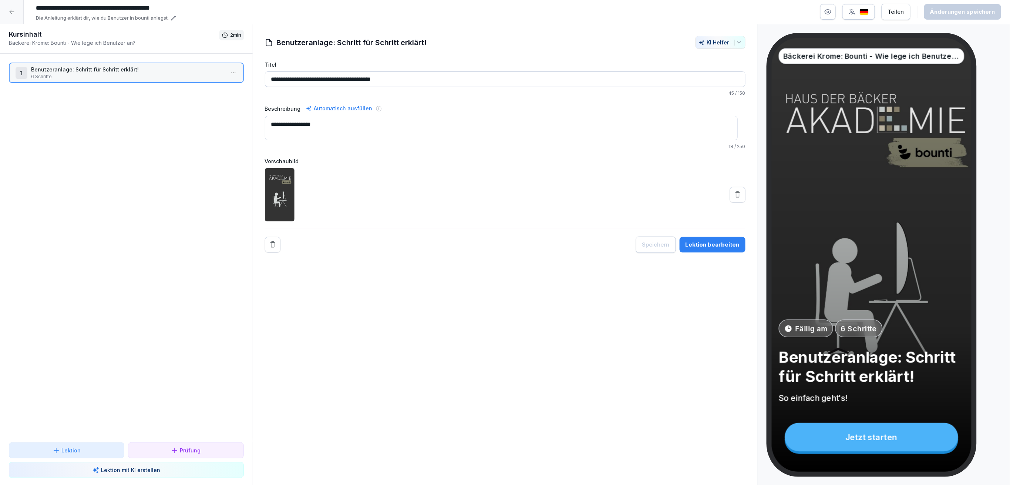
click at [73, 9] on input "**********" at bounding box center [144, 8] width 222 height 13
drag, startPoint x: 62, startPoint y: 9, endPoint x: 80, endPoint y: 12, distance: 18.4
click at [80, 12] on input "**********" at bounding box center [144, 8] width 222 height 13
type input "**********"
click at [969, 12] on div "Änderungen speichern" at bounding box center [962, 12] width 65 height 8
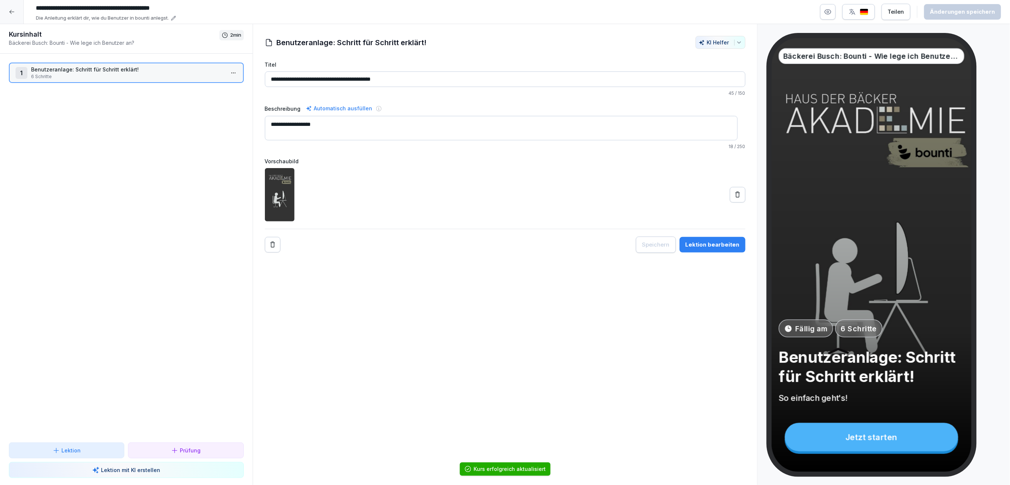
click at [13, 9] on icon at bounding box center [12, 12] width 6 height 6
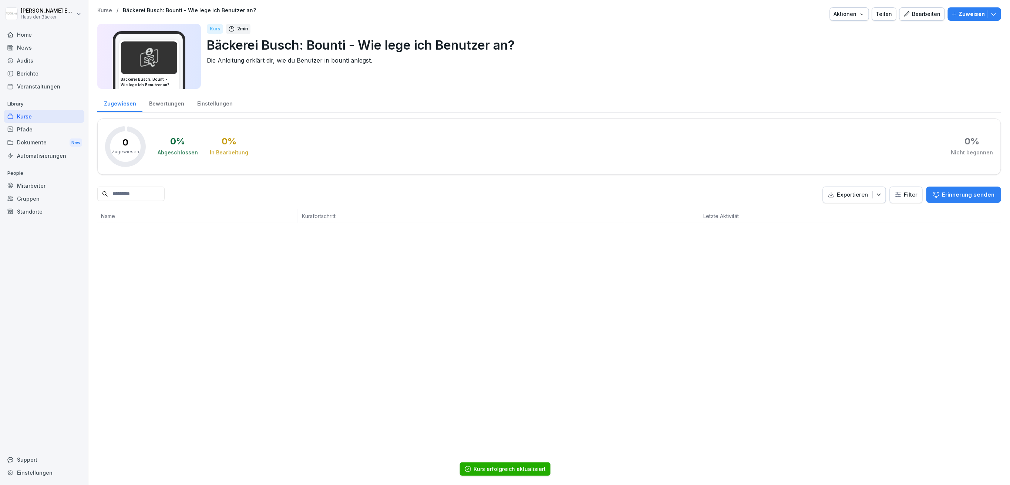
click at [52, 115] on div "Kurse" at bounding box center [44, 116] width 81 height 13
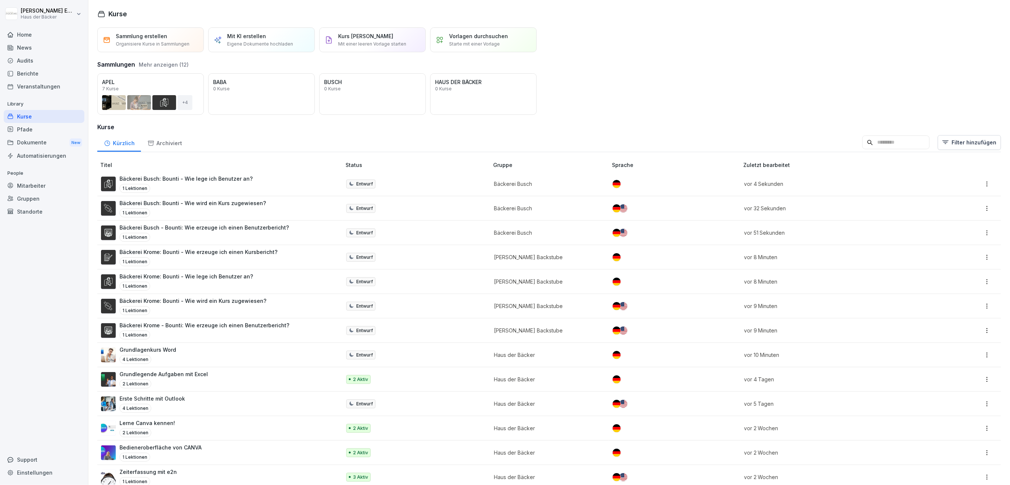
click at [218, 252] on p "Bäckerei Krome: Bounti - Wie erzeuge ich einen Kursbericht?" at bounding box center [198, 252] width 158 height 8
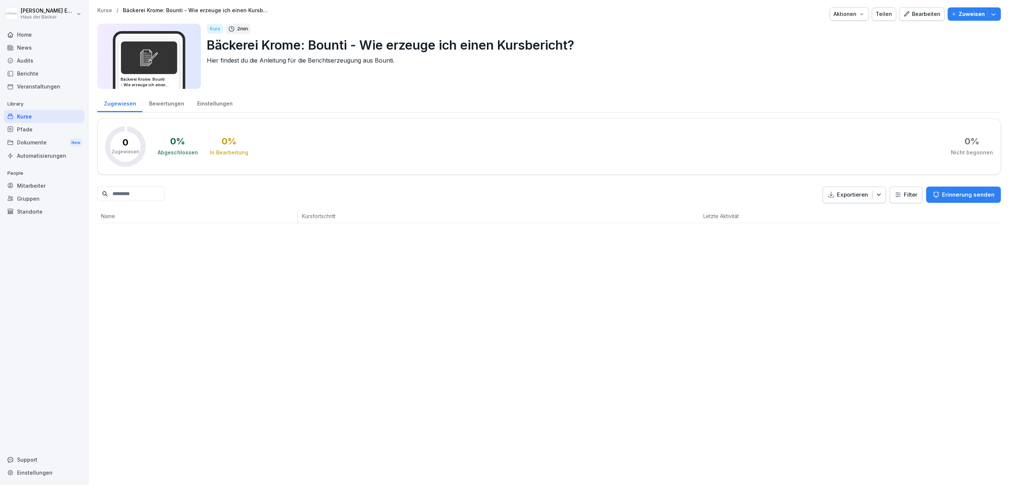
click at [851, 10] on div "Aktionen" at bounding box center [849, 14] width 31 height 8
click at [844, 55] on p "Zertifikatseinstellungen" at bounding box center [826, 56] width 57 height 7
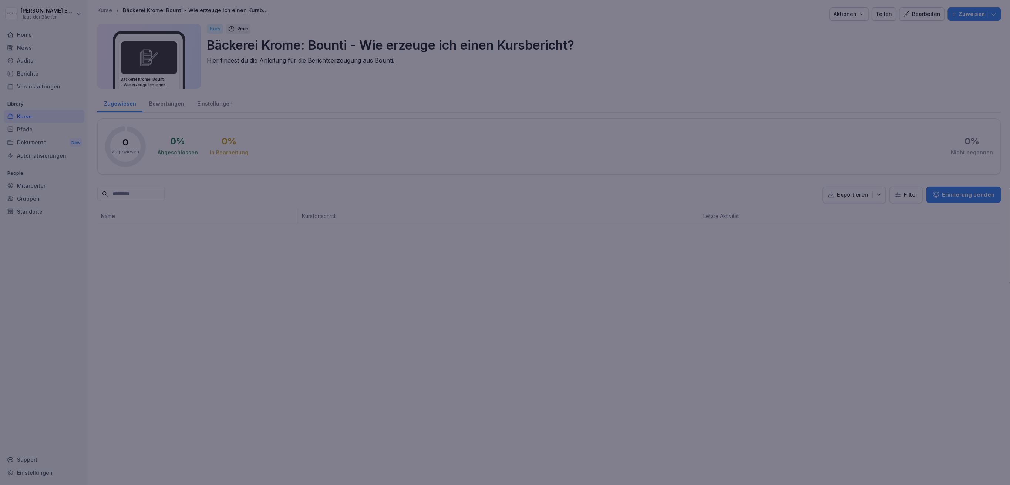
click at [832, 65] on div at bounding box center [505, 242] width 1010 height 485
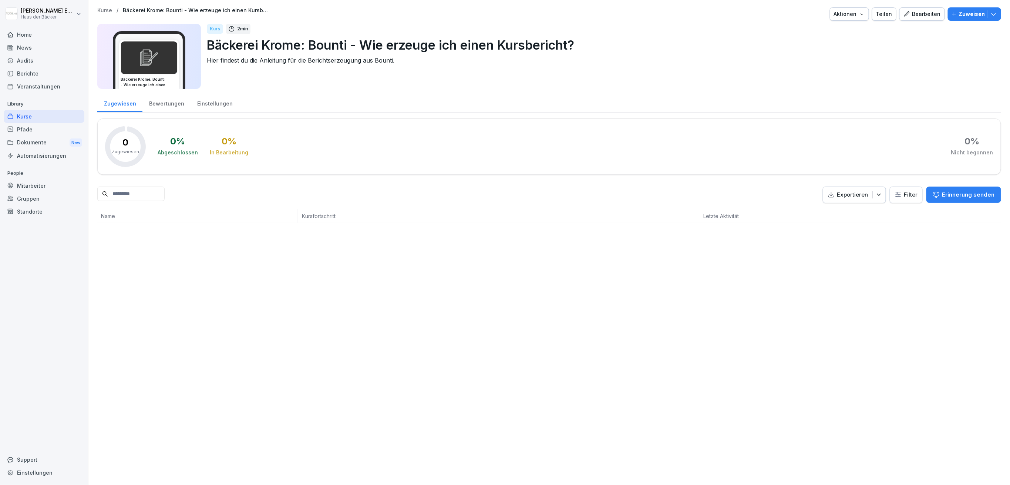
click at [850, 9] on button "Aktionen" at bounding box center [849, 13] width 39 height 13
click at [849, 34] on div "Kurs duplizieren" at bounding box center [824, 31] width 82 height 13
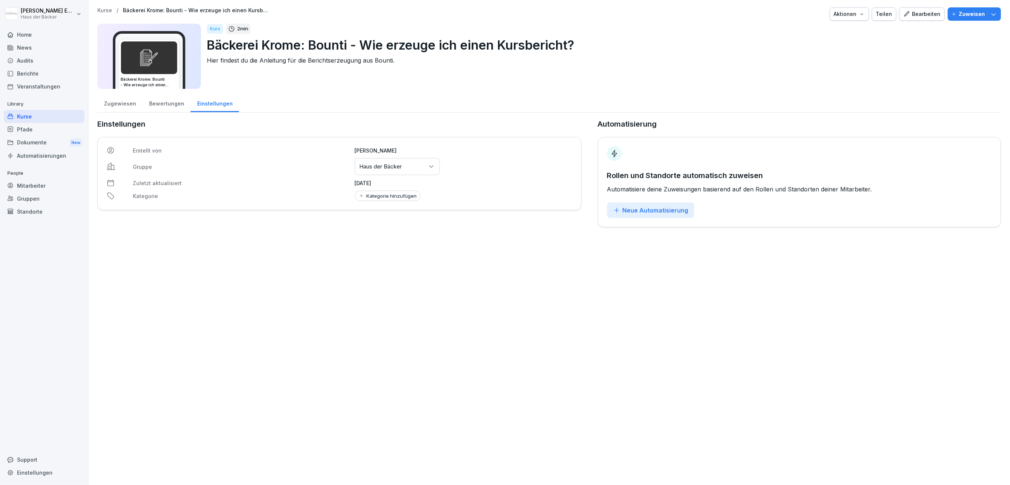
click at [385, 167] on p "Haus der Bäcker" at bounding box center [381, 166] width 43 height 7
click at [392, 240] on div "Bäckerei Busch" at bounding box center [395, 240] width 81 height 14
click at [921, 10] on div "Bearbeiten" at bounding box center [921, 14] width 37 height 8
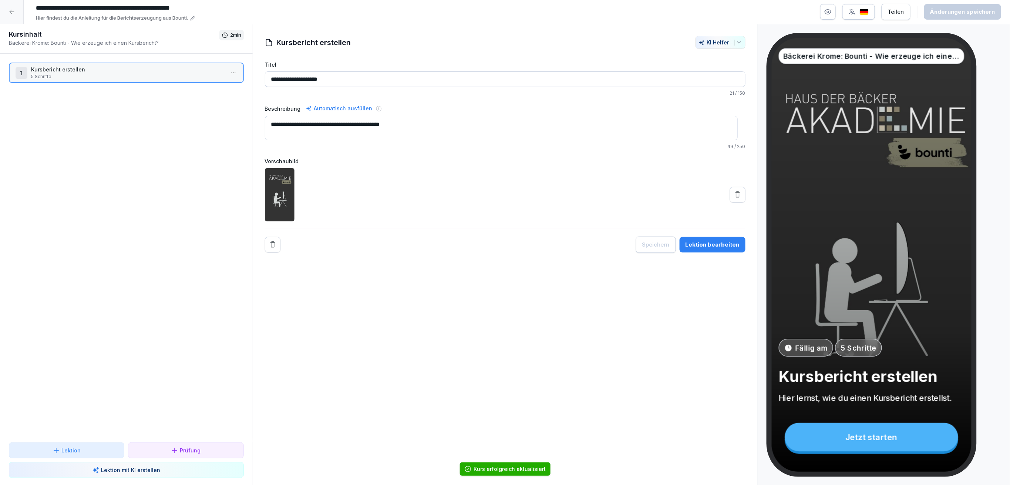
click at [92, 6] on input "**********" at bounding box center [144, 8] width 222 height 13
click at [80, 6] on input "**********" at bounding box center [144, 8] width 222 height 13
drag, startPoint x: 80, startPoint y: 7, endPoint x: 67, endPoint y: 8, distance: 13.4
click at [67, 8] on input "**********" at bounding box center [144, 8] width 222 height 13
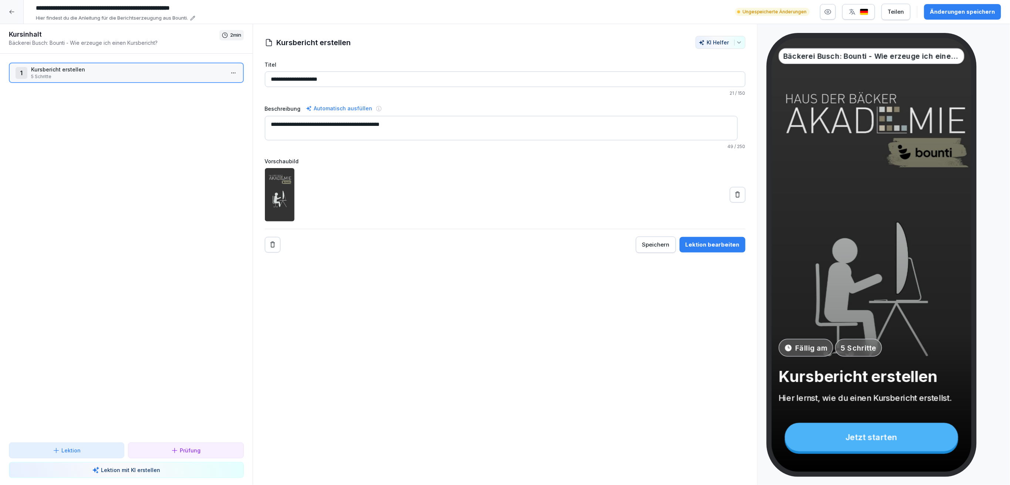
type input "**********"
click at [978, 8] on div "Änderungen speichern" at bounding box center [962, 12] width 65 height 8
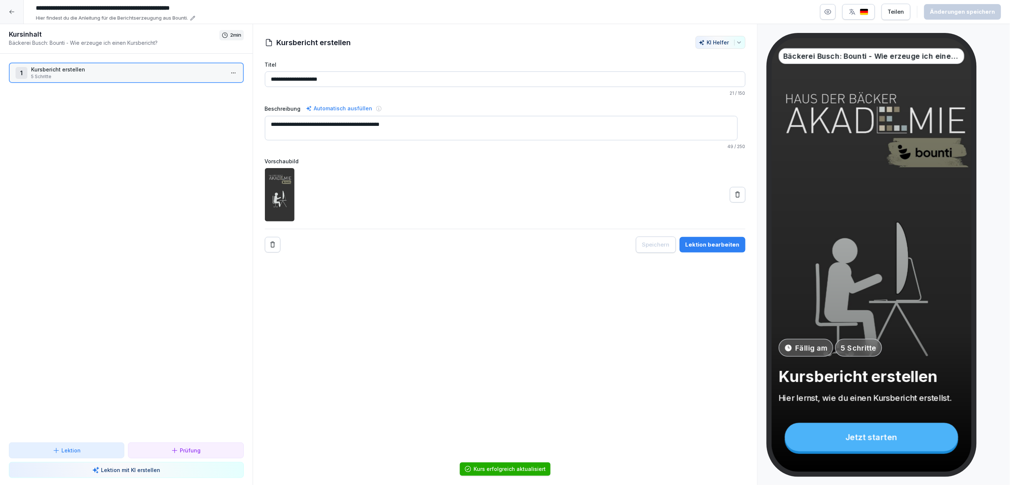
click at [12, 8] on div at bounding box center [12, 12] width 24 height 24
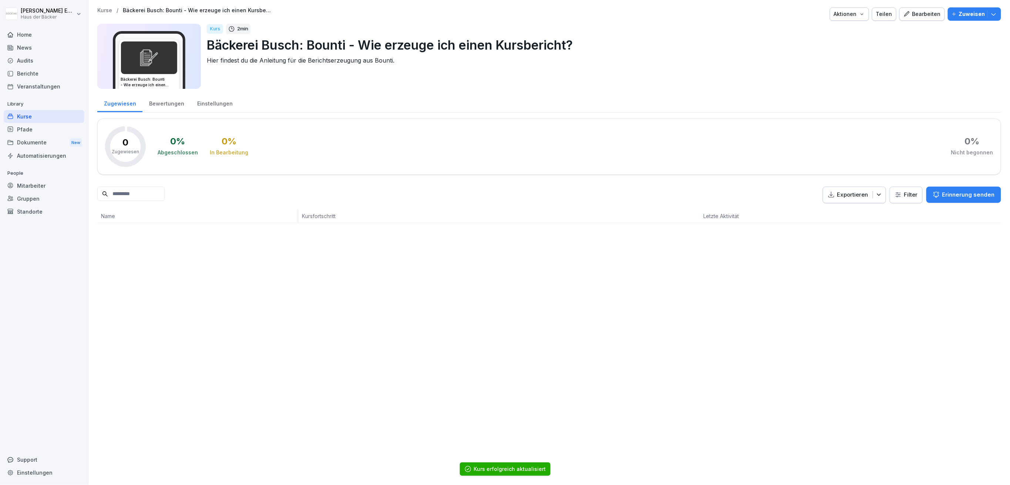
click at [63, 119] on div "Kurse" at bounding box center [44, 116] width 81 height 13
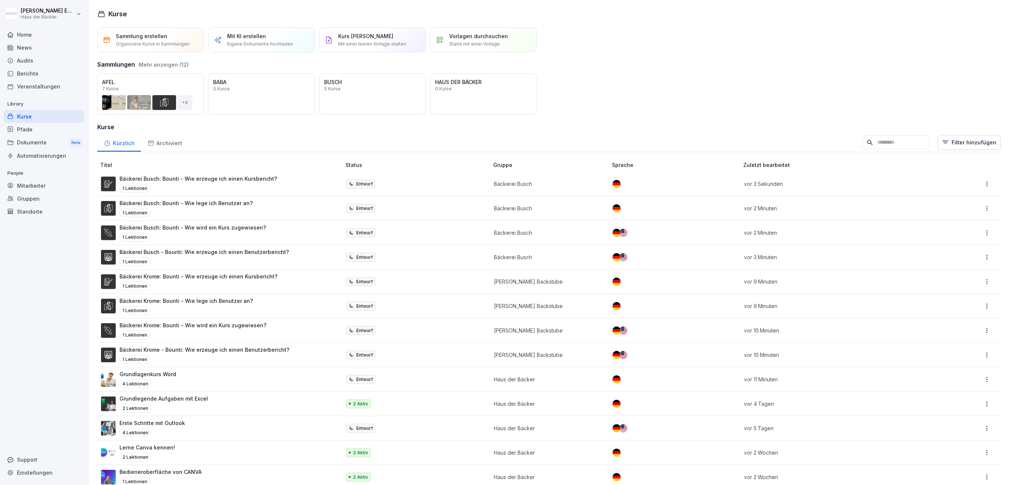
click at [0, 0] on div "Öffnen" at bounding box center [0, 0] width 0 height 0
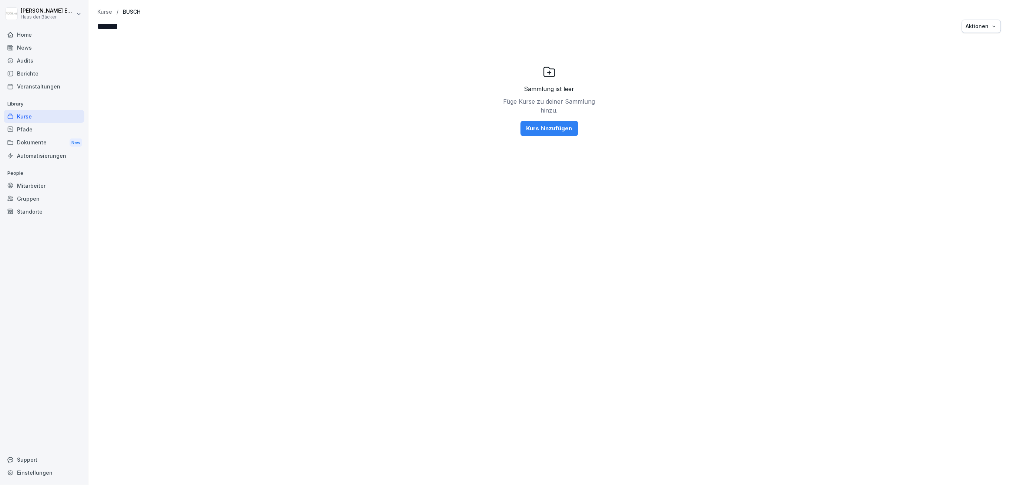
click at [549, 133] on button "Kurs hinzufügen" at bounding box center [549, 129] width 58 height 16
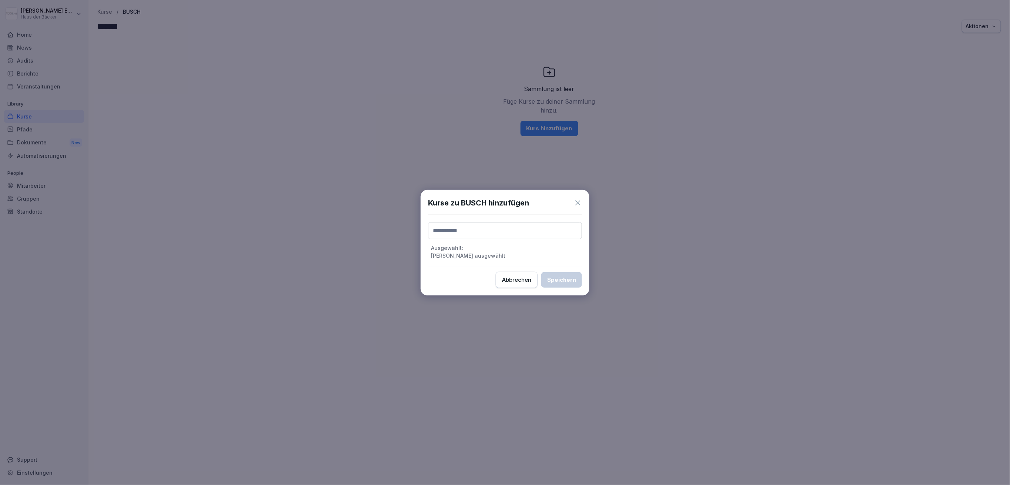
click at [526, 232] on input at bounding box center [505, 230] width 154 height 17
type input "*****"
click at [529, 262] on label "Bäckerei Busch: Bounti - Wie erzeuge ich einen Kursbericht?" at bounding box center [505, 264] width 144 height 7
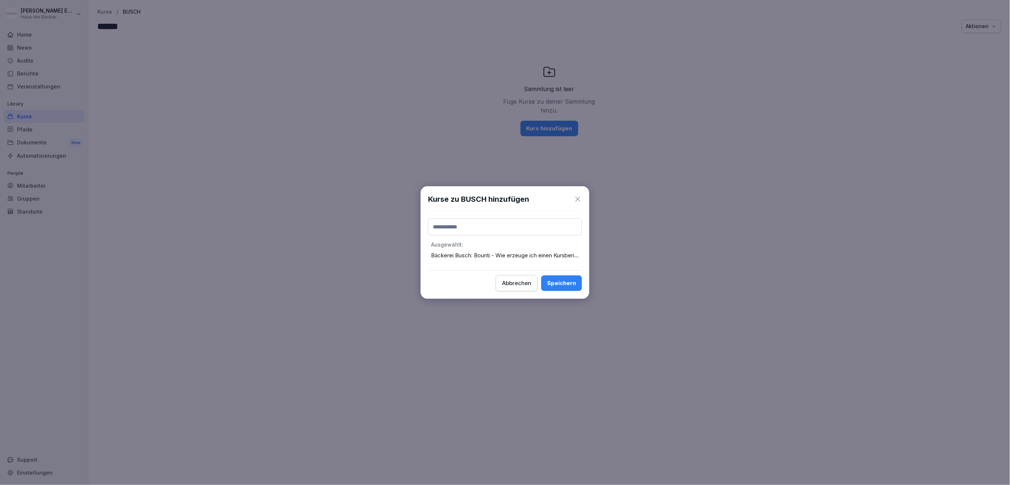
click at [520, 231] on input at bounding box center [505, 226] width 154 height 17
type input "*****"
click at [519, 246] on label "Bäckerei Busch - Bounti: Wie erzeuge ich einen Benutzerbericht?" at bounding box center [505, 246] width 144 height 7
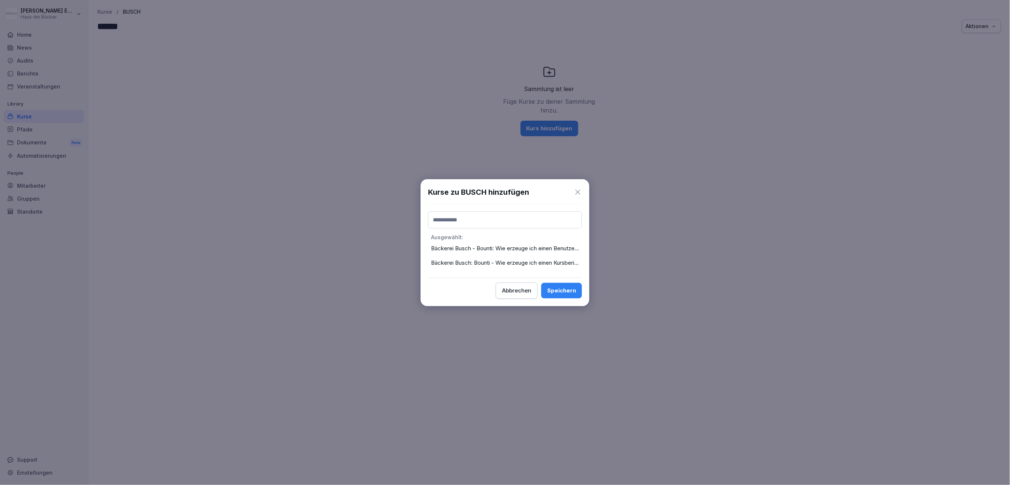
click at [537, 223] on input at bounding box center [505, 219] width 154 height 17
type input "*****"
click at [540, 236] on label "Bäckerei Busch: Bounti - Wie lege ich Benutzer an?" at bounding box center [498, 239] width 131 height 7
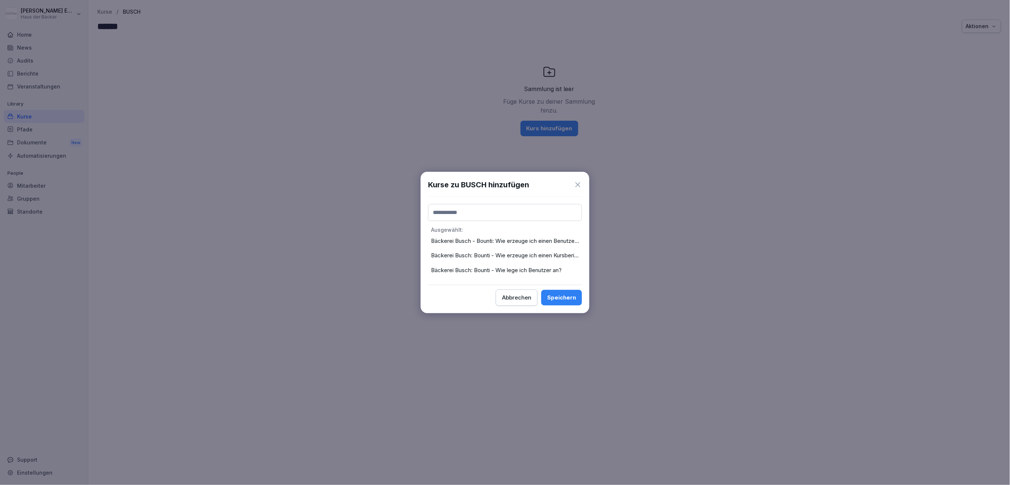
click at [518, 211] on input at bounding box center [505, 212] width 154 height 17
type input "*****"
click at [529, 233] on label "Bäckerei Busch: Bounti - Wie wird ein Kurs zugewiesen?" at bounding box center [504, 232] width 143 height 7
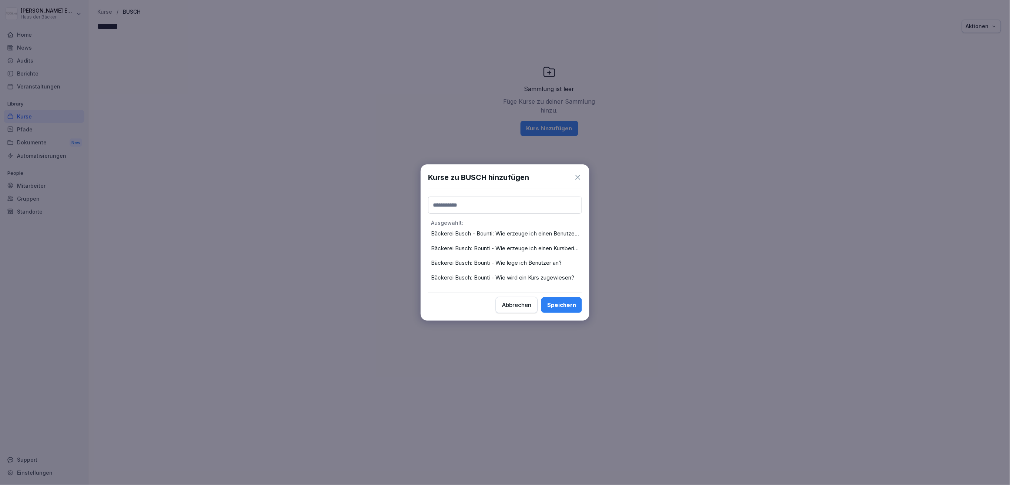
click at [565, 305] on div "Speichern" at bounding box center [561, 305] width 29 height 8
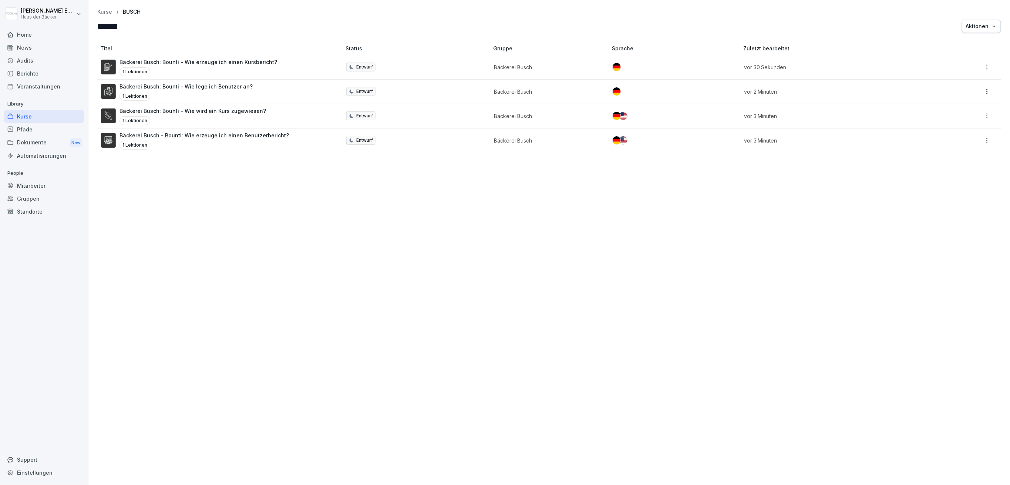
click at [737, 316] on div "Titel Status Gruppe Sprache Zuletzt bearbeitet Bäckerei Busch: Bounti - Wie erz…" at bounding box center [548, 260] width 921 height 447
click at [983, 22] on div "Aktionen" at bounding box center [981, 26] width 31 height 8
click at [915, 15] on html "Anna-Lea Ehlerding Haus der Bäcker Home News Audits Berichte Veranstaltungen Li…" at bounding box center [505, 242] width 1010 height 485
click at [98, 10] on p "Kurse" at bounding box center [104, 12] width 15 height 6
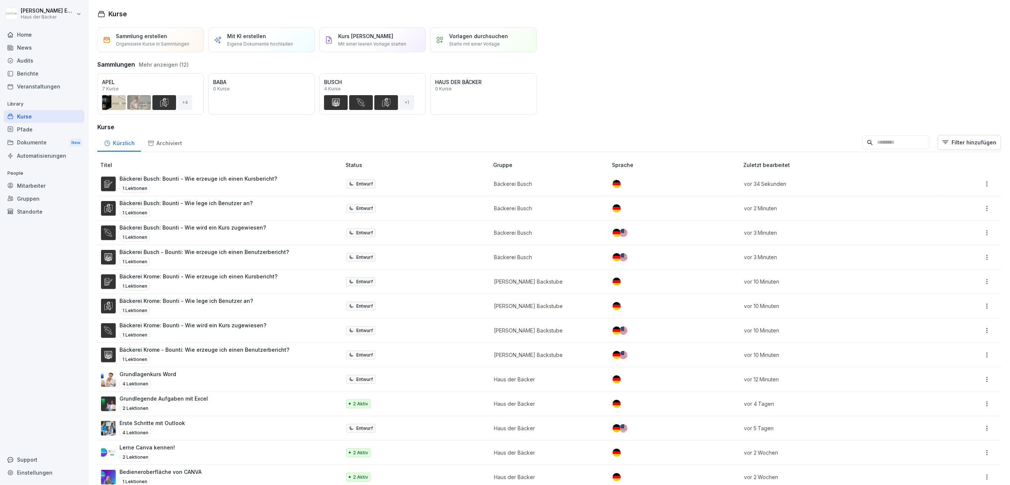
click at [0, 0] on div "Öffnen" at bounding box center [0, 0] width 0 height 0
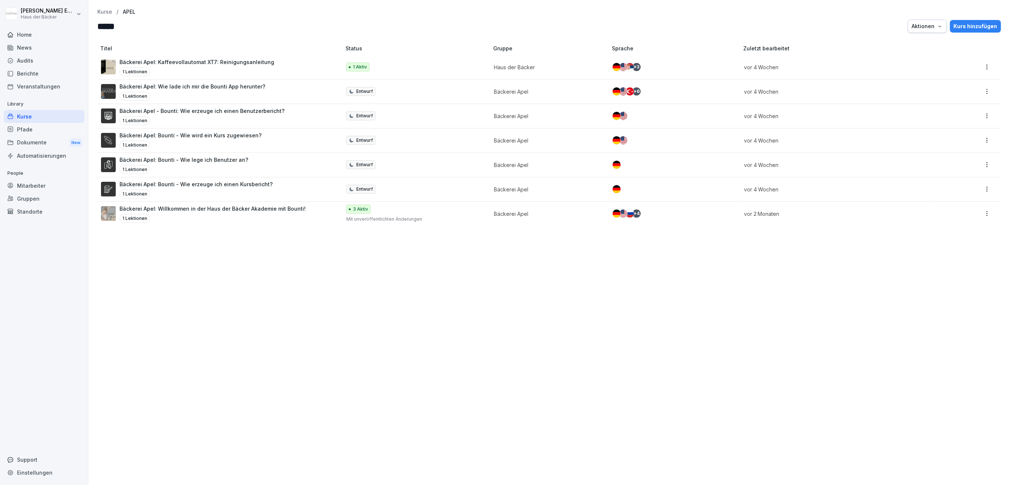
click at [182, 217] on div "1 Lektionen" at bounding box center [212, 218] width 186 height 9
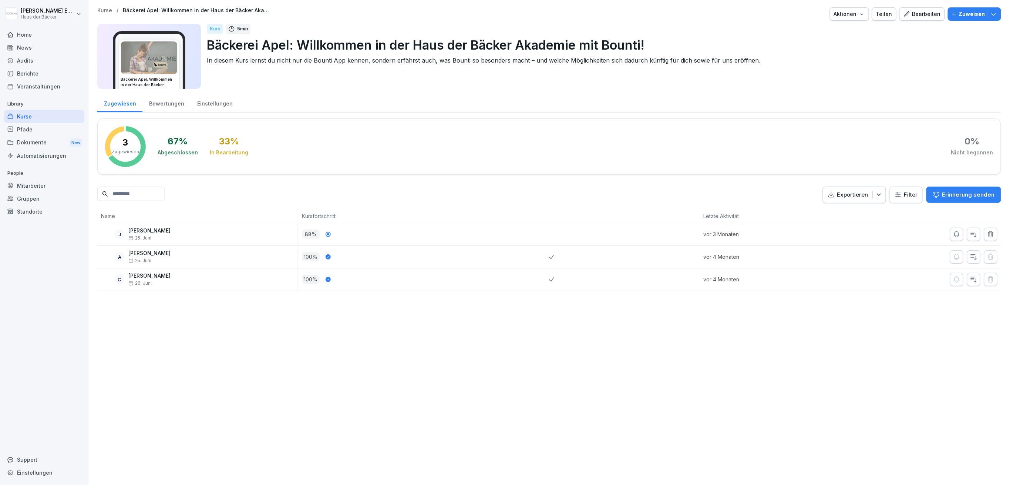
click at [928, 12] on div "Bearbeiten" at bounding box center [921, 14] width 37 height 8
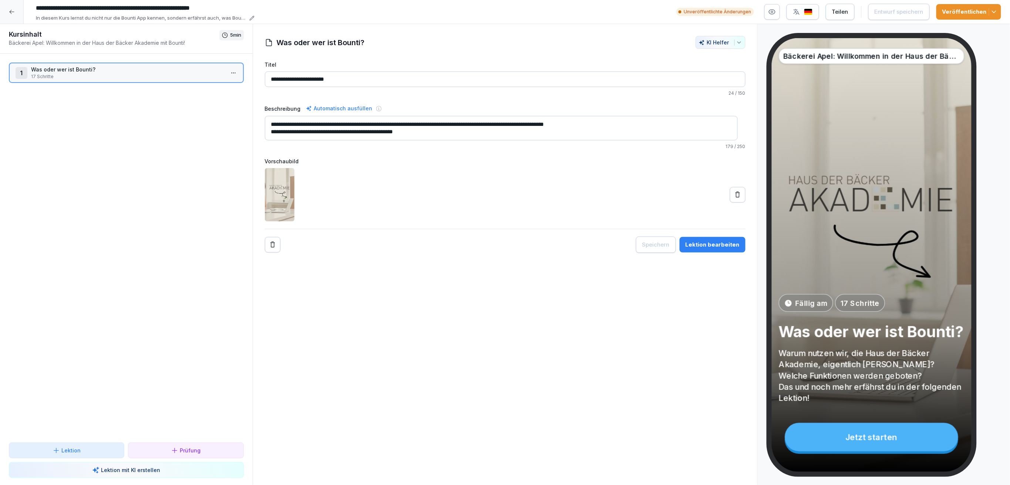
click at [14, 11] on icon at bounding box center [12, 12] width 6 height 6
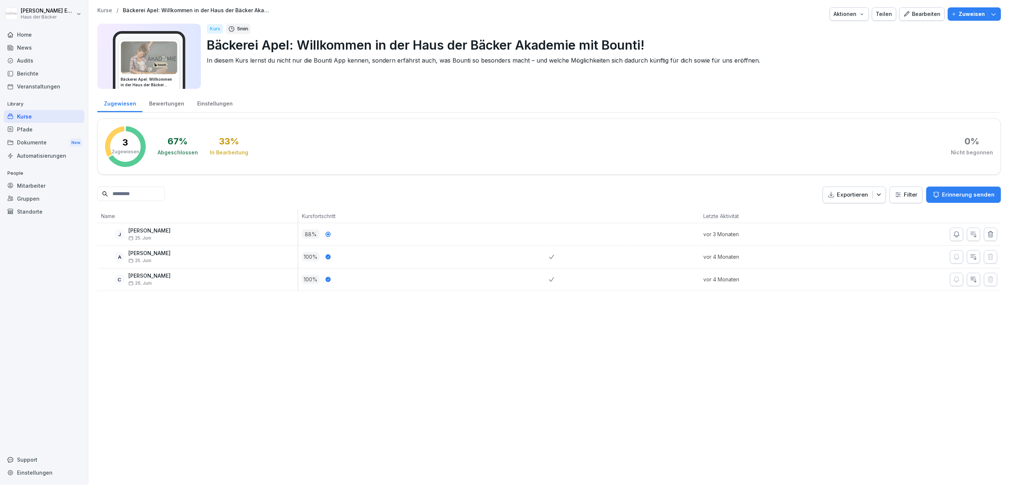
click at [859, 12] on icon "button" at bounding box center [862, 14] width 6 height 6
click at [843, 53] on p "Zertifikatseinstellungen" at bounding box center [826, 56] width 57 height 7
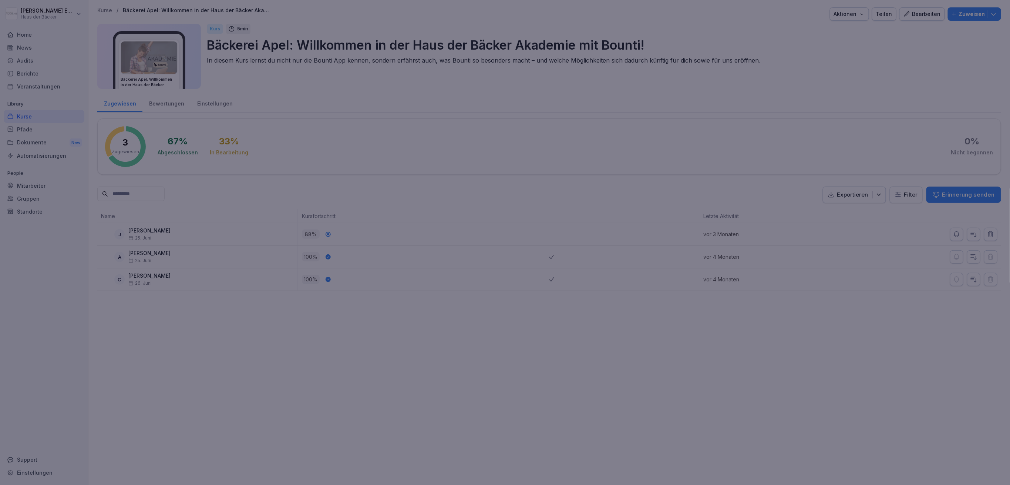
click at [801, 53] on div at bounding box center [505, 242] width 1010 height 485
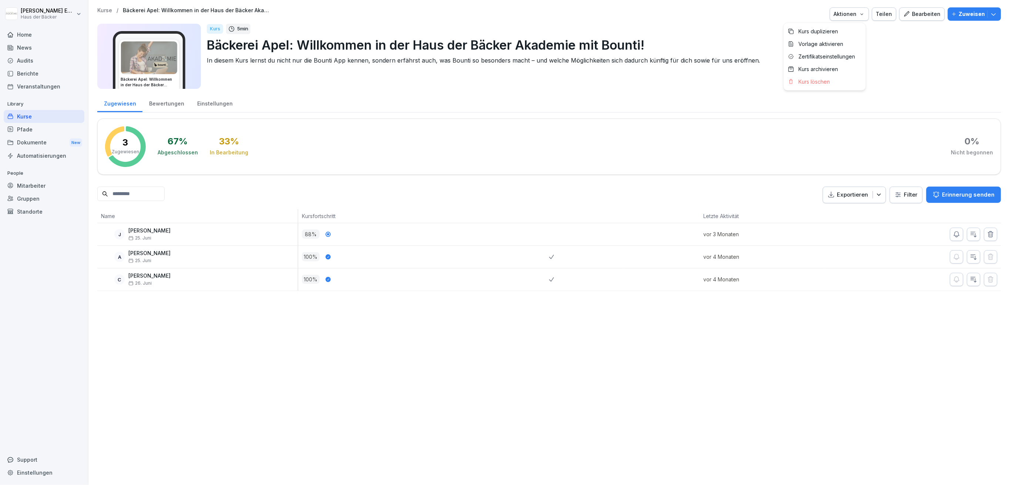
click at [846, 13] on div "Aktionen" at bounding box center [849, 14] width 31 height 8
click at [833, 31] on p "Kurs duplizieren" at bounding box center [818, 31] width 40 height 7
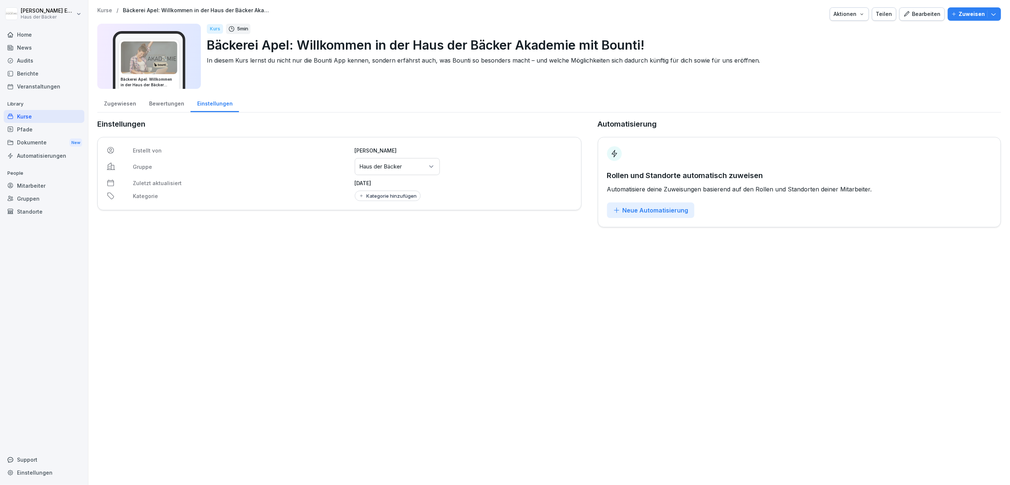
click at [850, 17] on div "Aktionen" at bounding box center [849, 14] width 31 height 8
click at [843, 55] on p "Zertifikatseinstellungen" at bounding box center [826, 56] width 57 height 7
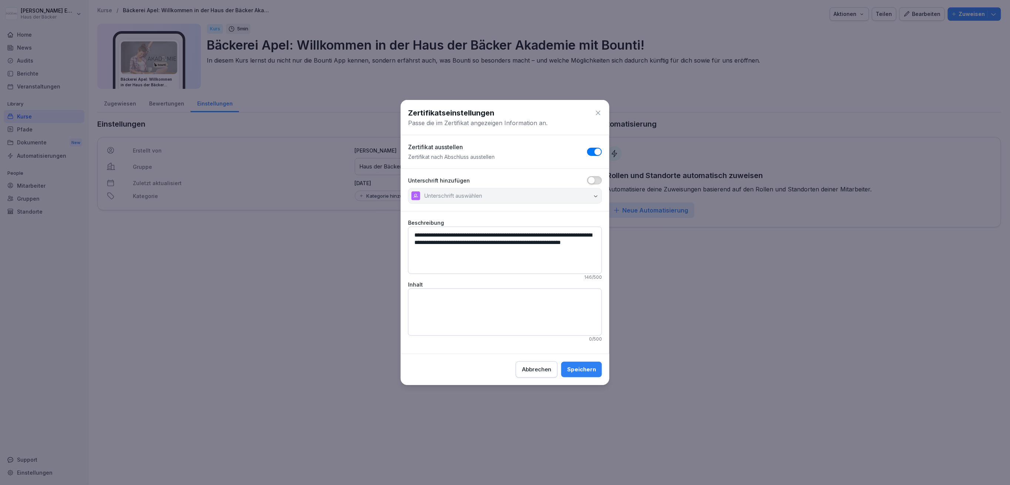
click at [600, 148] on button "button" at bounding box center [594, 152] width 15 height 8
click at [588, 367] on div "Speichern" at bounding box center [581, 369] width 29 height 8
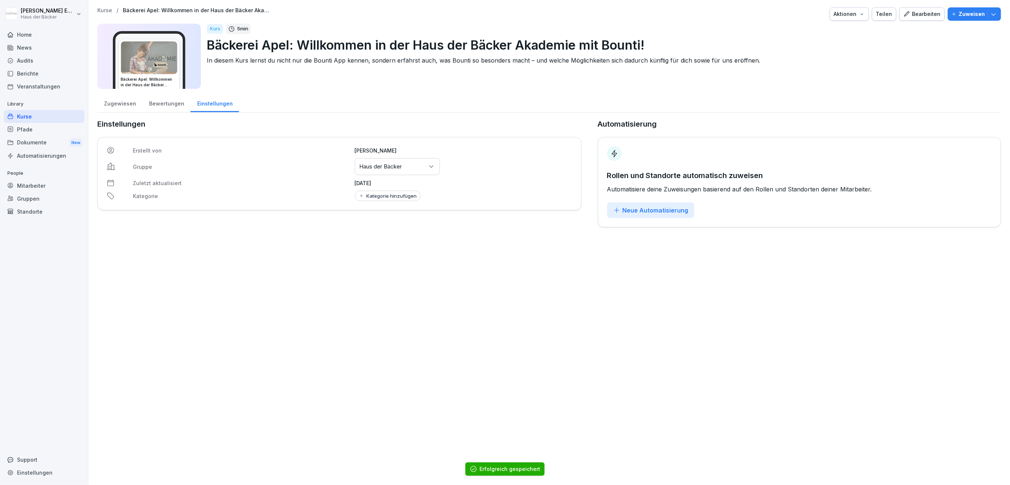
click at [415, 164] on div "Gruppen oder Standorte auswählen Haus der Bäcker" at bounding box center [397, 166] width 85 height 17
click at [405, 241] on div "Bäckerei Busch" at bounding box center [395, 240] width 81 height 14
click at [915, 11] on div "Bearbeiten" at bounding box center [921, 14] width 37 height 8
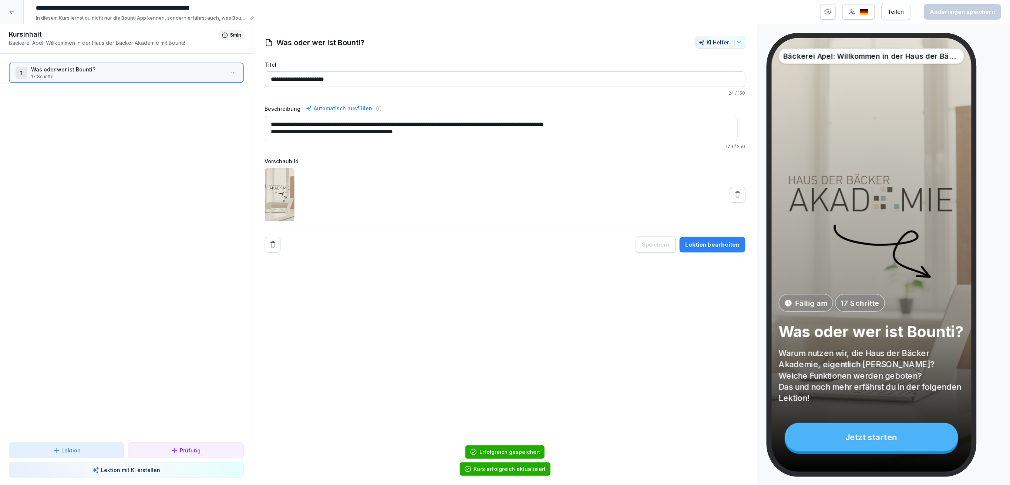
click at [99, 8] on input "**********" at bounding box center [144, 8] width 222 height 13
click at [66, 9] on input "**********" at bounding box center [144, 8] width 222 height 13
drag, startPoint x: 64, startPoint y: 8, endPoint x: 74, endPoint y: 10, distance: 10.3
click at [74, 10] on input "**********" at bounding box center [144, 8] width 222 height 13
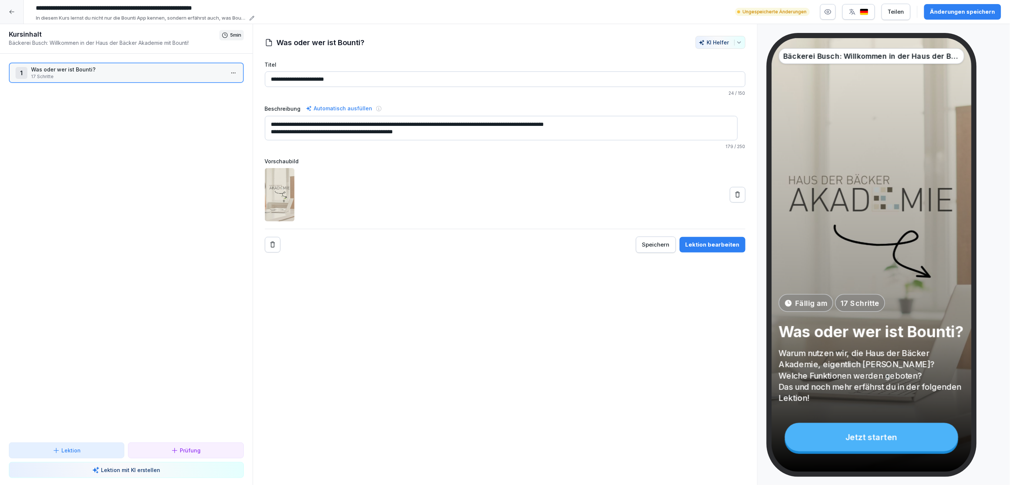
type input "**********"
click at [959, 14] on div "Änderungen speichern" at bounding box center [962, 12] width 65 height 8
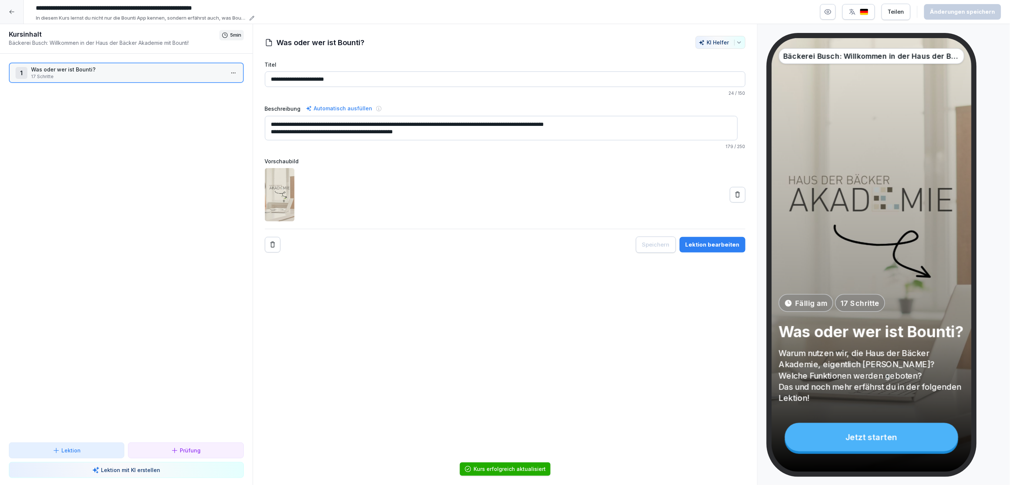
click at [10, 20] on div at bounding box center [12, 12] width 24 height 24
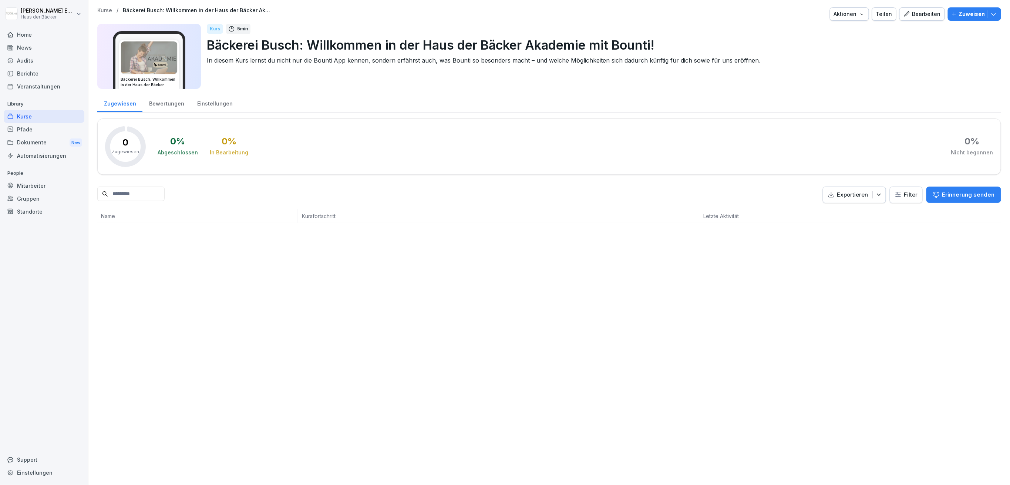
click at [68, 111] on div "Kurse" at bounding box center [44, 116] width 81 height 13
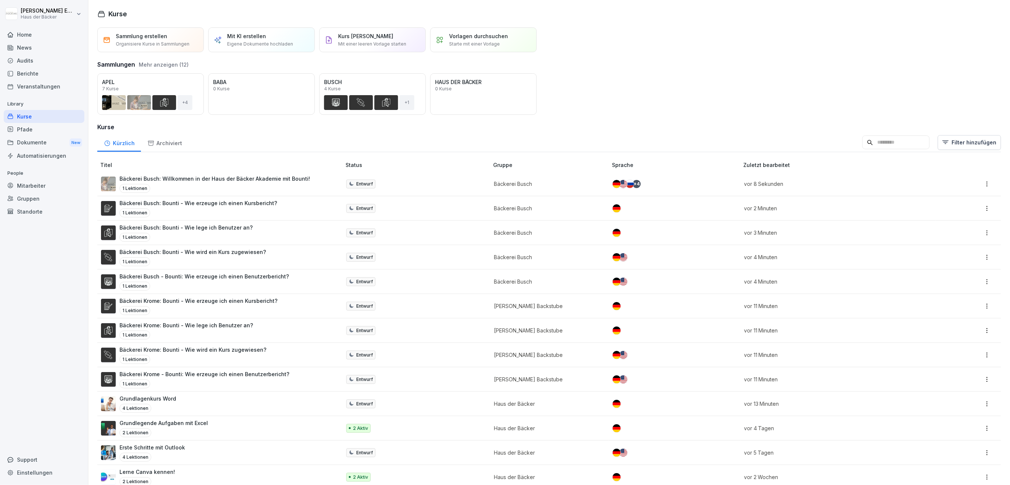
click at [889, 129] on h3 "Kurse" at bounding box center [549, 126] width 904 height 9
click at [877, 141] on input at bounding box center [895, 142] width 67 height 14
click at [0, 0] on div "Öffnen" at bounding box center [0, 0] width 0 height 0
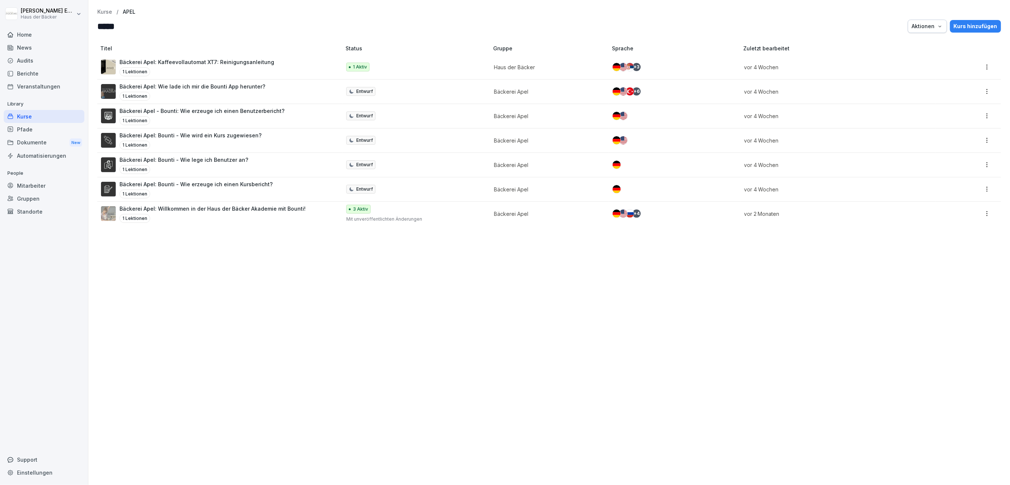
click at [190, 218] on div "1 Lektionen" at bounding box center [212, 218] width 186 height 9
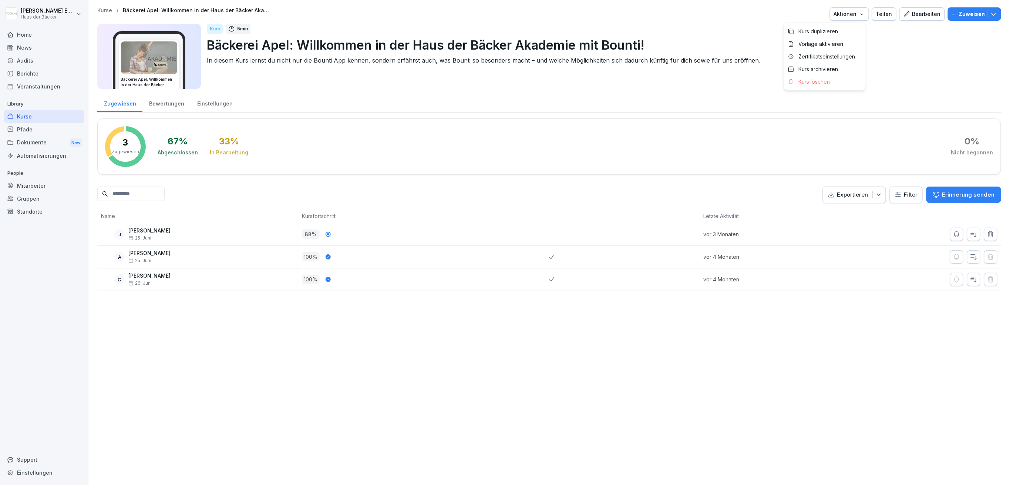
click at [842, 16] on div "Aktionen" at bounding box center [849, 14] width 31 height 8
click at [838, 55] on p "Zertifikatseinstellungen" at bounding box center [826, 56] width 57 height 7
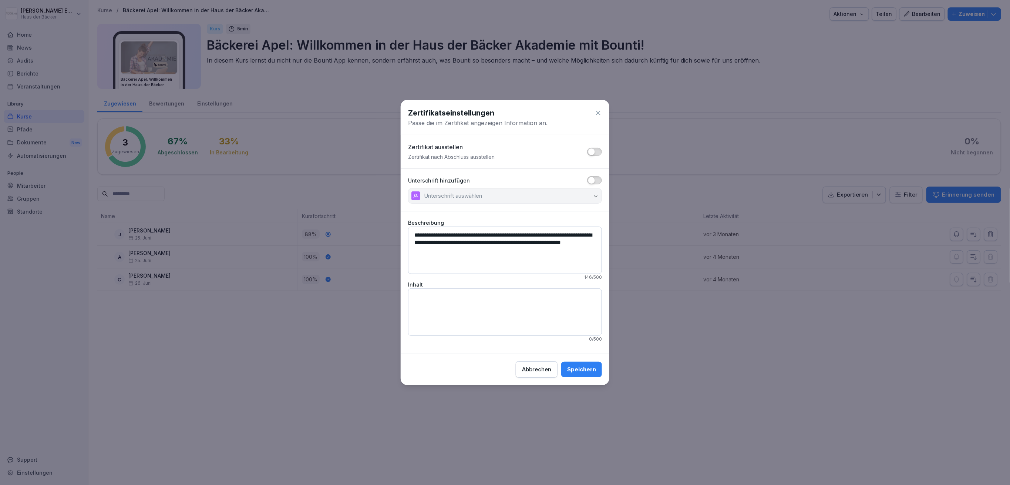
click at [591, 367] on div "Speichern" at bounding box center [581, 369] width 29 height 8
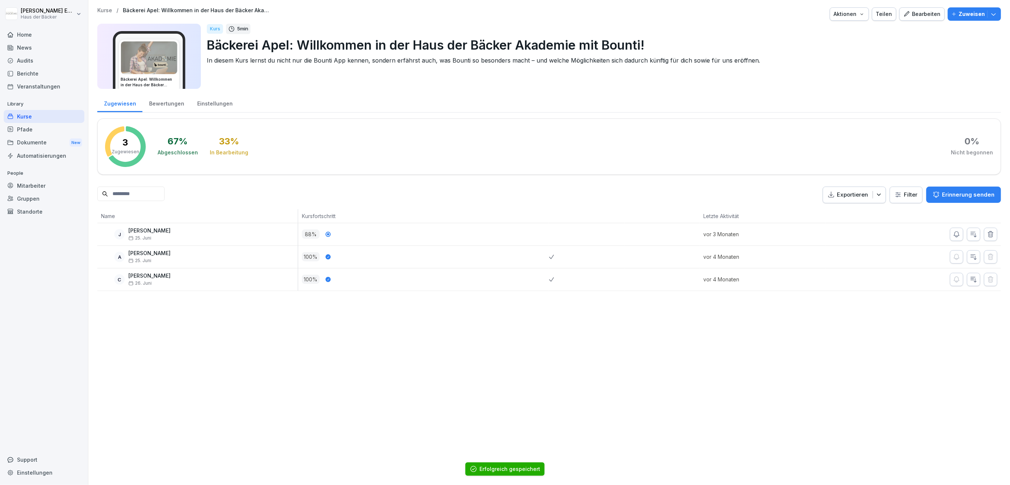
click at [849, 10] on div "Aktionen" at bounding box center [849, 14] width 31 height 8
click at [836, 29] on p "Kurs duplizieren" at bounding box center [818, 31] width 40 height 7
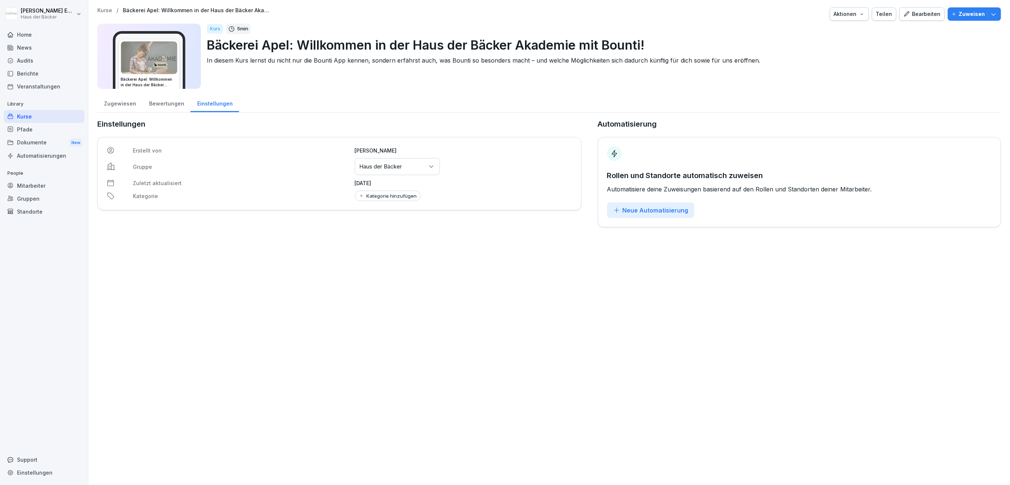
click at [229, 45] on p "Bäckerei Apel: Willkommen in der Haus der Bäcker Akademie mit Bounti!" at bounding box center [601, 45] width 788 height 19
click at [264, 45] on p "Bäckerei Apel: Willkommen in der Haus der Bäcker Akademie mit Bounti!" at bounding box center [601, 45] width 788 height 19
click at [930, 12] on div "Bearbeiten" at bounding box center [921, 14] width 37 height 8
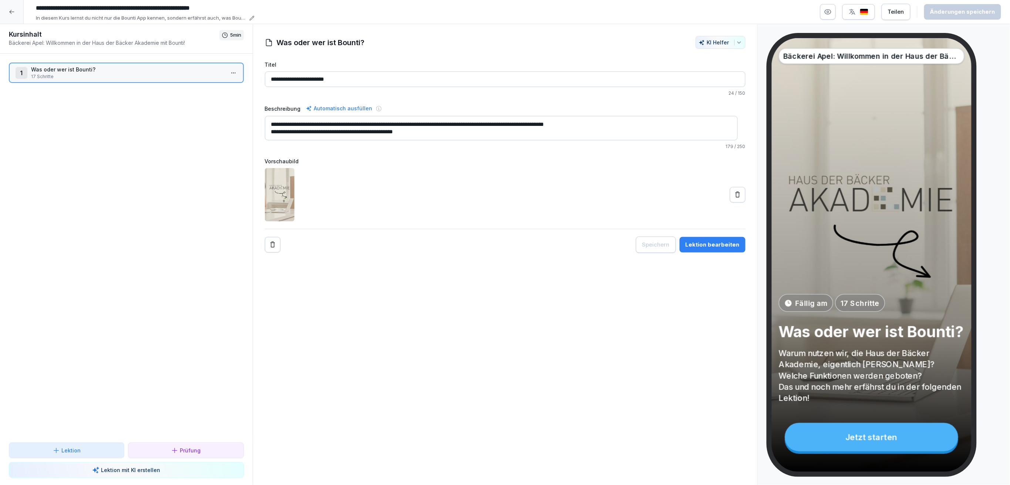
click at [117, 7] on input "**********" at bounding box center [144, 8] width 222 height 13
drag, startPoint x: 63, startPoint y: 8, endPoint x: 75, endPoint y: 12, distance: 12.5
click at [75, 12] on input "**********" at bounding box center [144, 8] width 222 height 13
type input "**********"
click at [967, 12] on div "Änderungen speichern" at bounding box center [962, 12] width 65 height 8
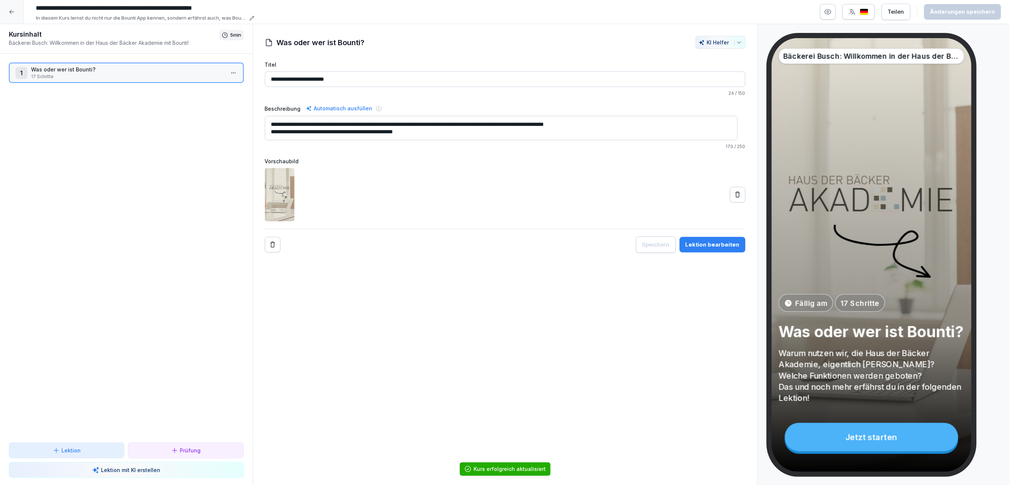
click at [2, 9] on div at bounding box center [12, 12] width 24 height 24
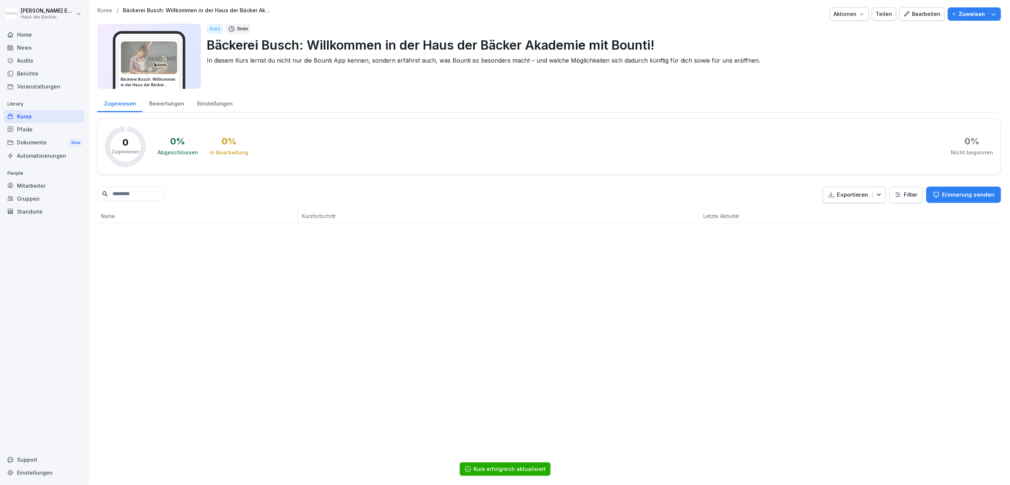
click at [200, 103] on div "Einstellungen" at bounding box center [215, 102] width 48 height 19
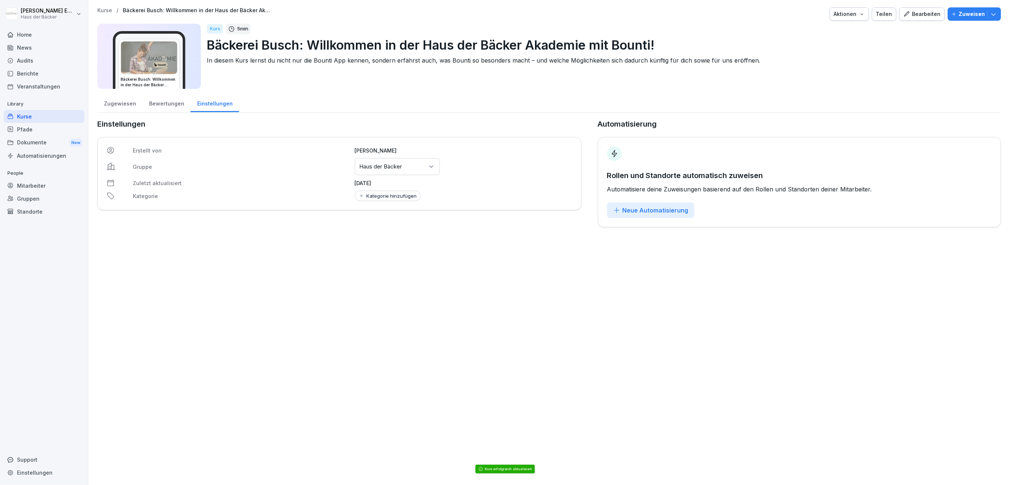
click at [370, 169] on p "Haus der Bäcker" at bounding box center [381, 166] width 43 height 7
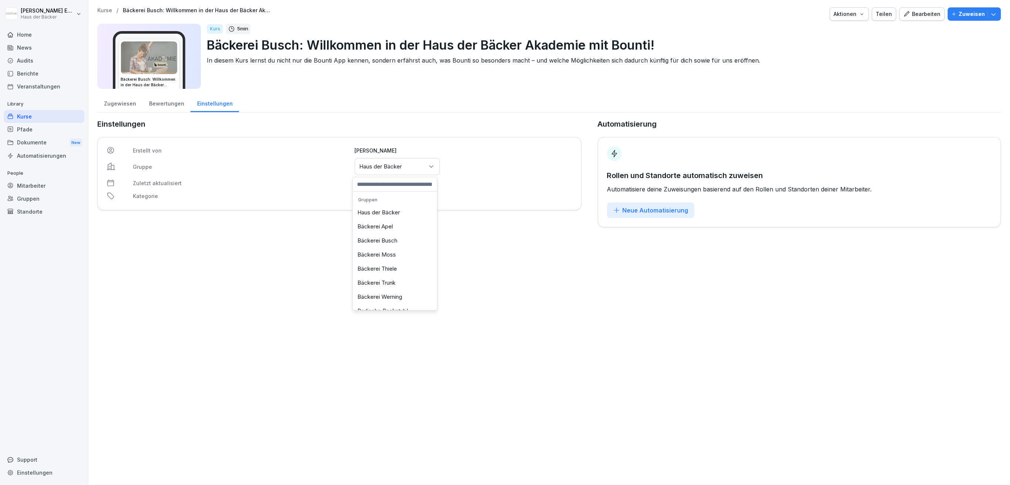
click at [373, 237] on div "Bäckerei Busch" at bounding box center [395, 240] width 81 height 14
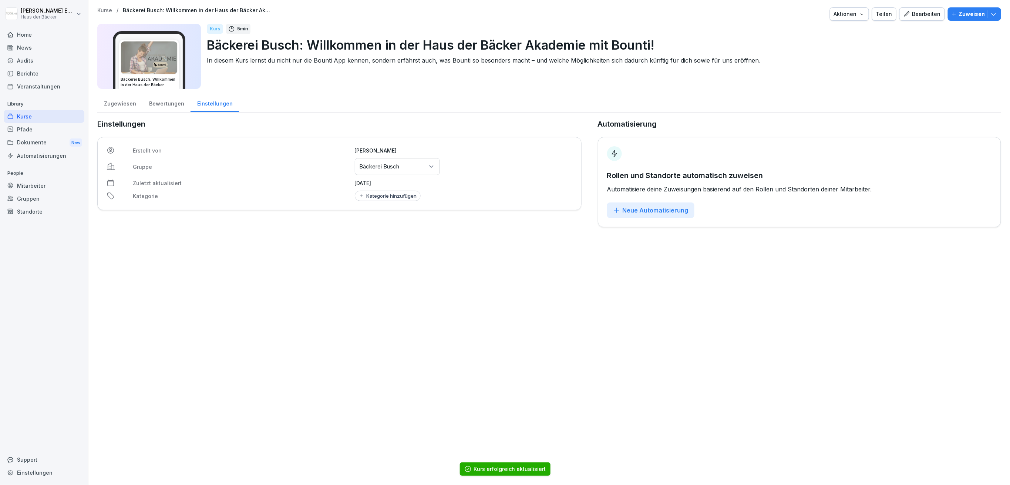
click at [45, 115] on div "Kurse" at bounding box center [44, 116] width 81 height 13
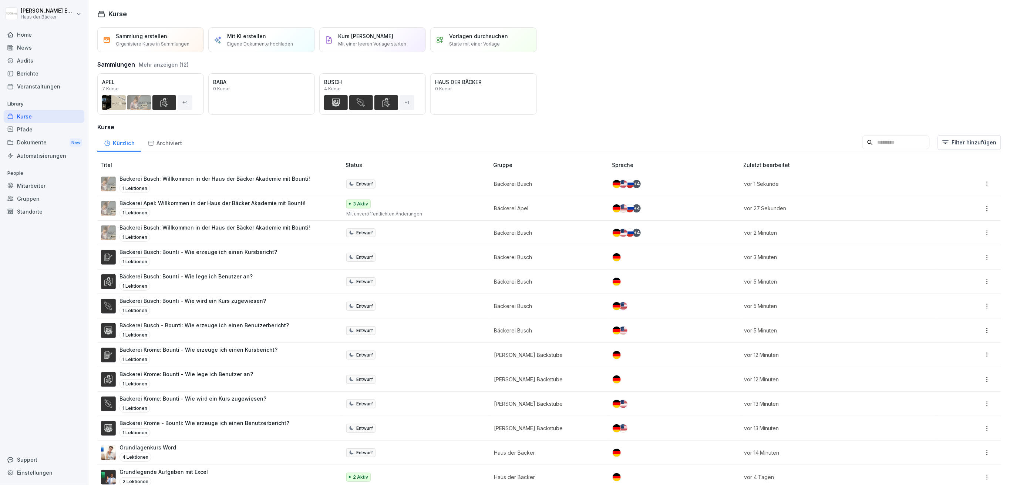
click at [166, 65] on button "Mehr anzeigen (12)" at bounding box center [164, 65] width 50 height 8
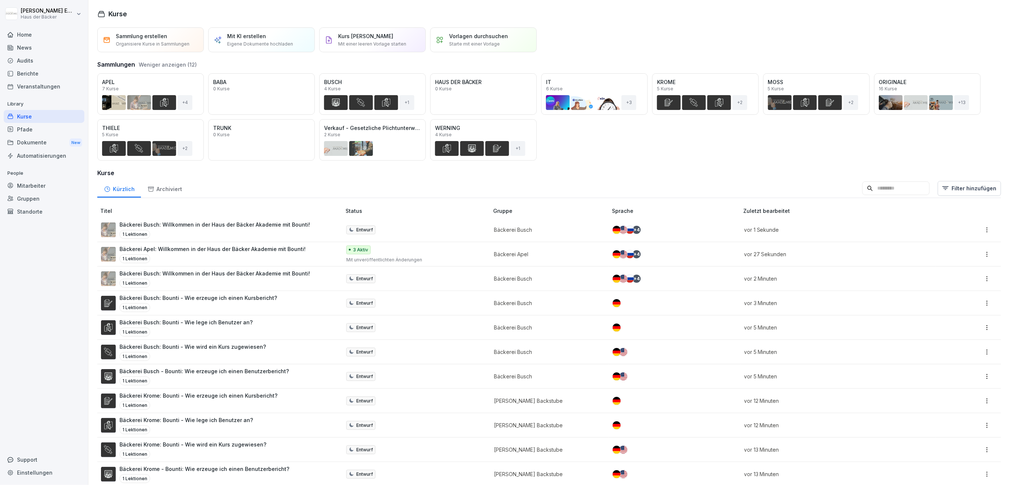
click at [0, 0] on div "Öffnen" at bounding box center [0, 0] width 0 height 0
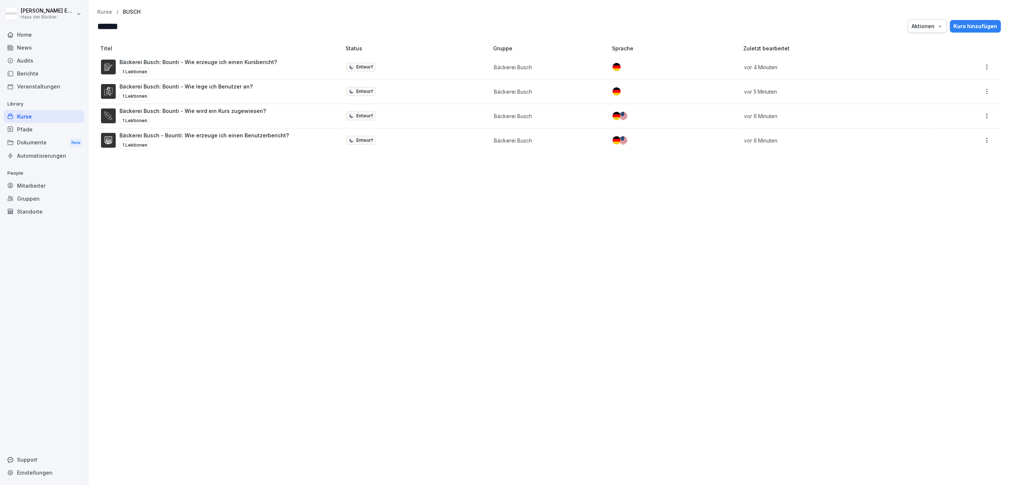
click at [959, 25] on div "Kurs hinzufügen" at bounding box center [976, 26] width 44 height 8
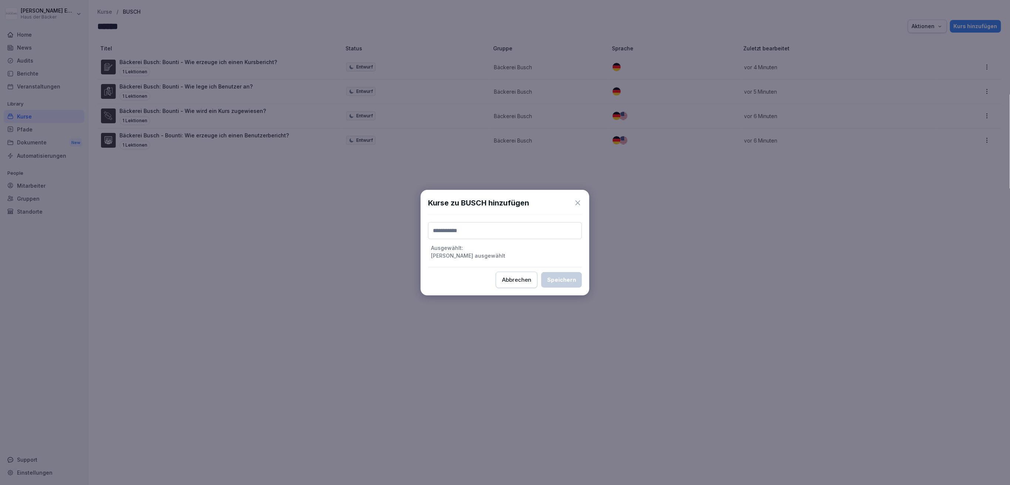
click at [506, 235] on input at bounding box center [505, 230] width 154 height 17
type input "*****"
click at [519, 247] on label "Bäckerei Busch: Willkommen in der Haus der Bäcker Akademie mit Bounti!" at bounding box center [505, 250] width 144 height 7
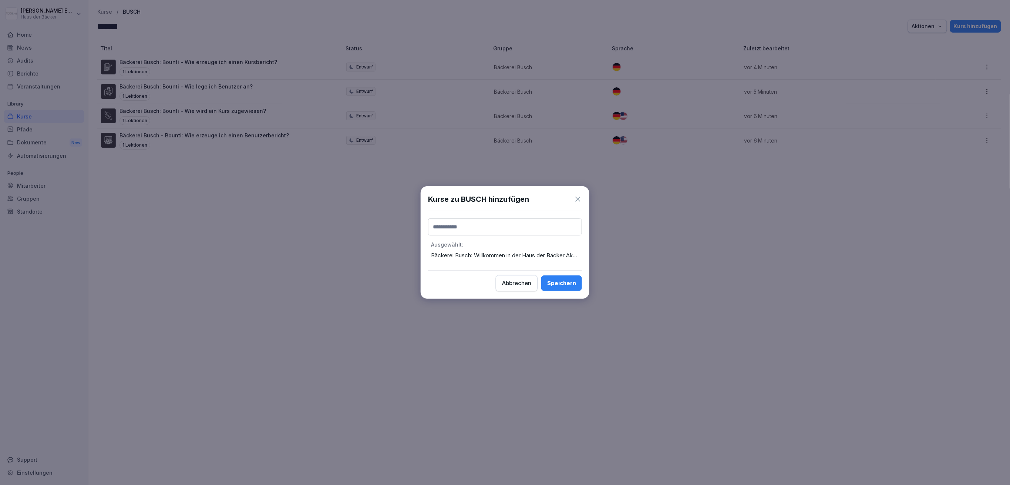
click at [501, 225] on input at bounding box center [505, 226] width 154 height 17
type input "*****"
click at [560, 280] on div "Speichern" at bounding box center [561, 283] width 29 height 8
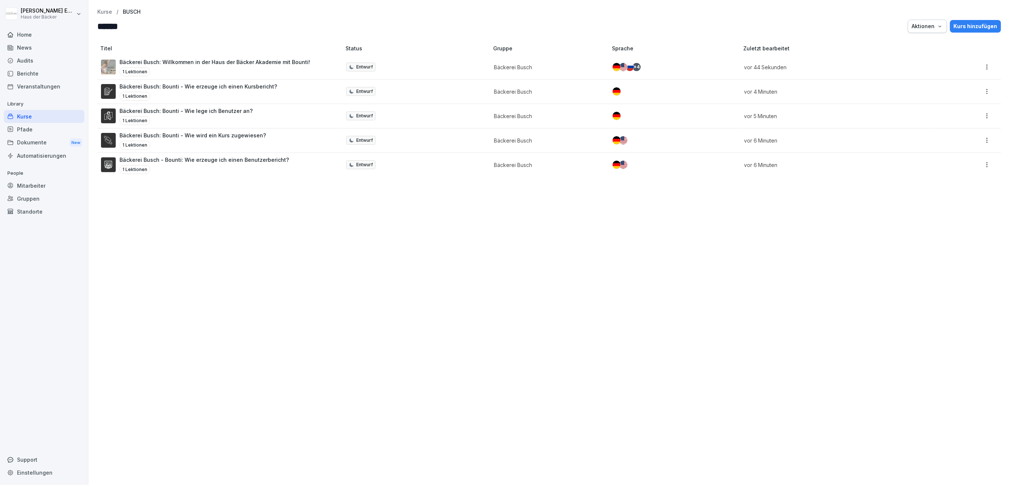
click at [59, 114] on div "Kurse" at bounding box center [44, 116] width 81 height 13
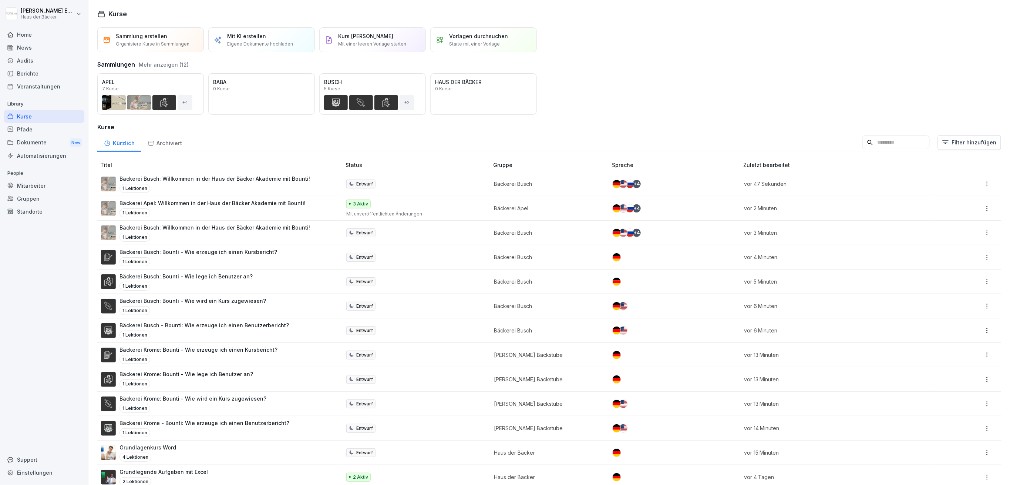
click at [154, 229] on p "Bäckerei Busch: Willkommen in der Haus der Bäcker Akademie mit Bounti!" at bounding box center [214, 227] width 191 height 8
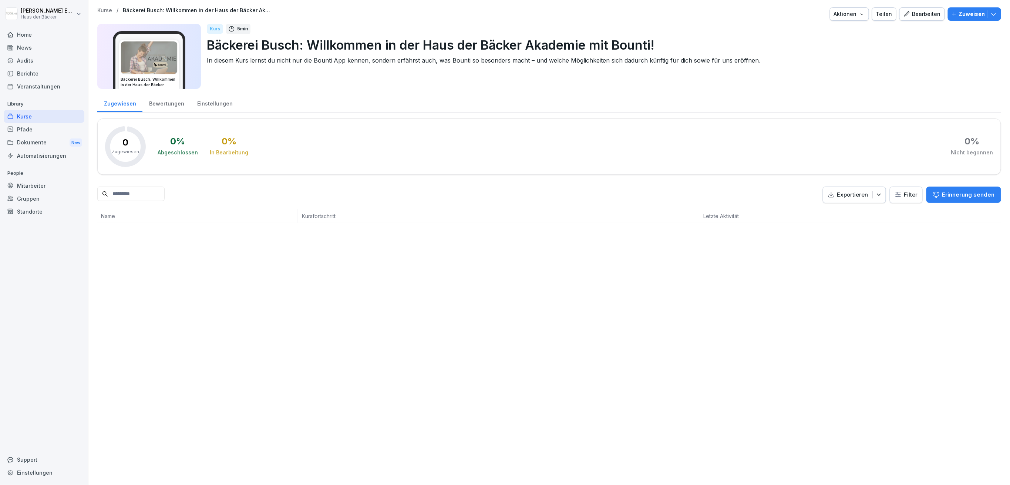
drag, startPoint x: 995, startPoint y: 18, endPoint x: 987, endPoint y: 16, distance: 8.1
click at [995, 18] on div "Kurse / Bäckerei Busch: Willkommen in der Haus der Bäcker Akademie mit Bounti! …" at bounding box center [548, 115] width 921 height 230
click at [990, 15] on icon "button" at bounding box center [993, 13] width 7 height 7
drag, startPoint x: 810, startPoint y: 60, endPoint x: 818, endPoint y: 31, distance: 30.0
click at [810, 61] on p "In diesem Kurs lernst du nicht nur die Bounti App kennen, sondern erfährst auch…" at bounding box center [601, 60] width 788 height 9
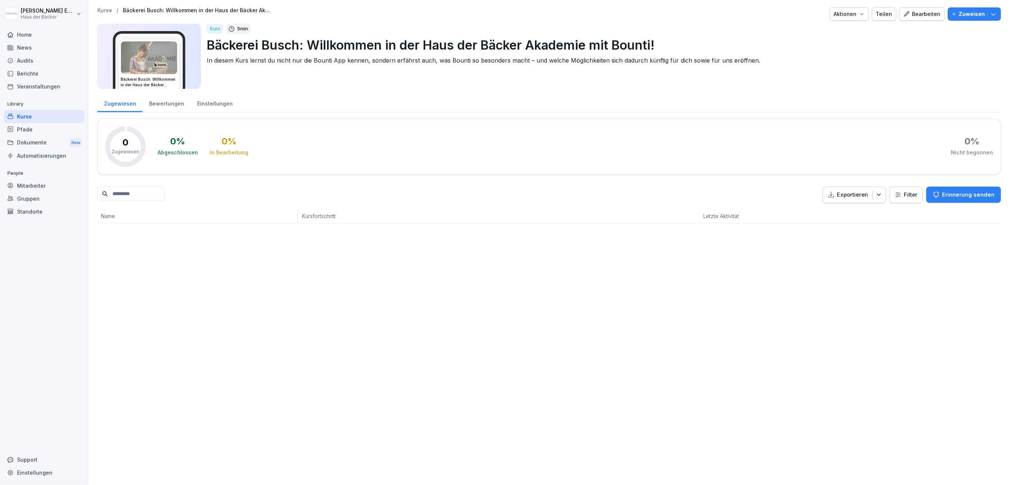
click at [842, 15] on div "Aktionen" at bounding box center [849, 14] width 31 height 8
click at [843, 79] on div "Kurs löschen" at bounding box center [824, 81] width 82 height 13
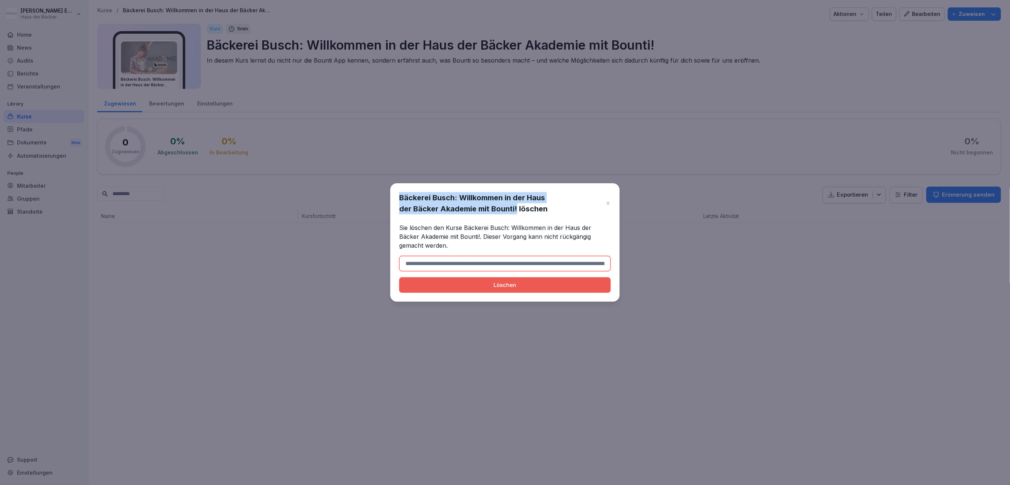
drag, startPoint x: 400, startPoint y: 195, endPoint x: 516, endPoint y: 214, distance: 118.1
click at [516, 214] on h1 "Bäckerei Busch: Willkommen in der Haus der Bäcker Akademie mit Bounti! löschen" at bounding box center [500, 203] width 203 height 22
copy h1 "Bäckerei Busch: Willkommen in der Haus der Bäcker Akademie mit Bounti!"
click at [501, 255] on div "Bäckerei Busch: Willkommen in der Haus der Bäcker Akademie mit Bounti! löschen …" at bounding box center [504, 242] width 229 height 118
click at [501, 257] on input at bounding box center [505, 264] width 212 height 16
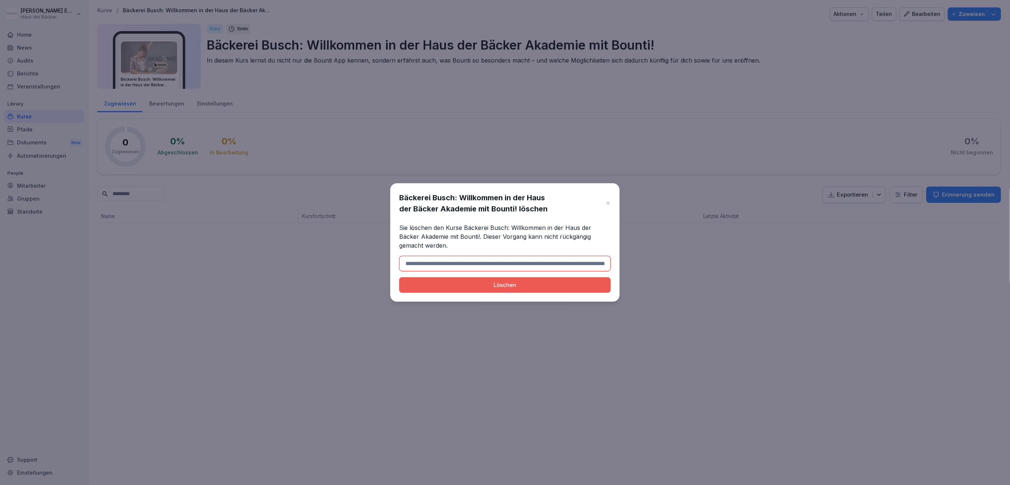
paste input "**********"
type input "**********"
click at [504, 281] on div "Löschen" at bounding box center [505, 285] width 200 height 8
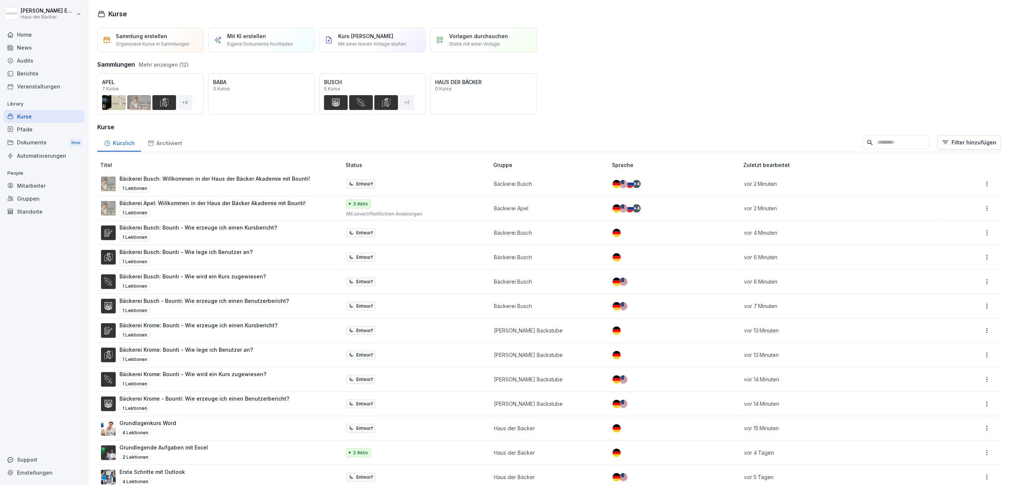
click at [244, 185] on div "1 Lektionen" at bounding box center [214, 188] width 191 height 9
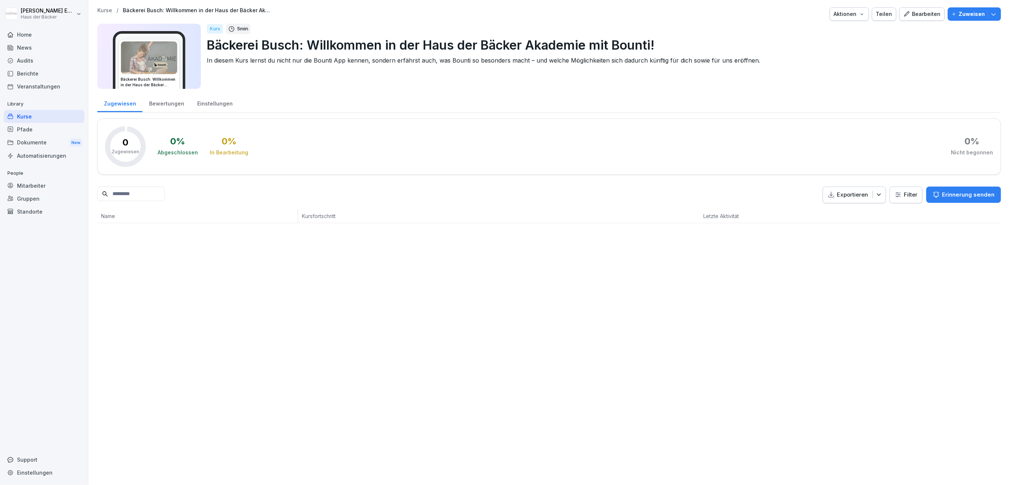
click at [54, 121] on div "Kurse" at bounding box center [44, 116] width 81 height 13
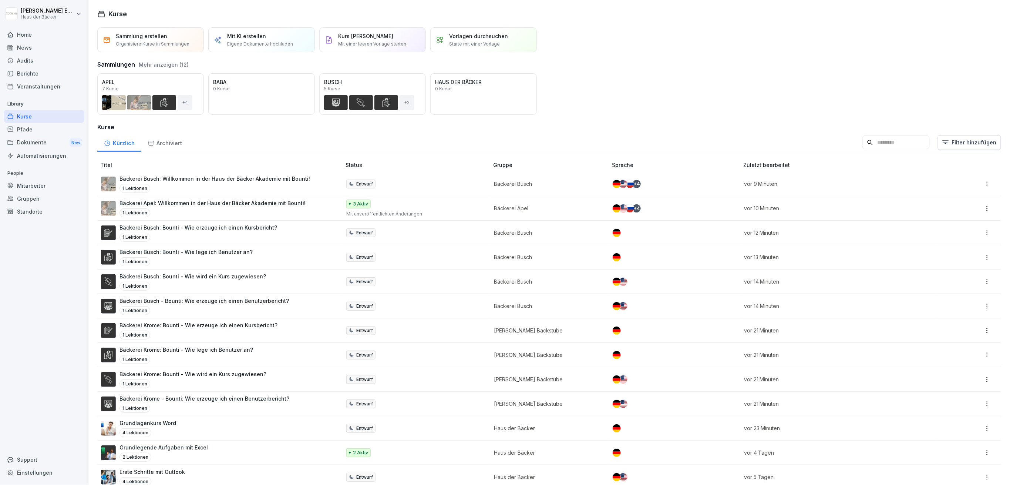
click at [46, 128] on div "Pfade" at bounding box center [44, 129] width 81 height 13
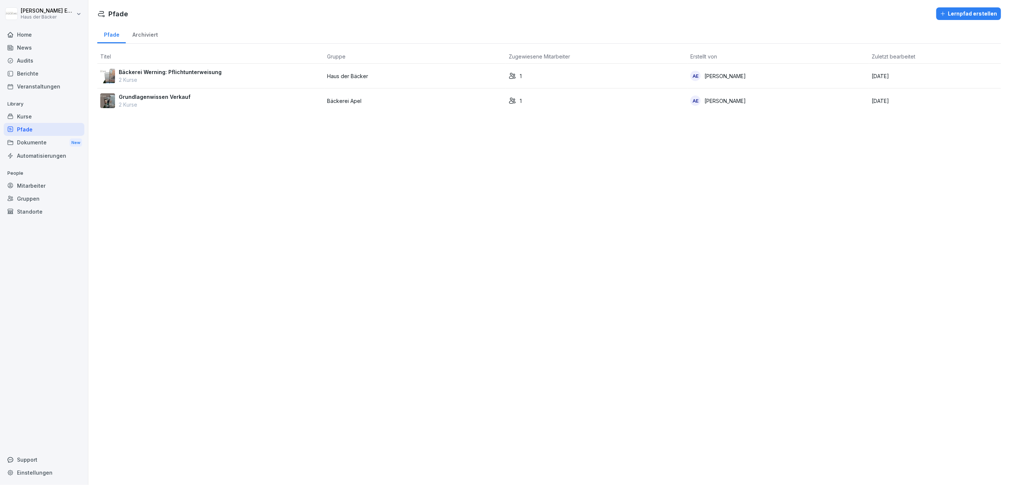
click at [985, 15] on div "Lernpfad erstellen" at bounding box center [968, 14] width 57 height 8
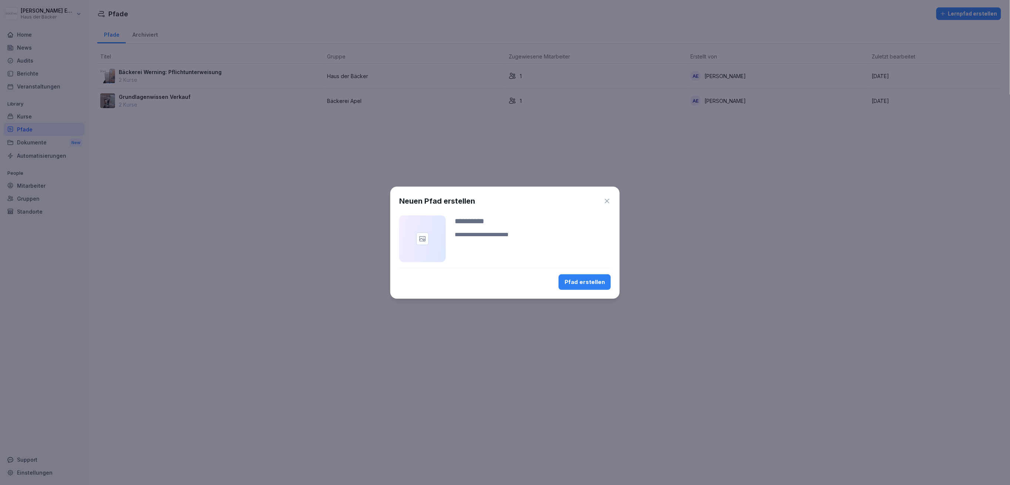
click at [522, 225] on input at bounding box center [533, 220] width 156 height 11
click at [515, 215] on input at bounding box center [533, 220] width 156 height 11
click at [514, 215] on input at bounding box center [533, 220] width 156 height 11
type input "**********"
drag, startPoint x: 512, startPoint y: 246, endPoint x: 509, endPoint y: 242, distance: 4.0
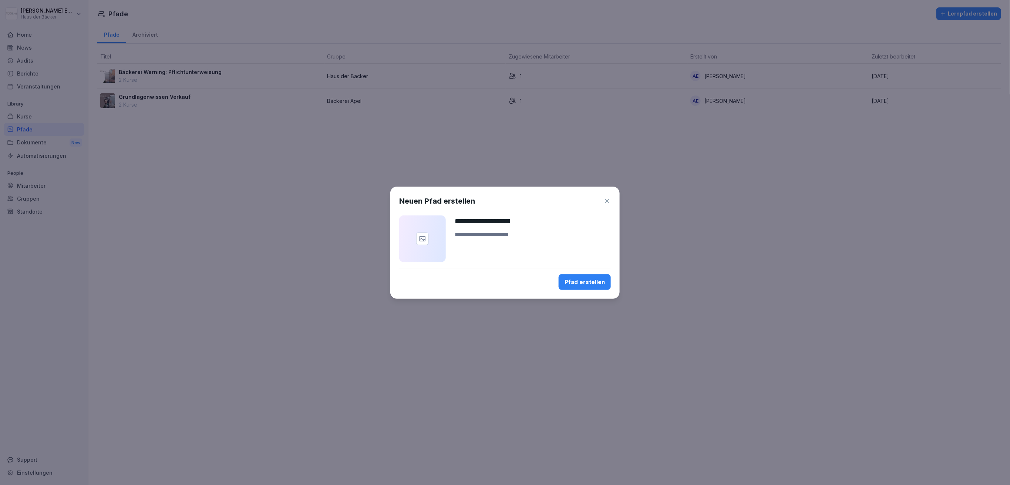
click at [510, 244] on textarea at bounding box center [533, 239] width 156 height 18
type textarea "**********"
click at [427, 252] on div at bounding box center [422, 238] width 47 height 47
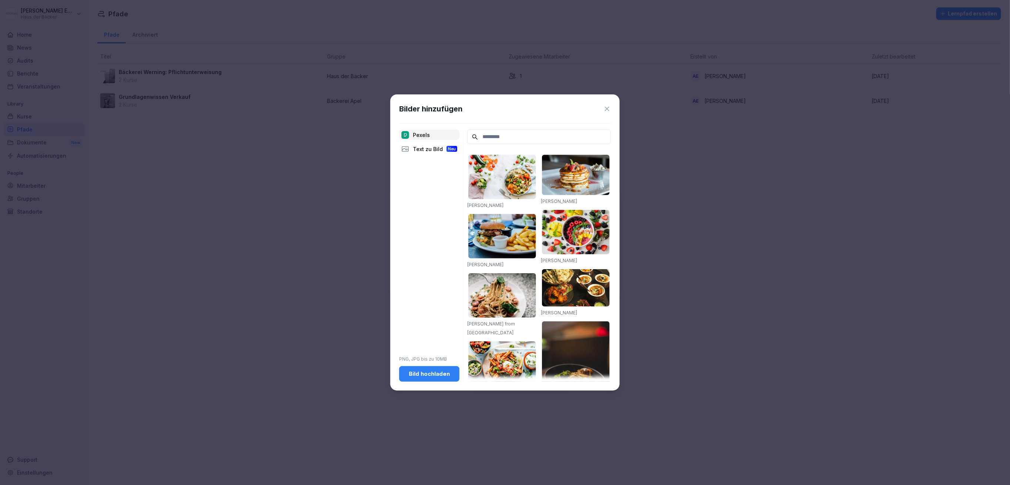
click at [434, 375] on div "Bild hochladen" at bounding box center [429, 374] width 48 height 8
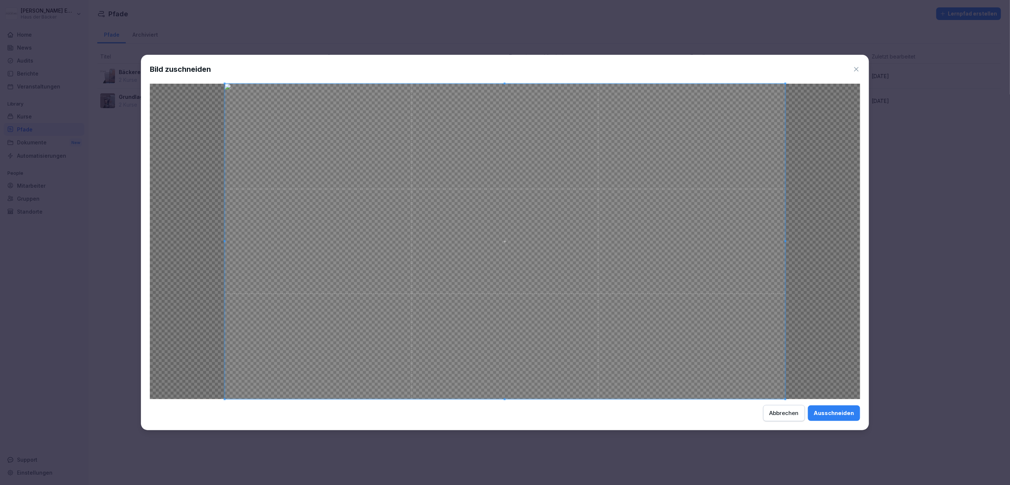
click at [831, 410] on div "Ausschneiden" at bounding box center [834, 413] width 40 height 8
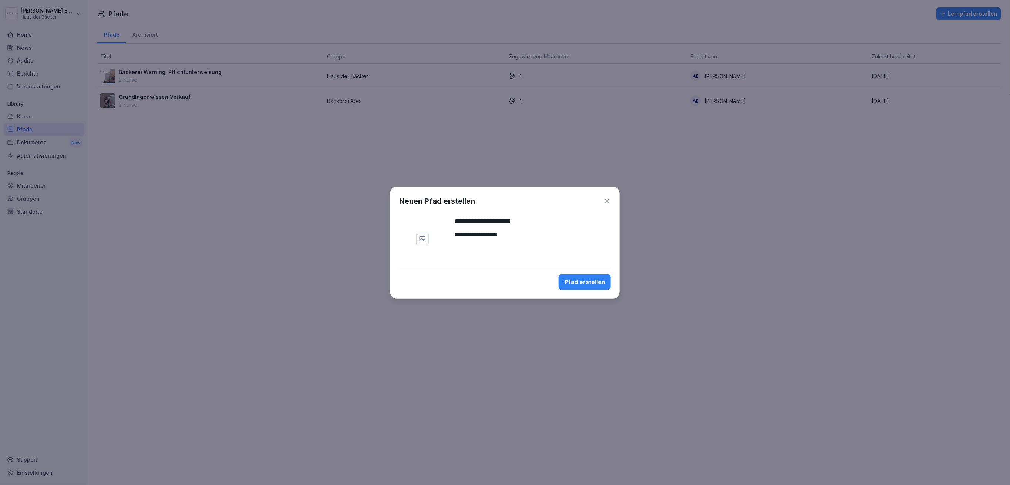
click at [527, 232] on textarea "**********" at bounding box center [533, 239] width 156 height 18
click at [471, 235] on textarea "**********" at bounding box center [533, 239] width 156 height 18
click at [578, 281] on div "Pfad erstellen" at bounding box center [584, 282] width 40 height 8
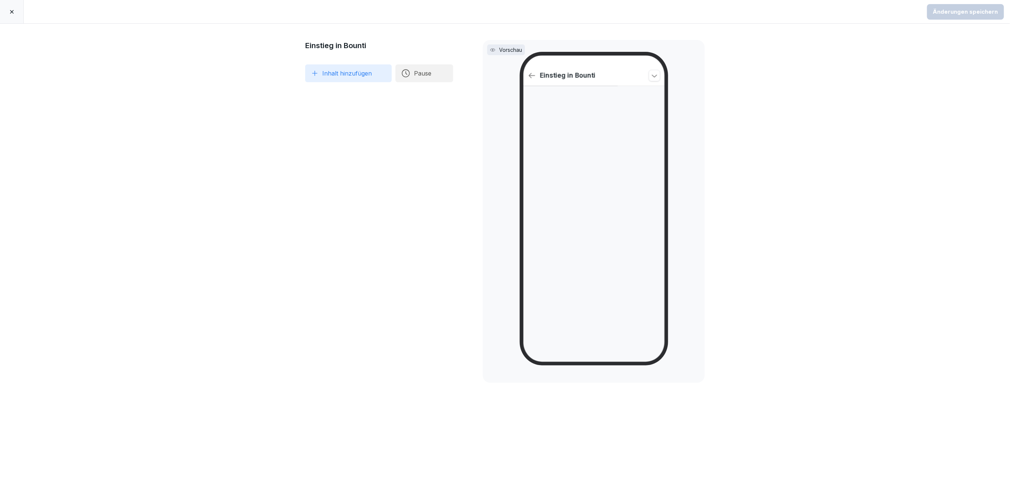
click at [351, 69] on button "Inhalt hinzufügen" at bounding box center [348, 73] width 87 height 18
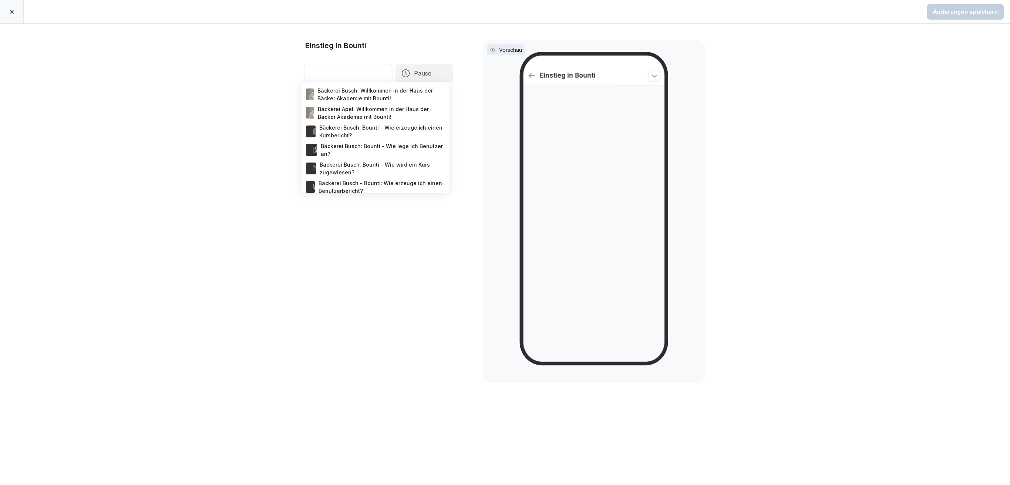
click at [345, 90] on div "Bäckerei Busch: Willkommen in der Haus der Bäcker Akademie mit Bounti!" at bounding box center [375, 94] width 142 height 18
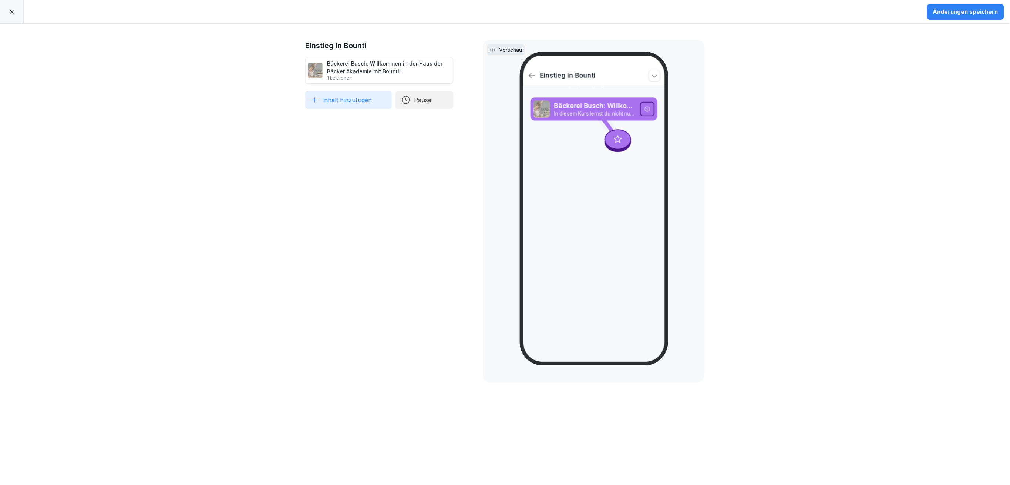
click at [338, 104] on button "Inhalt hinzufügen" at bounding box center [348, 100] width 87 height 18
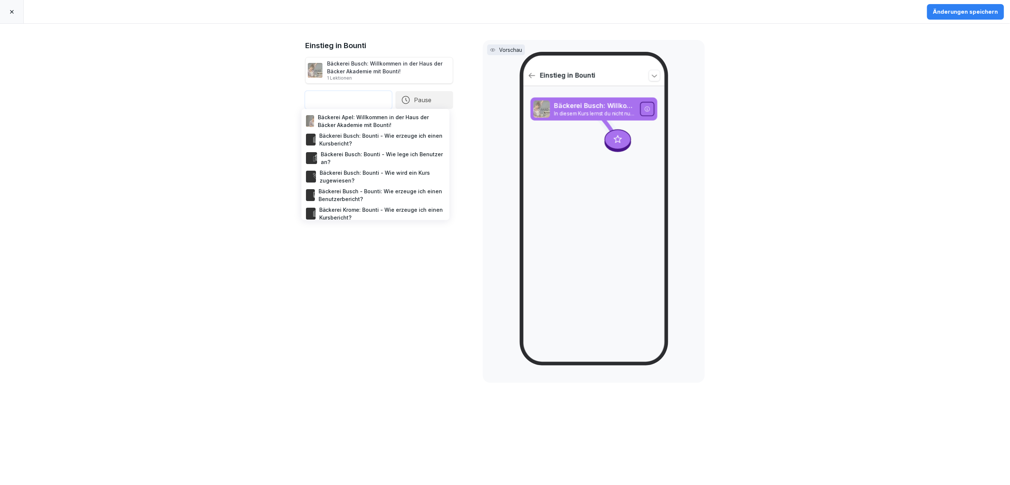
click at [353, 71] on div "Bäckerei Busch: Willkommen in der Haus der Bäcker Akademie mit Bounti! 1 Lektio…" at bounding box center [389, 70] width 124 height 21
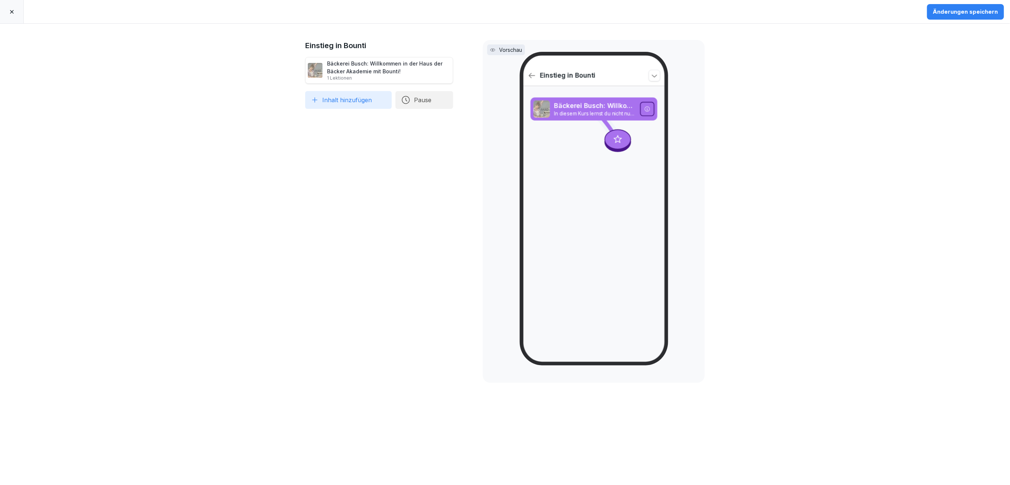
click at [458, 67] on icon at bounding box center [461, 70] width 6 height 6
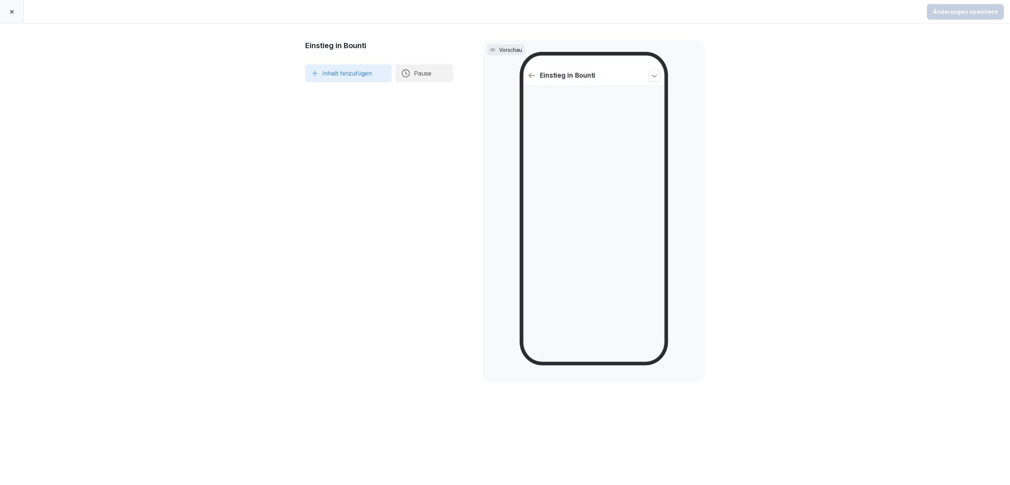
click at [364, 81] on button "Inhalt hinzufügen" at bounding box center [348, 73] width 87 height 18
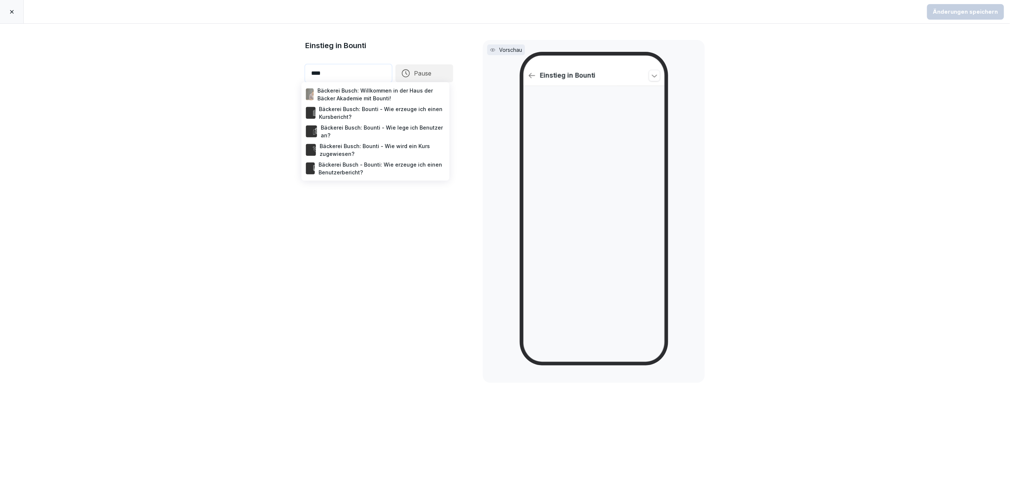
type input "*****"
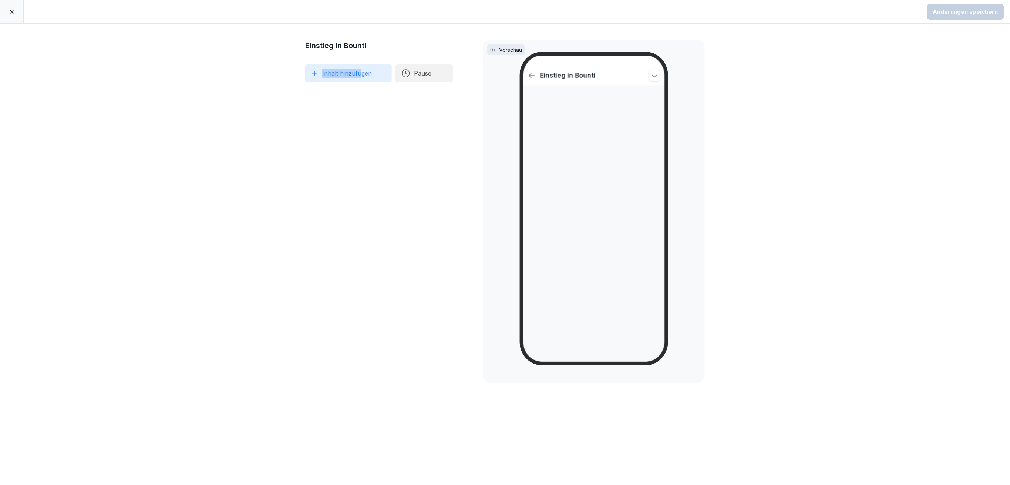
drag, startPoint x: 357, startPoint y: 75, endPoint x: 288, endPoint y: 79, distance: 69.3
click at [341, 78] on button "Inhalt hinzufügen" at bounding box center [348, 73] width 87 height 18
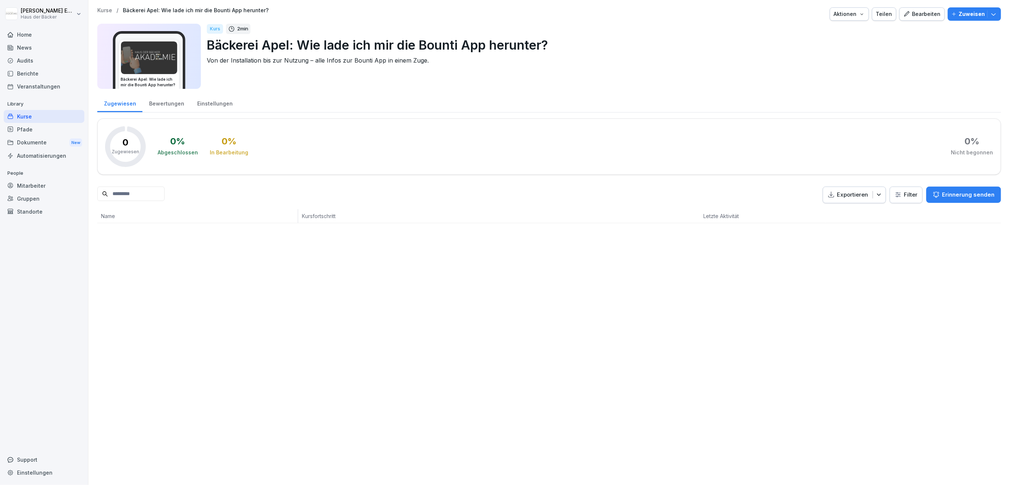
click at [839, 18] on button "Aktionen" at bounding box center [849, 13] width 39 height 13
click at [827, 54] on p "Zertifikatseinstellungen" at bounding box center [826, 56] width 57 height 7
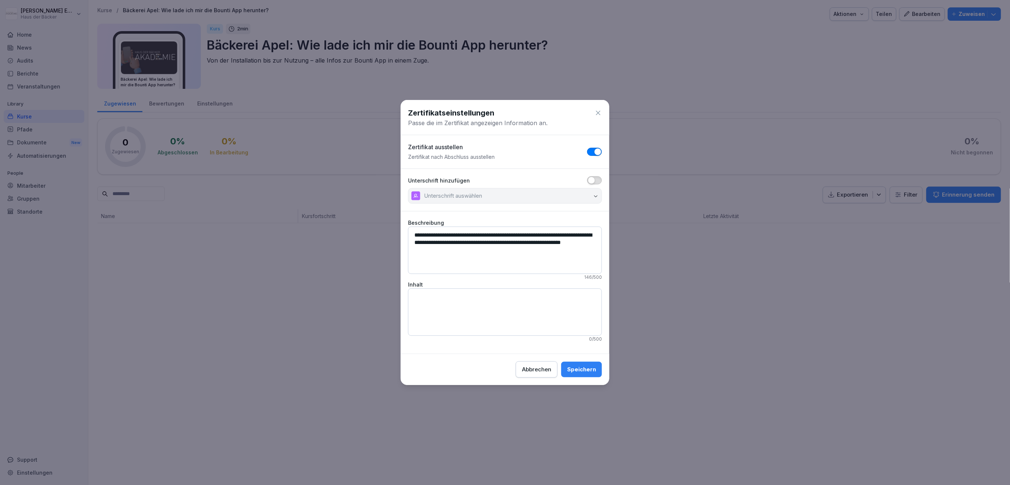
click at [594, 149] on button "button" at bounding box center [594, 152] width 15 height 8
click at [582, 367] on div "Speichern" at bounding box center [581, 369] width 29 height 8
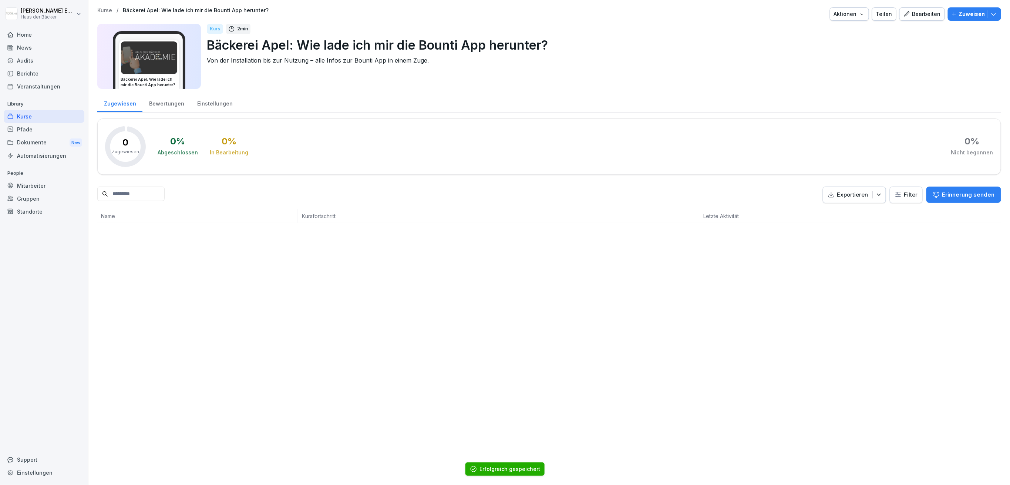
click at [859, 13] on icon "button" at bounding box center [862, 14] width 6 height 6
click at [851, 31] on div "Kurs duplizieren" at bounding box center [824, 31] width 82 height 13
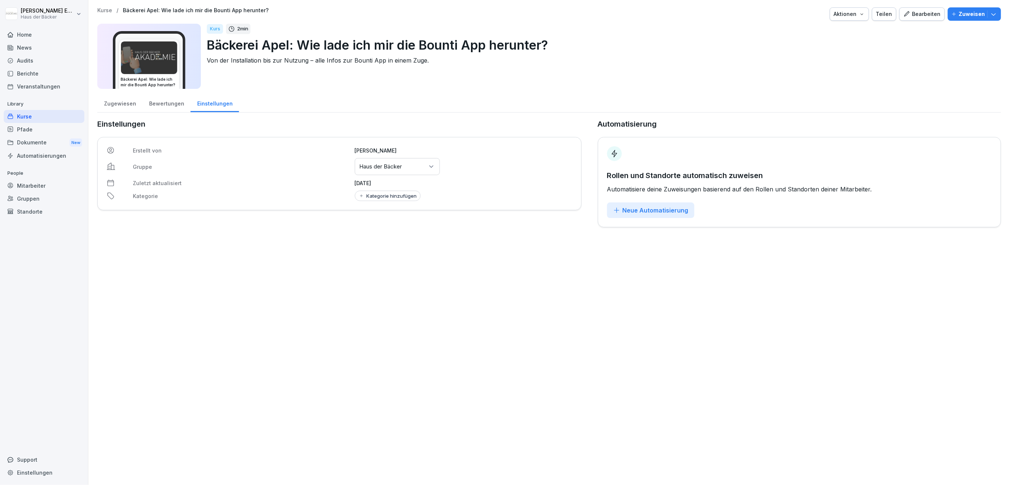
click at [390, 169] on p "Haus der Bäcker" at bounding box center [381, 166] width 43 height 7
click at [387, 243] on div "Bäckerei Busch" at bounding box center [395, 240] width 81 height 14
click at [172, 104] on div "Bewertungen" at bounding box center [166, 102] width 48 height 19
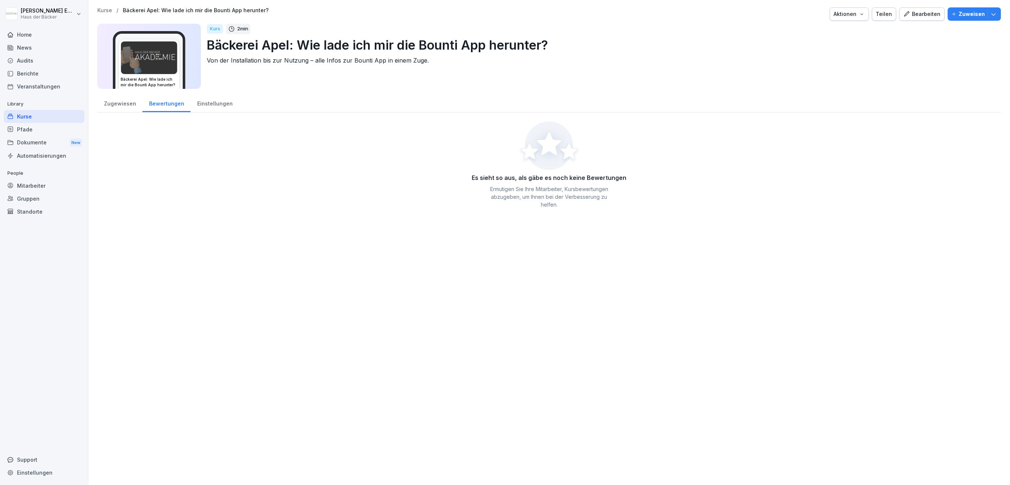
click at [215, 105] on div "Einstellungen" at bounding box center [215, 102] width 48 height 19
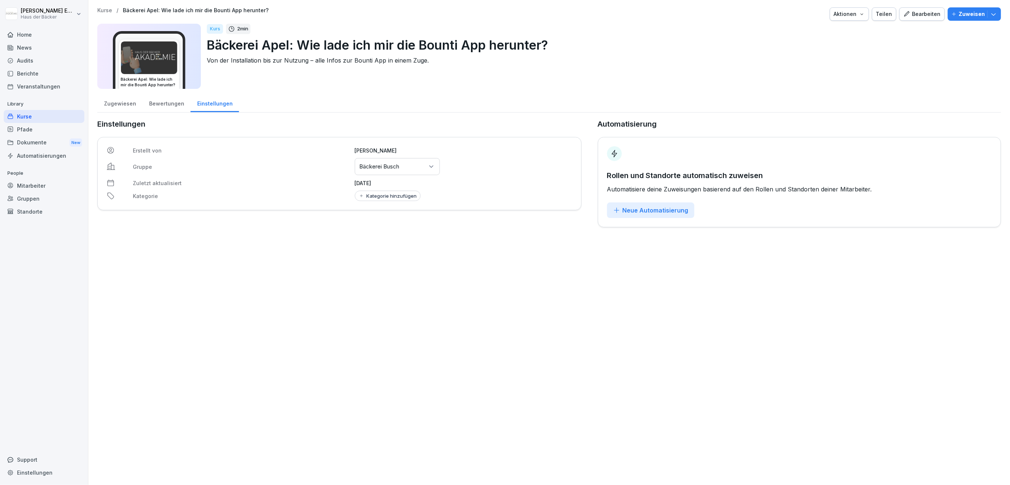
click at [907, 16] on div "Bearbeiten" at bounding box center [921, 14] width 37 height 8
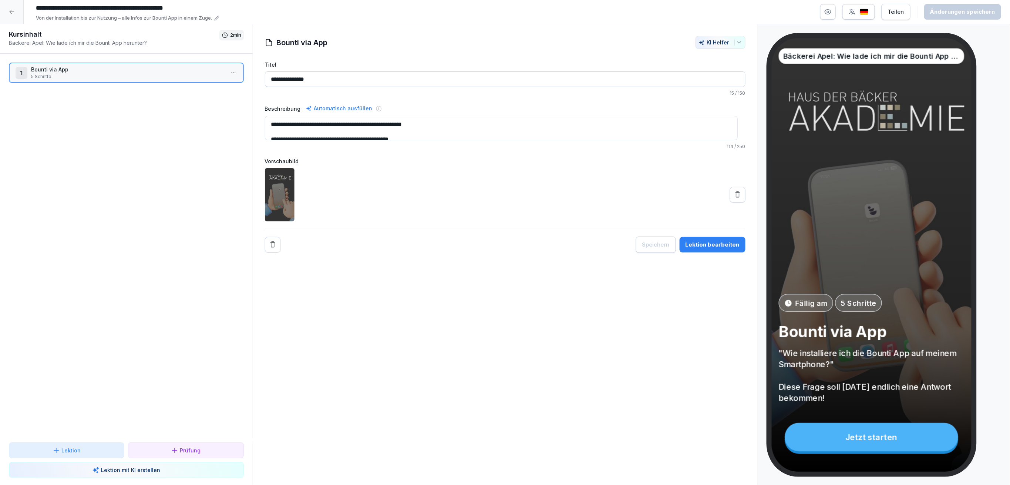
click at [68, 3] on input "**********" at bounding box center [144, 8] width 222 height 13
drag, startPoint x: 62, startPoint y: 8, endPoint x: 75, endPoint y: 8, distance: 13.7
click at [75, 8] on input "**********" at bounding box center [144, 8] width 222 height 13
type input "**********"
click at [959, 11] on div "Änderungen speichern" at bounding box center [962, 12] width 65 height 8
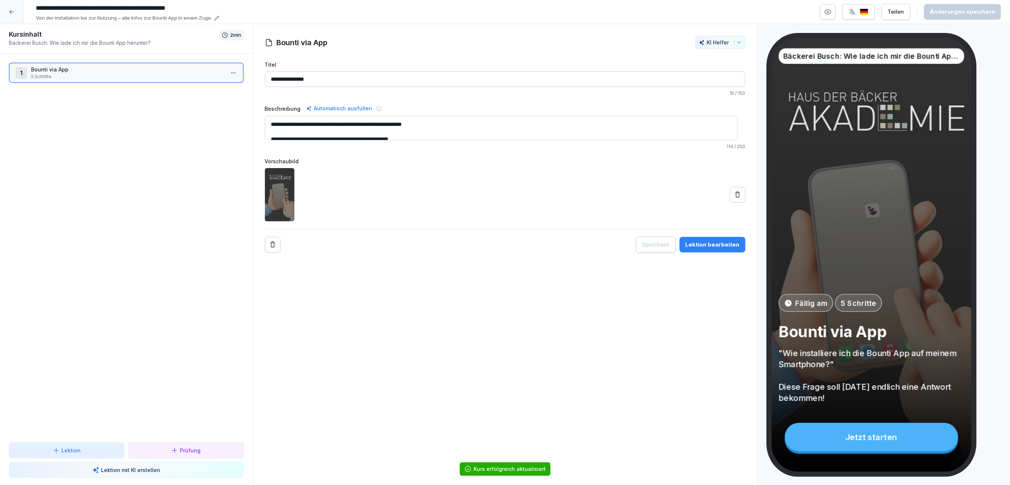
click at [9, 15] on div at bounding box center [12, 12] width 24 height 24
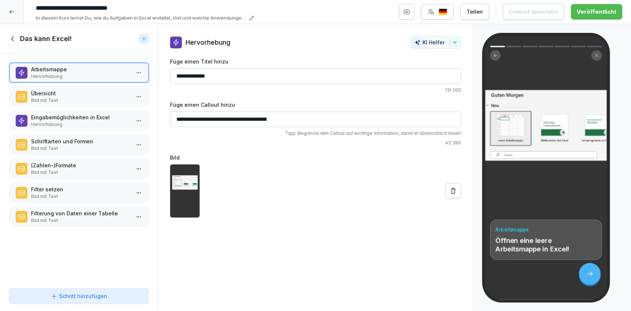
click at [48, 97] on p "Übersicht" at bounding box center [80, 94] width 99 height 8
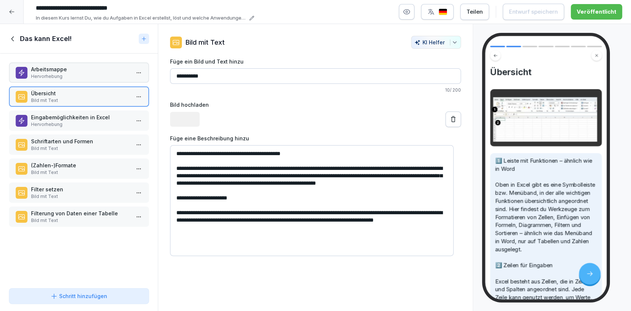
click at [53, 130] on div "Eingabemöglichkeiten in Excel Hervorhebung" at bounding box center [79, 121] width 140 height 20
click at [48, 120] on p "Eingabemöglichkeiten in Excel" at bounding box center [80, 118] width 99 height 8
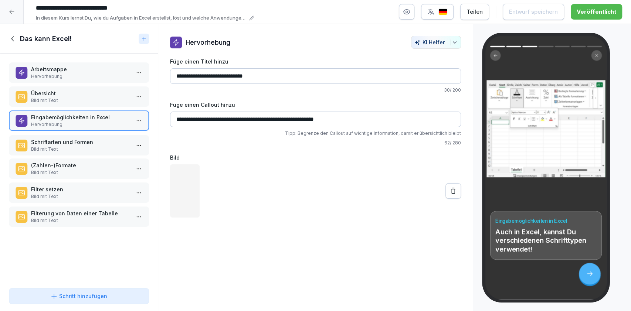
click at [51, 149] on p "Bild mit Text" at bounding box center [80, 149] width 99 height 7
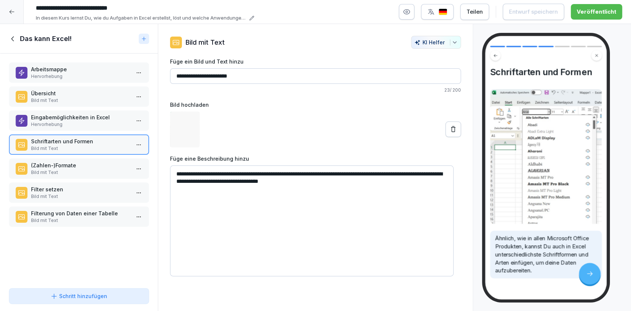
click at [64, 191] on p "Filter setzen" at bounding box center [80, 190] width 99 height 8
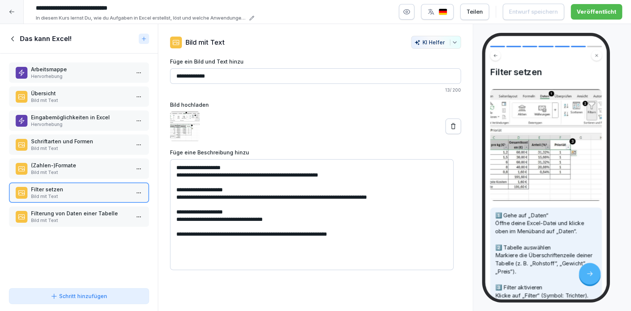
click at [57, 228] on div "Arbeitsmappe Hervorhebung Übersicht Bild mit Text Eingabemöglichkeiten in Excel…" at bounding box center [79, 170] width 158 height 232
click at [55, 213] on p "Filterung von Daten einer Tabelle" at bounding box center [80, 213] width 99 height 8
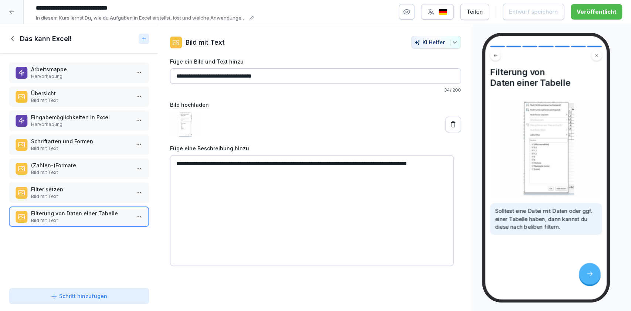
click at [55, 188] on p "Filter setzen" at bounding box center [80, 190] width 99 height 8
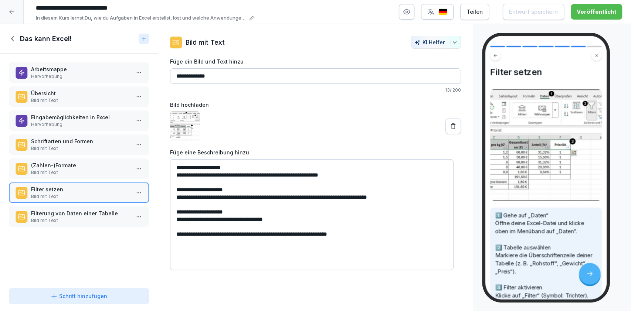
click at [53, 172] on p "Bild mit Text" at bounding box center [80, 172] width 99 height 7
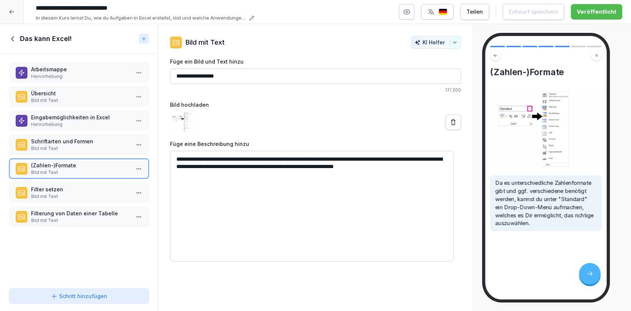
click at [46, 136] on div "Schriftarten und Formen Bild mit Text" at bounding box center [79, 145] width 140 height 20
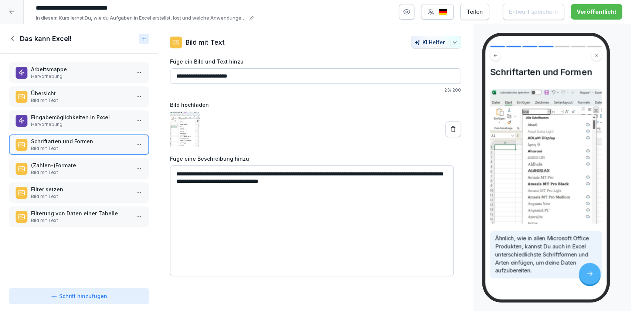
click at [41, 111] on div "Eingabemöglichkeiten in Excel Hervorhebung" at bounding box center [79, 121] width 140 height 20
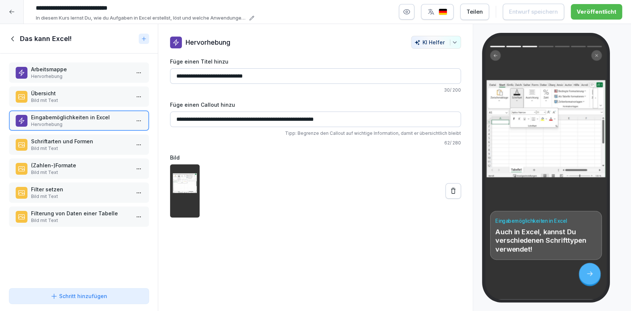
click at [36, 94] on p "Übersicht" at bounding box center [80, 94] width 99 height 8
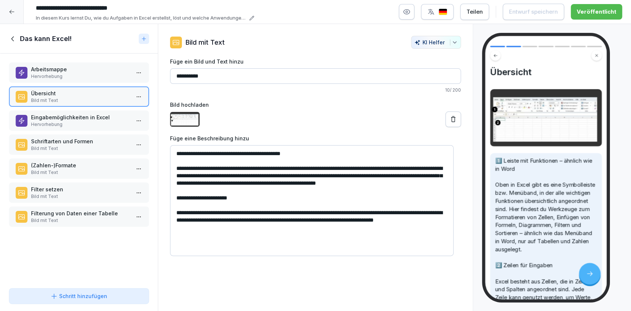
click at [34, 55] on div "Arbeitsmappe Hervorhebung Übersicht Bild mit Text Eingabemöglichkeiten in Excel…" at bounding box center [79, 170] width 158 height 232
click at [41, 65] on div "Arbeitsmappe Hervorhebung" at bounding box center [79, 73] width 140 height 20
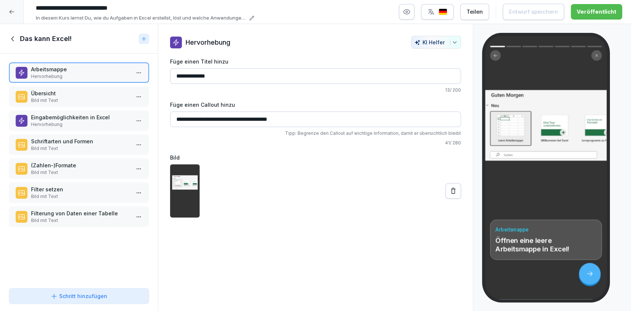
click at [81, 210] on p "Filterung von Daten einer Tabelle" at bounding box center [80, 214] width 99 height 8
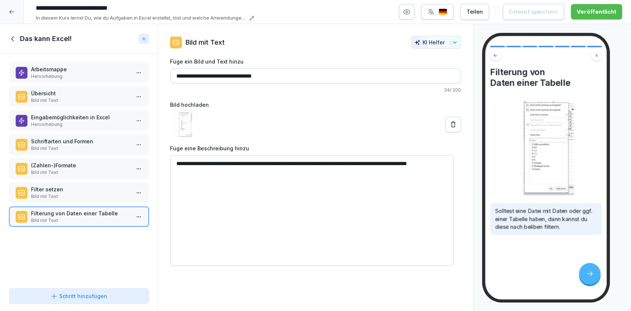
click at [67, 190] on p "Filter setzen" at bounding box center [80, 190] width 99 height 8
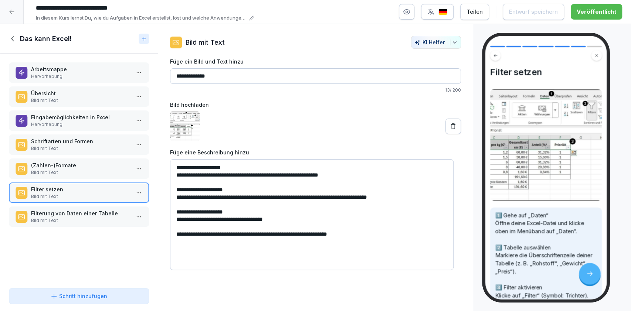
click at [111, 215] on p "Filterung von Daten einer Tabelle" at bounding box center [80, 214] width 99 height 8
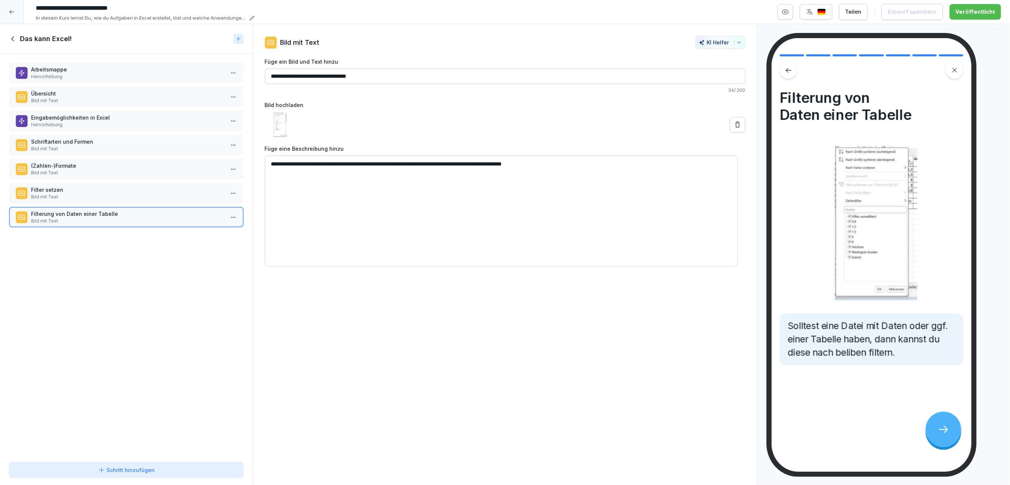
click at [131, 73] on p "Arbeitsmappe" at bounding box center [127, 69] width 193 height 8
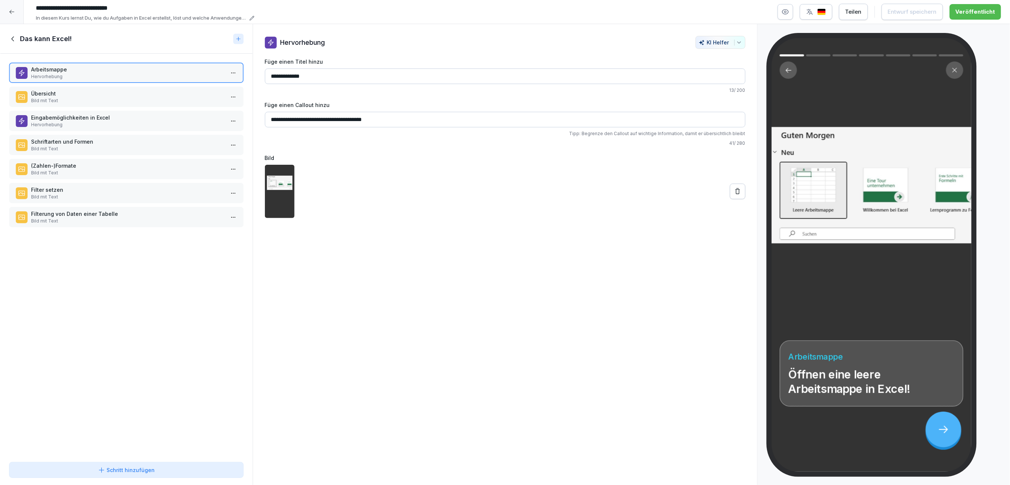
click at [11, 35] on icon at bounding box center [13, 39] width 8 height 8
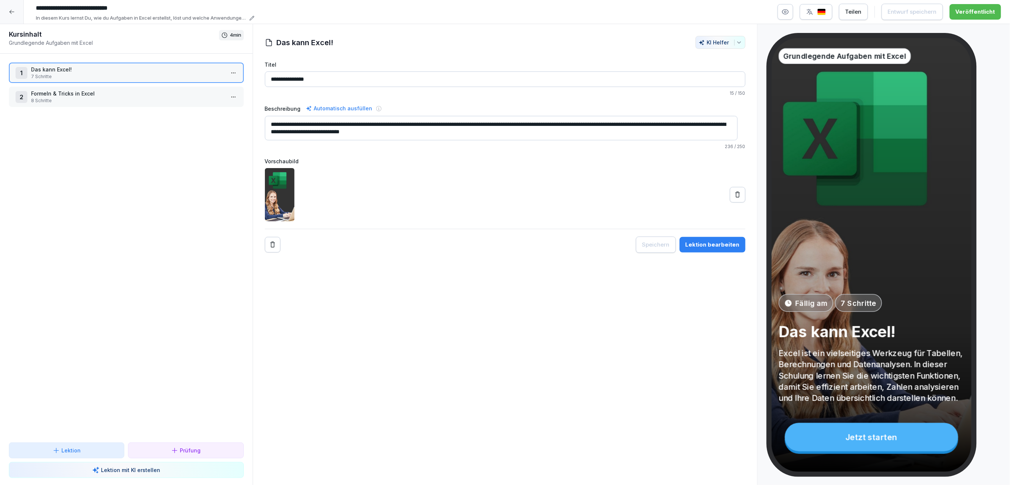
click at [9, 14] on icon at bounding box center [12, 12] width 6 height 6
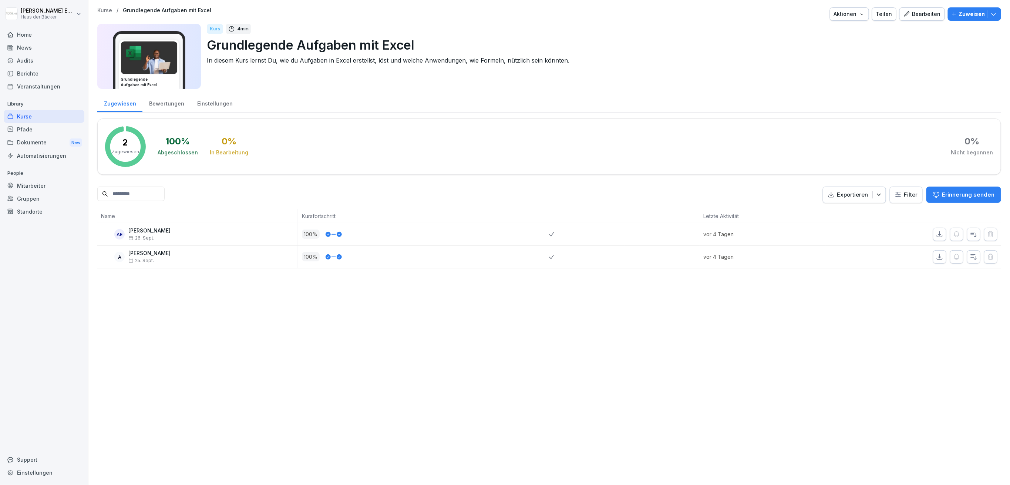
click at [45, 121] on div "Kurse" at bounding box center [44, 116] width 81 height 13
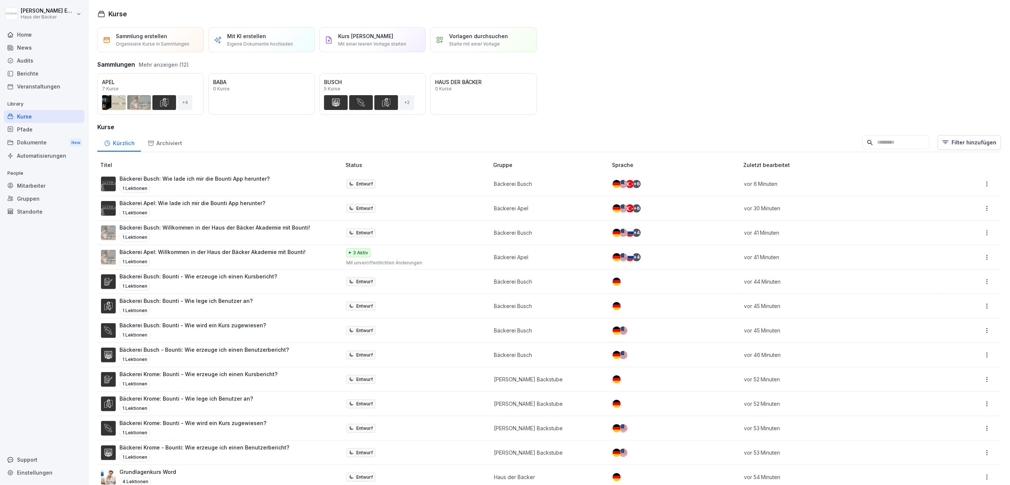
click at [631, 141] on input at bounding box center [895, 142] width 67 height 14
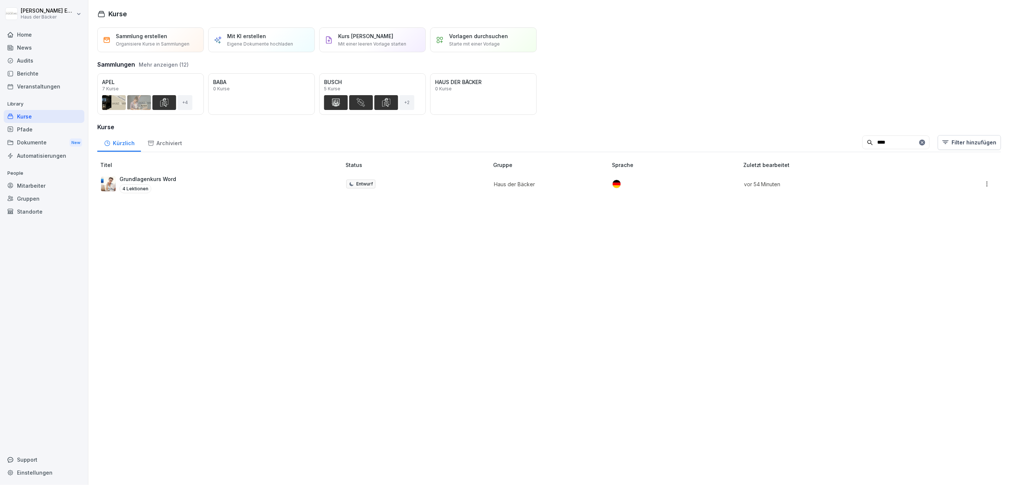
type input "****"
click at [268, 183] on div "Grundlagenkurs Word 4 Lektionen" at bounding box center [217, 184] width 233 height 18
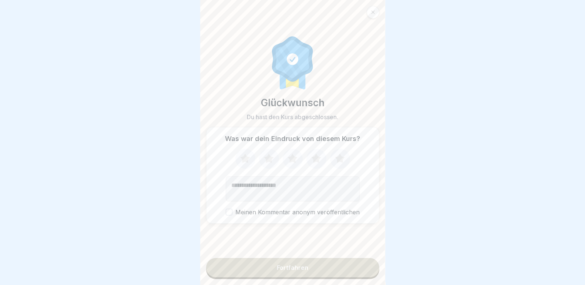
scroll to position [52, 0]
click at [372, 12] on icon at bounding box center [373, 12] width 4 height 4
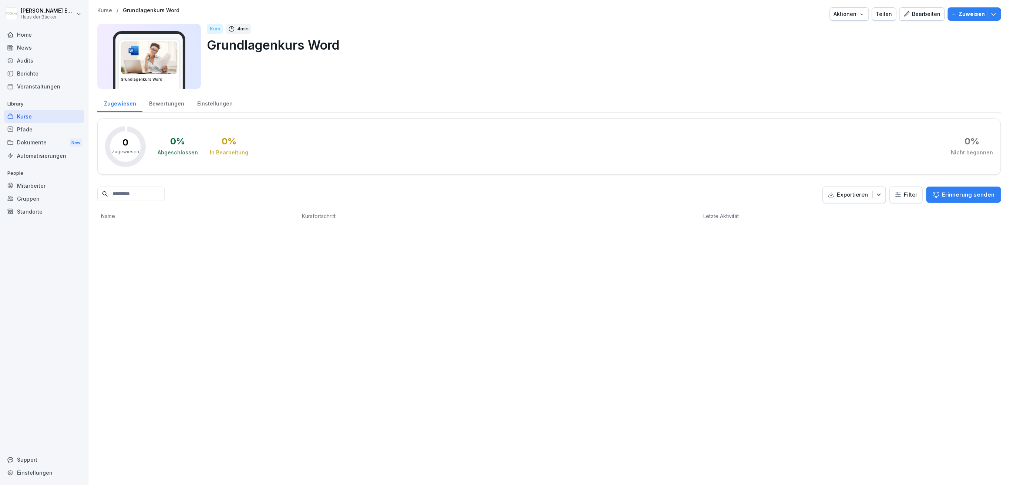
click at [168, 103] on div "Bewertungen" at bounding box center [166, 102] width 48 height 19
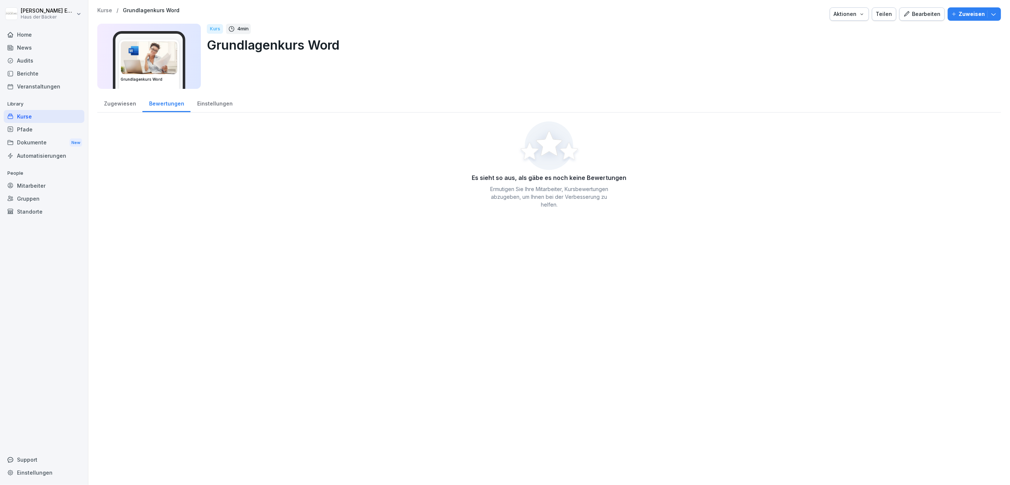
click at [206, 101] on div "Einstellungen" at bounding box center [215, 102] width 48 height 19
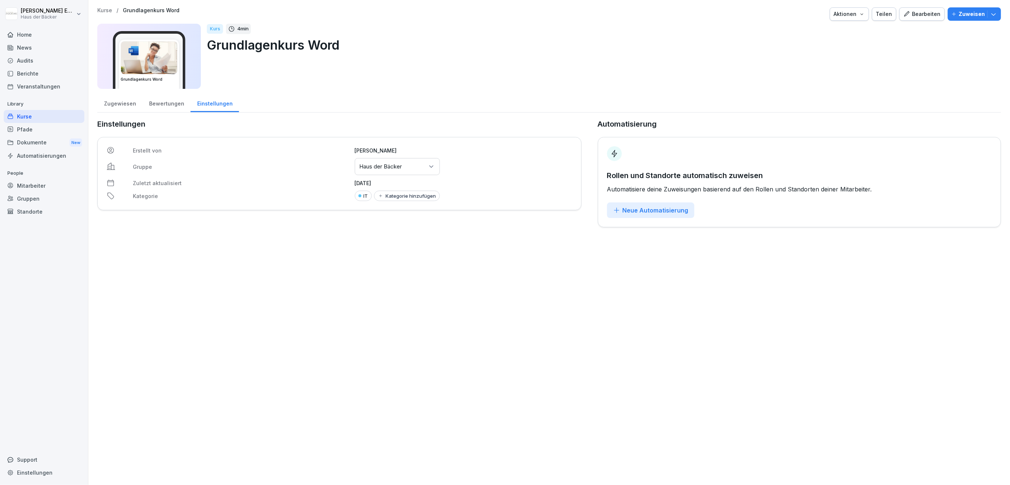
click at [397, 196] on div "Kategorie hinzufügen" at bounding box center [407, 196] width 58 height 6
drag, startPoint x: 400, startPoint y: 205, endPoint x: 325, endPoint y: 205, distance: 75.1
click at [325, 205] on div "Erstellt von [PERSON_NAME] Gruppe Gruppen oder Standorte auswählen Haus der Bäc…" at bounding box center [339, 173] width 484 height 73
type input "*"
click at [318, 369] on div "Kurse / Grundlagenkurs Word Aktionen Teilen Bearbeiten Zuweisen Grundlagenkurs …" at bounding box center [548, 242] width 921 height 485
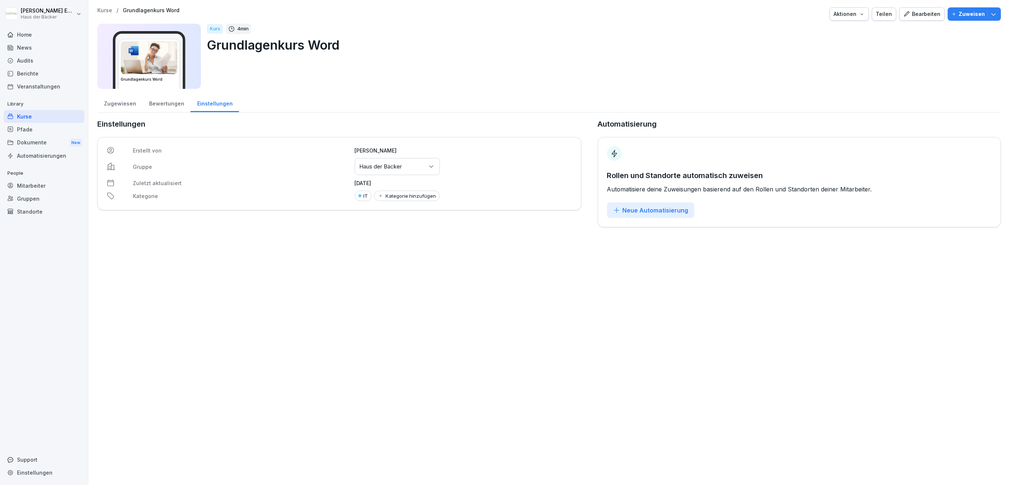
click at [120, 111] on div "Zugewiesen" at bounding box center [119, 102] width 45 height 19
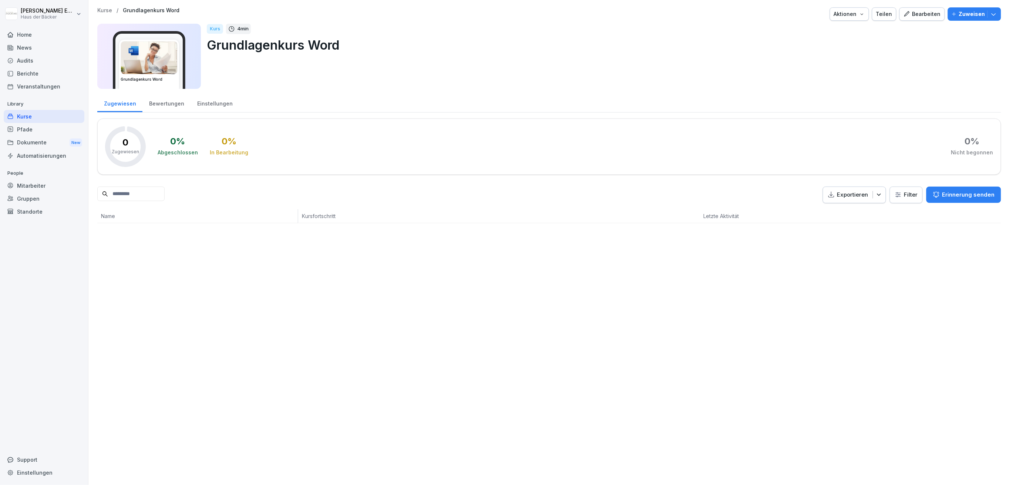
click at [162, 105] on div "Bewertungen" at bounding box center [166, 102] width 48 height 19
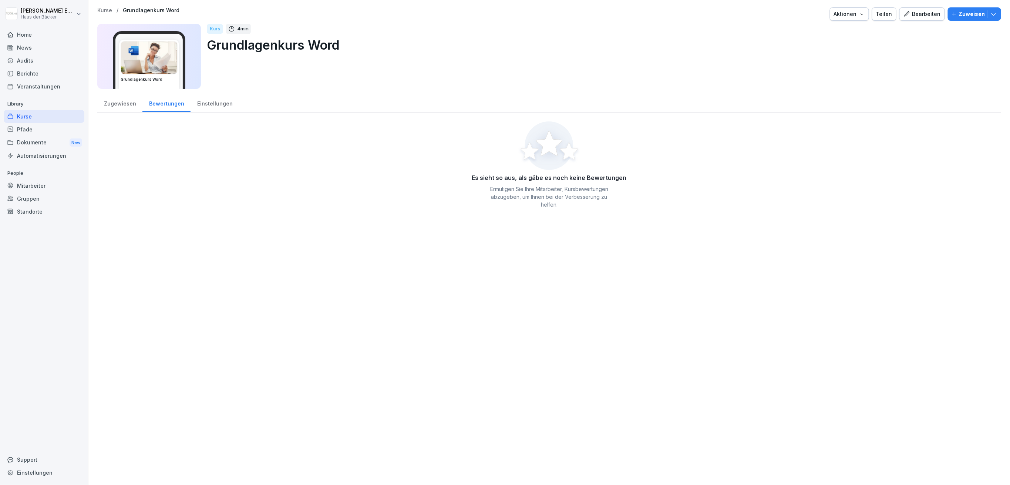
click at [208, 107] on div "Einstellungen" at bounding box center [215, 102] width 48 height 19
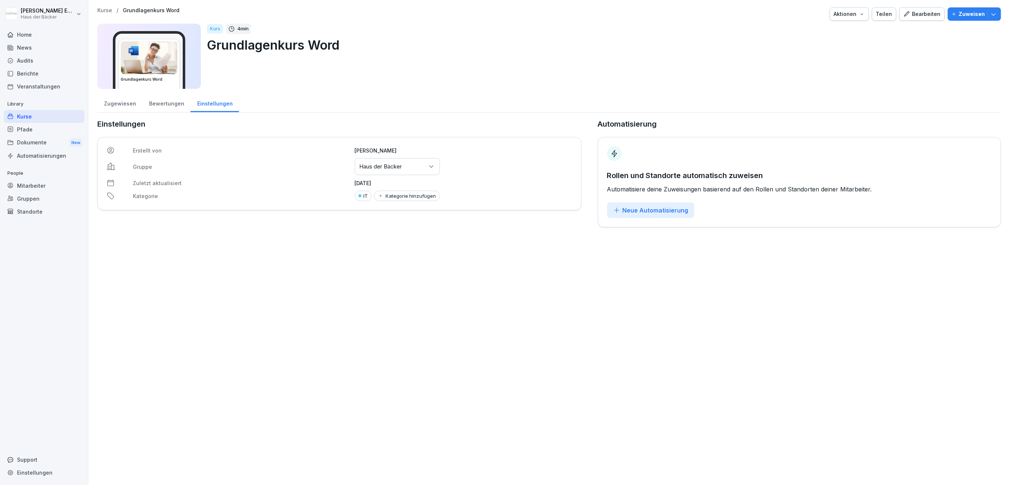
click at [149, 104] on div "Bewertungen" at bounding box center [166, 102] width 48 height 19
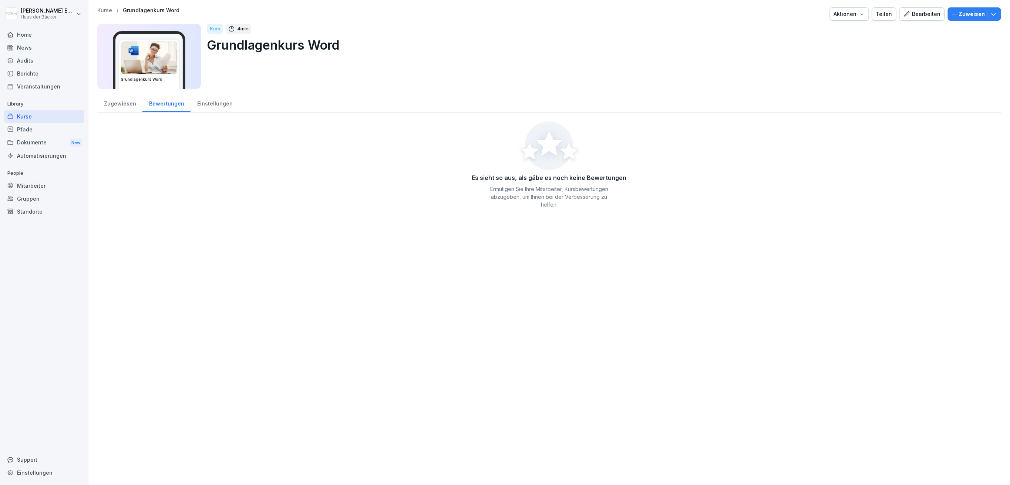
click at [105, 97] on div "Zugewiesen" at bounding box center [119, 102] width 45 height 19
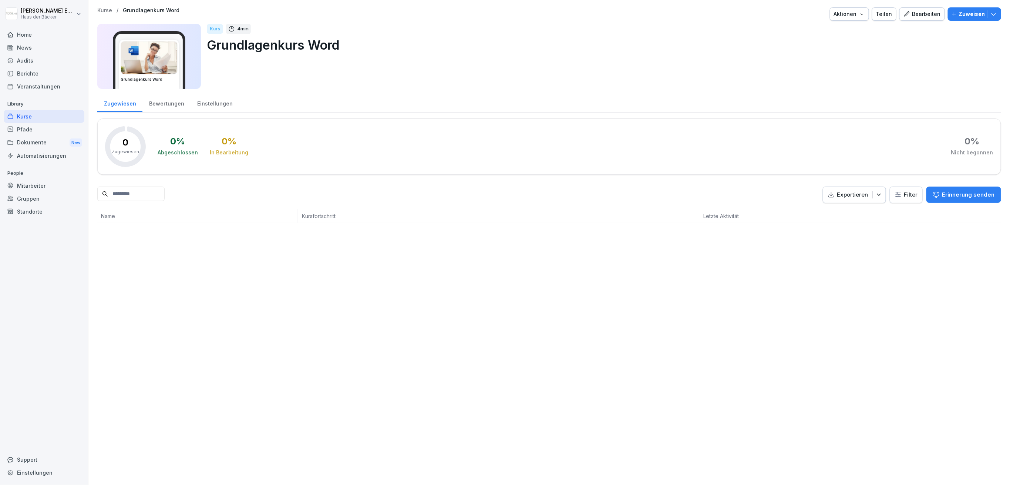
click at [62, 112] on div "Kurse" at bounding box center [44, 116] width 81 height 13
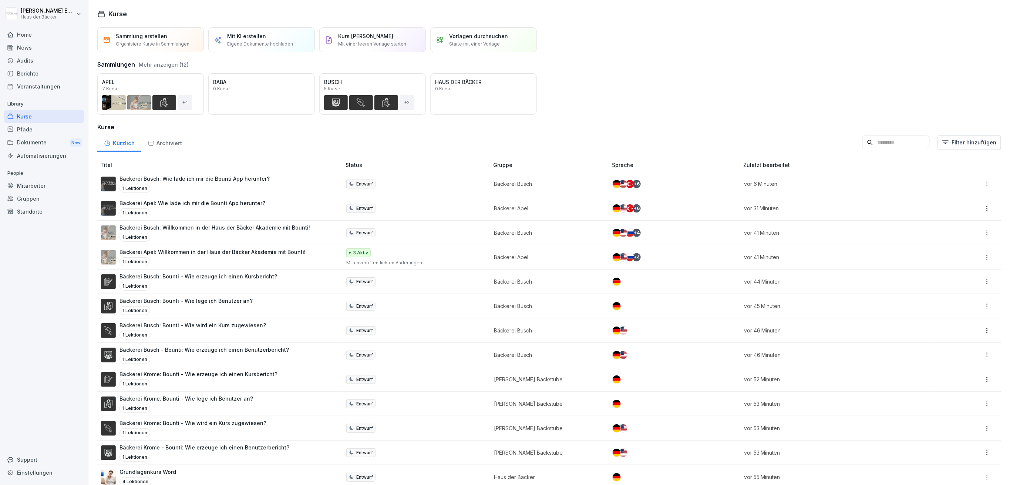
click at [68, 133] on div "Pfade" at bounding box center [44, 129] width 81 height 13
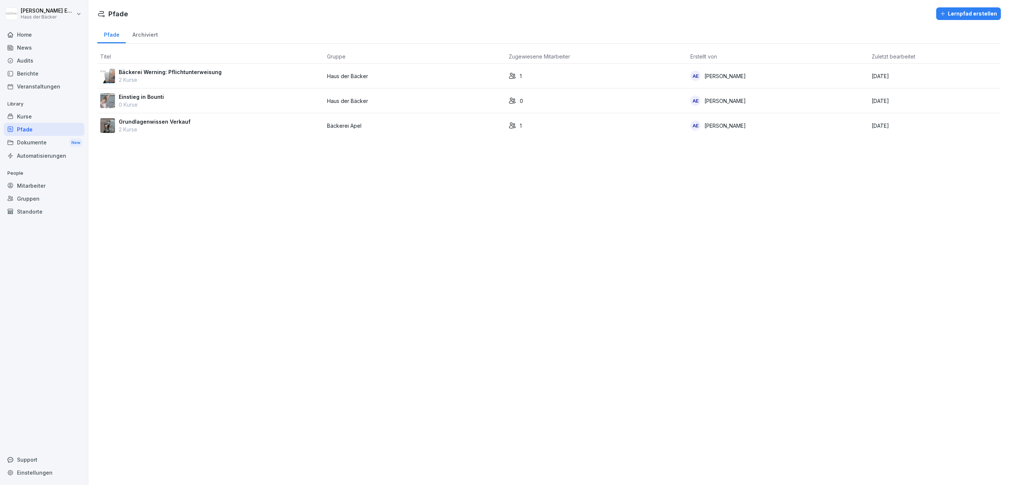
click at [146, 93] on p "Einstieg in Bounti" at bounding box center [141, 97] width 45 height 8
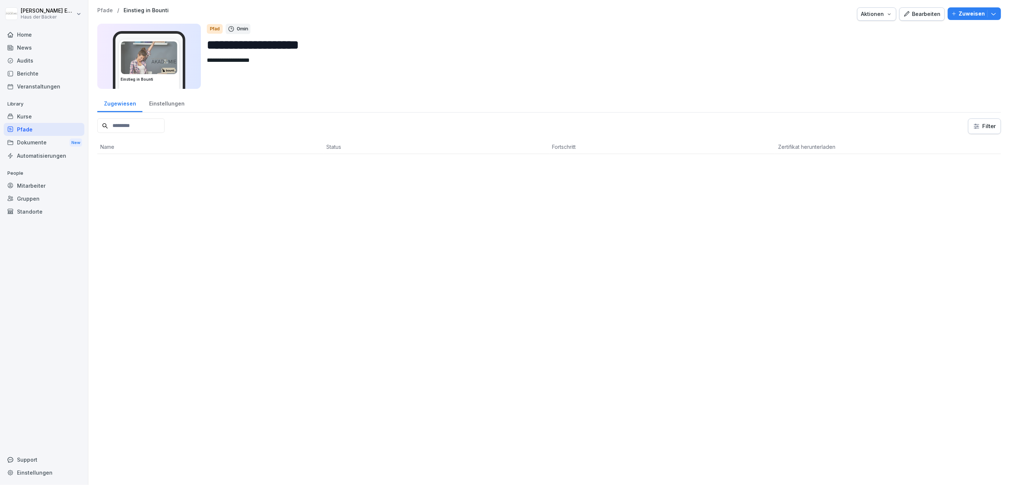
click at [872, 18] on div "Aktionen" at bounding box center [876, 14] width 31 height 8
click at [913, 17] on div "Bearbeiten" at bounding box center [921, 14] width 37 height 8
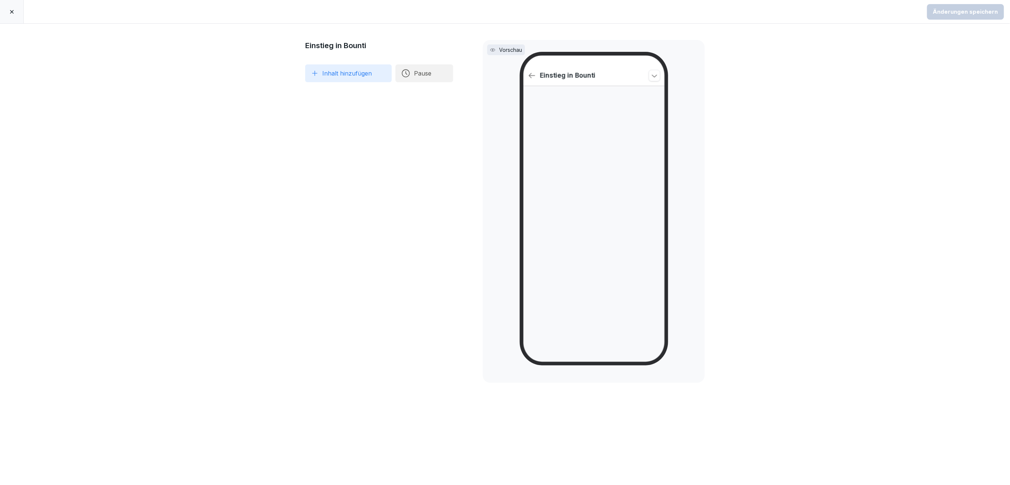
click at [338, 71] on button "Inhalt hinzufügen" at bounding box center [348, 73] width 87 height 18
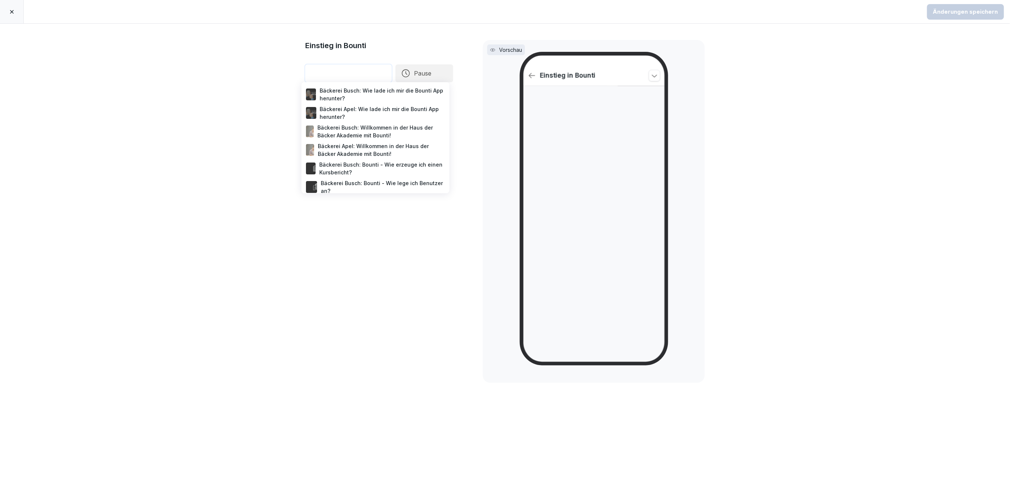
click at [351, 89] on div "Bäckerei Busch: Wie lade ich mir die Bounti App herunter?" at bounding box center [375, 94] width 142 height 18
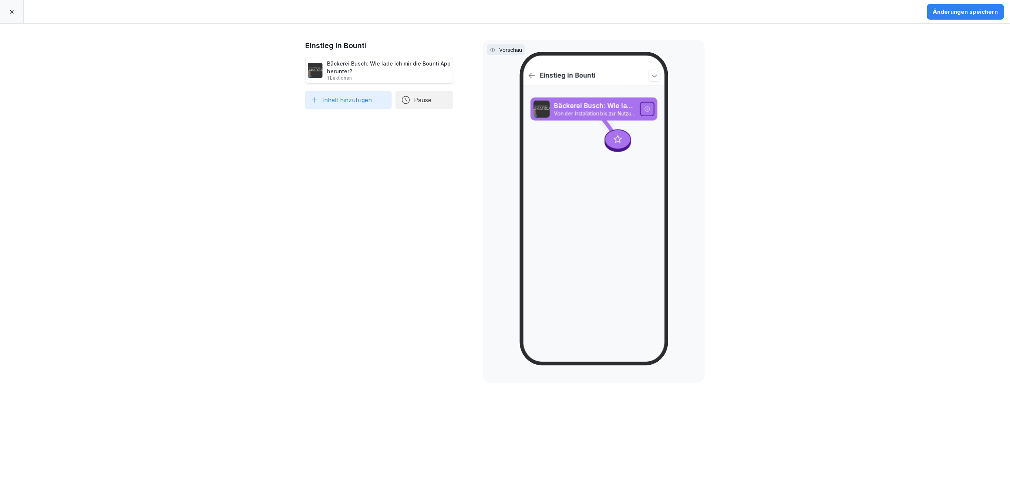
click at [350, 105] on button "Inhalt hinzufügen" at bounding box center [348, 100] width 87 height 18
click at [435, 98] on button "Pause" at bounding box center [424, 100] width 58 height 18
click at [469, 79] on div "7 Tage" at bounding box center [492, 82] width 76 height 16
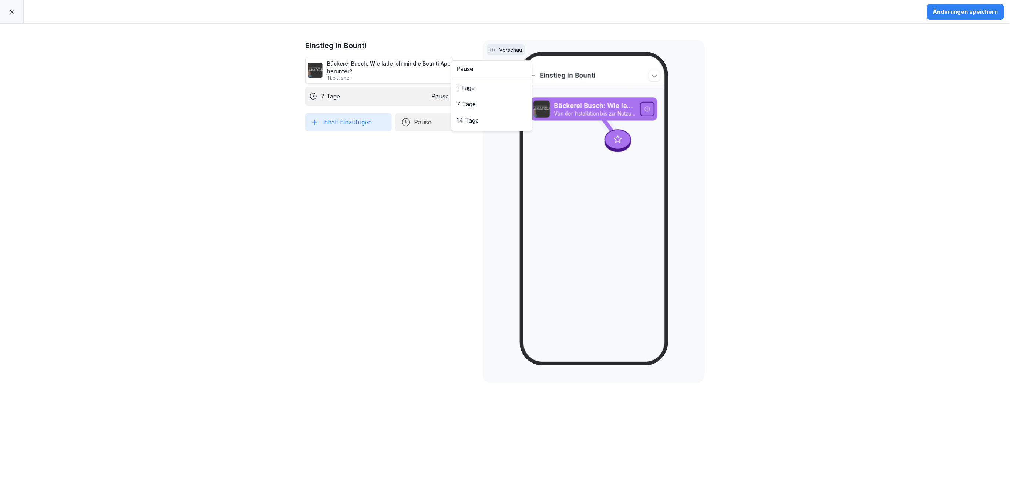
click at [357, 117] on button "Inhalt hinzufügen" at bounding box center [348, 122] width 87 height 18
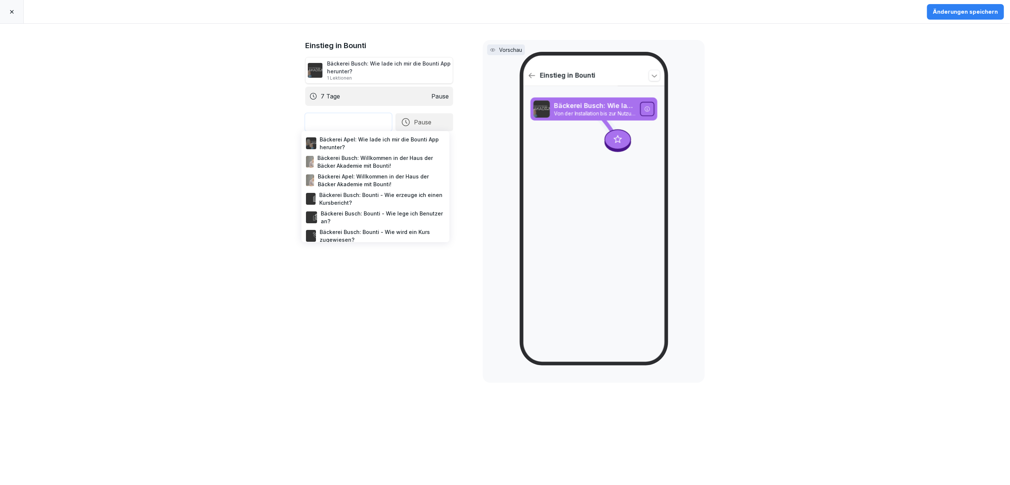
click at [362, 164] on div "Bäckerei Busch: Willkommen in der Haus der Bäcker Akademie mit Bounti!" at bounding box center [375, 161] width 142 height 18
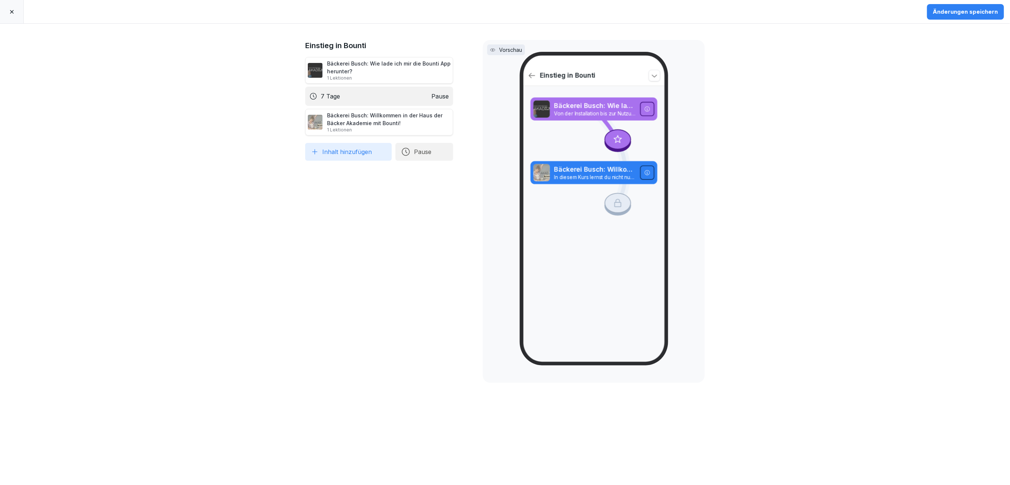
click at [372, 224] on div "Einstieg in Bounti Bäckerei Busch: Wie lade ich mir die Bounti App herunter? 1 …" at bounding box center [379, 254] width 148 height 428
click at [951, 11] on div "Änderungen speichern" at bounding box center [965, 12] width 65 height 8
click at [431, 95] on p "Pause" at bounding box center [439, 96] width 17 height 9
click at [458, 95] on icon at bounding box center [461, 96] width 6 height 6
click at [356, 126] on button "Inhalt hinzufügen" at bounding box center [348, 130] width 87 height 18
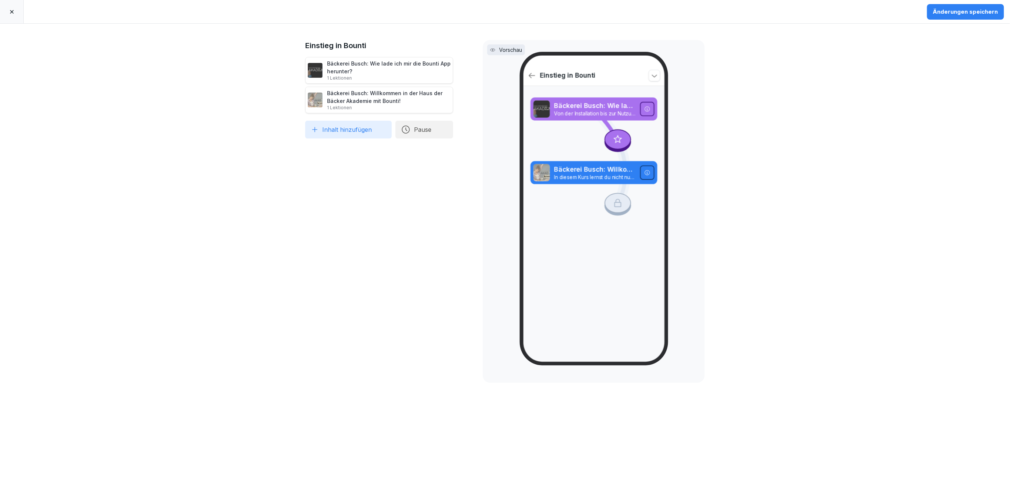
click at [442, 126] on button "Pause" at bounding box center [424, 130] width 58 height 18
click at [464, 92] on div "1 Tage" at bounding box center [492, 95] width 76 height 16
drag, startPoint x: 398, startPoint y: 128, endPoint x: 403, endPoint y: 97, distance: 31.8
click at [403, 97] on div "1 Tage Pause" at bounding box center [379, 94] width 148 height 27
click at [403, 97] on div "1 Tage Pause" at bounding box center [379, 96] width 148 height 19
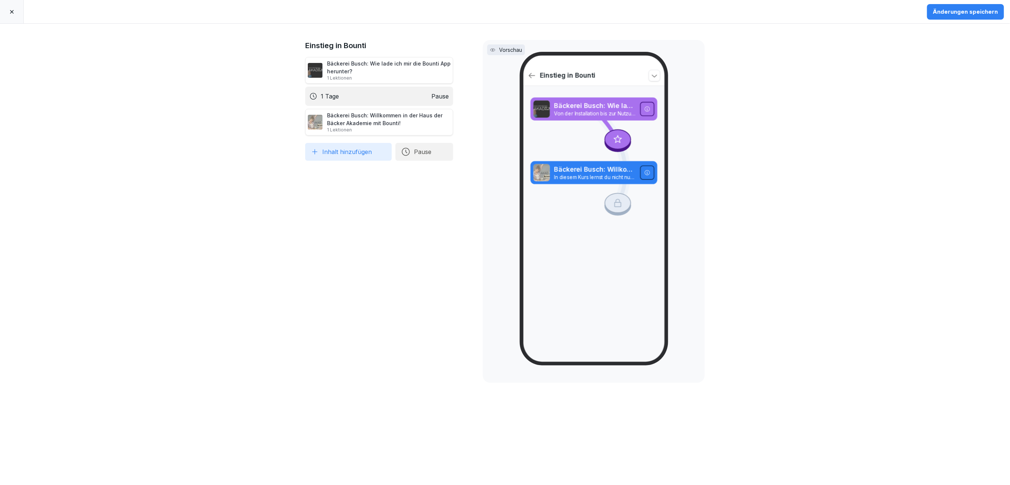
click at [395, 70] on div "Bäckerei Busch: Wie lade ich mir die Bounti App herunter? 1 Lektionen" at bounding box center [389, 70] width 124 height 21
click at [394, 100] on div "1 Tage Pause" at bounding box center [379, 96] width 148 height 19
click at [391, 119] on div "Bäckerei Busch: Willkommen in der Haus der Bäcker Akademie mit Bounti! 1 Lektio…" at bounding box center [389, 121] width 124 height 21
click at [378, 88] on div "1 Tage Pause" at bounding box center [379, 96] width 148 height 19
click at [372, 73] on div "Bäckerei Busch: Wie lade ich mir die Bounti App herunter? 1 Lektionen" at bounding box center [389, 70] width 124 height 21
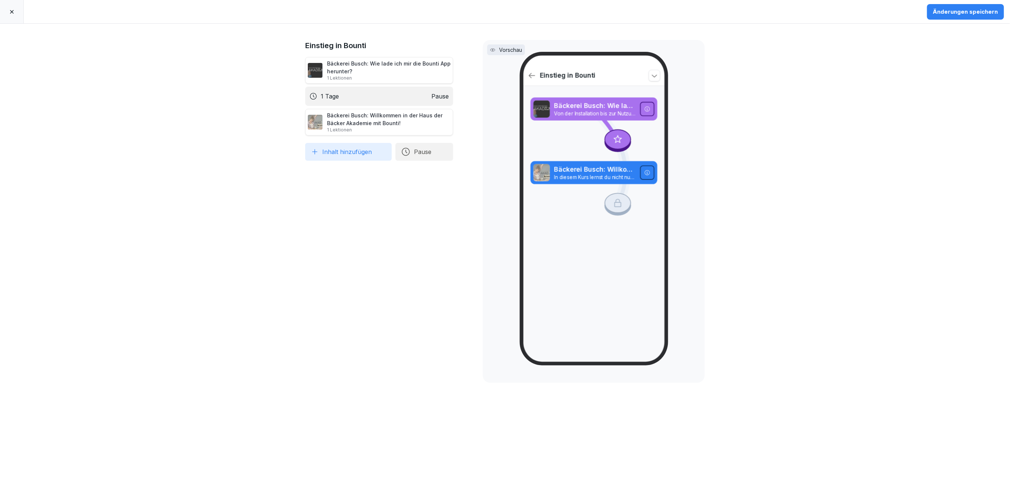
click at [950, 14] on div "Änderungen speichern" at bounding box center [965, 12] width 65 height 8
click at [12, 10] on icon at bounding box center [12, 12] width 6 height 6
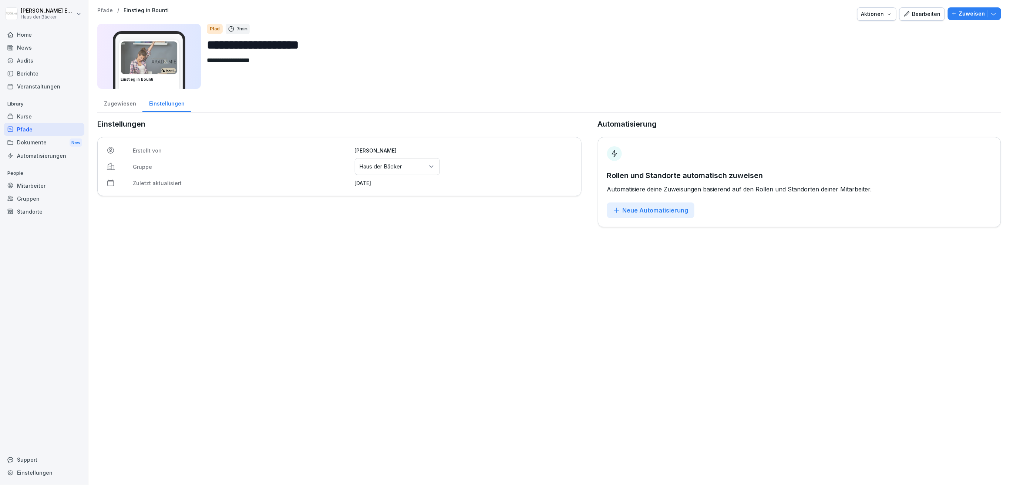
click at [377, 164] on p "Haus der Bäcker" at bounding box center [381, 166] width 43 height 7
click at [382, 239] on div "Bäckerei Busch" at bounding box center [395, 240] width 81 height 14
click at [381, 233] on div "**********" at bounding box center [548, 117] width 921 height 235
click at [62, 10] on html "**********" at bounding box center [505, 242] width 1010 height 485
click at [64, 47] on div "Abmelden" at bounding box center [47, 47] width 73 height 14
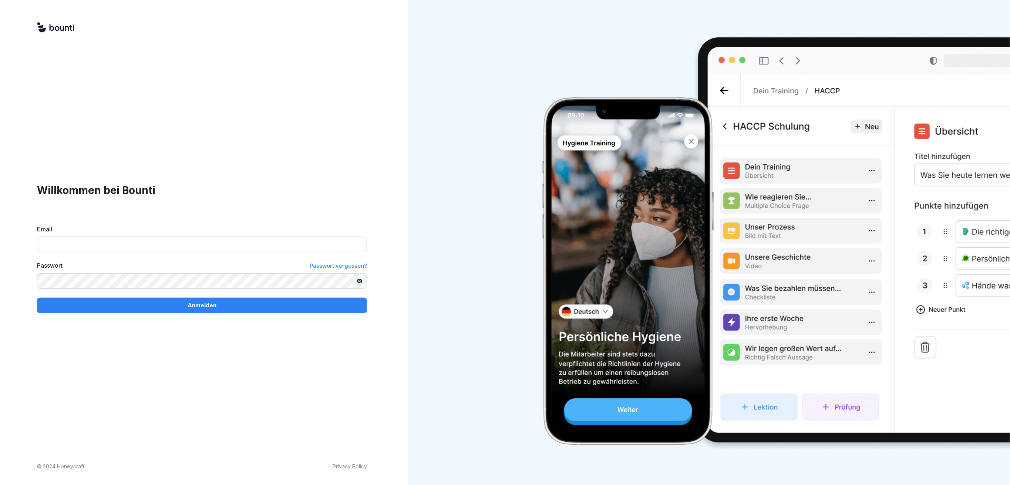
click at [235, 240] on input "Email" at bounding box center [202, 244] width 330 height 16
paste input "**********"
type input "**********"
click at [198, 305] on p "Anmelden" at bounding box center [202, 305] width 29 height 8
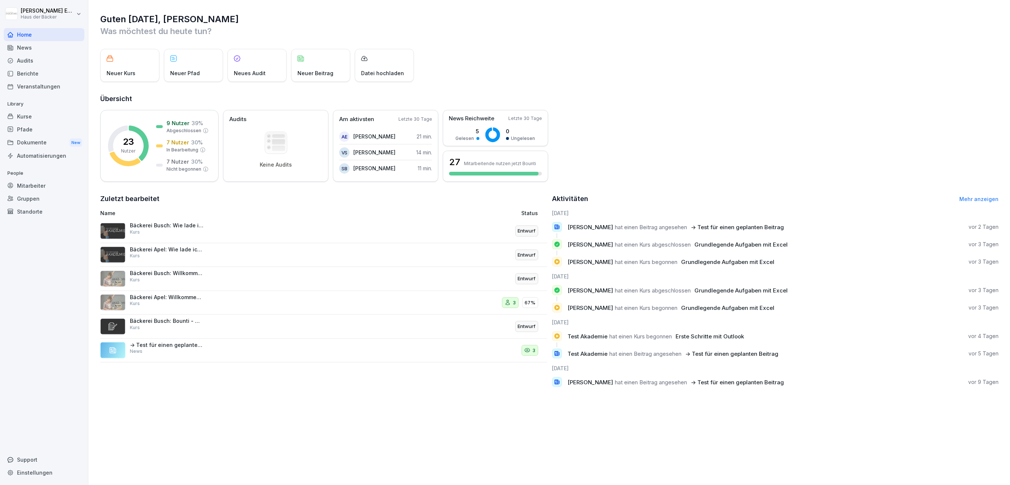
click at [44, 132] on div "Pfade" at bounding box center [44, 129] width 81 height 13
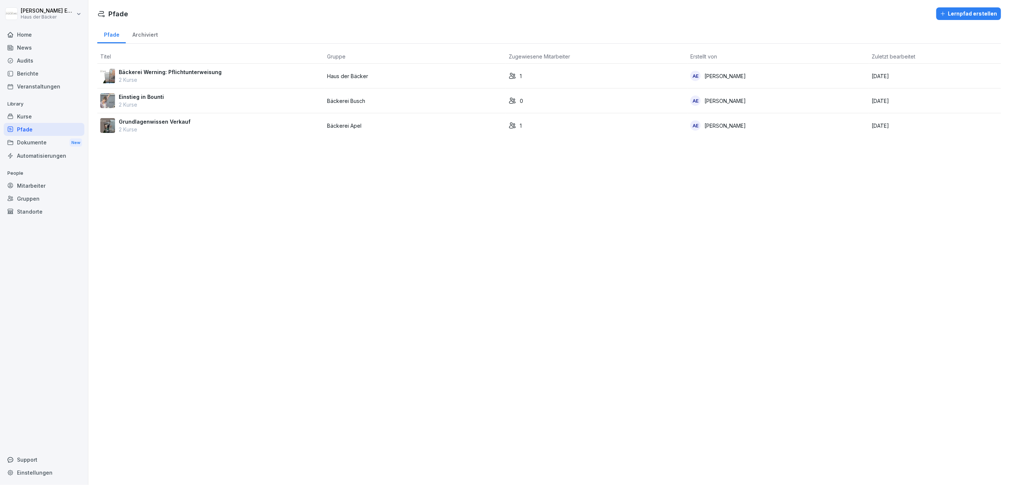
click at [75, 42] on div "News" at bounding box center [44, 47] width 81 height 13
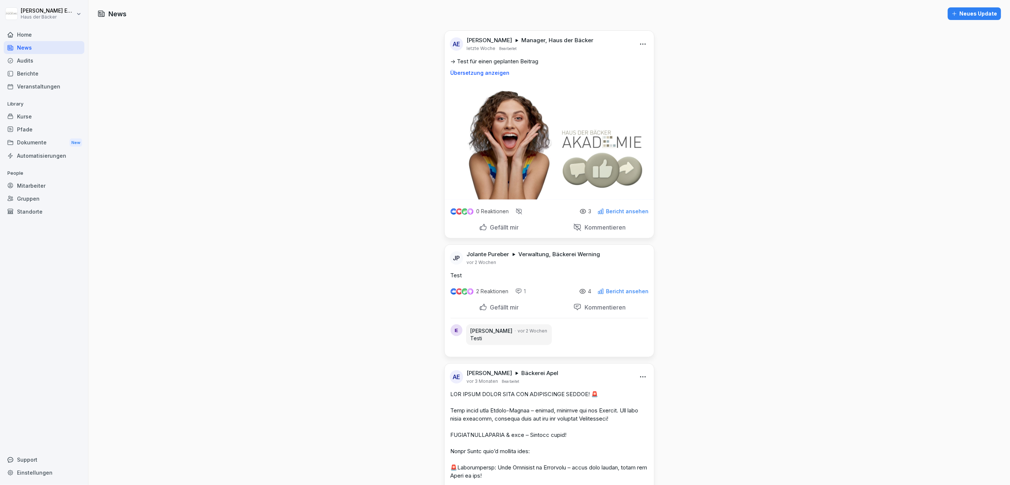
click at [72, 0] on div "[PERSON_NAME] Haus der Bäcker Home News Audits Berichte Veranstaltungen Library…" at bounding box center [44, 242] width 88 height 485
click at [72, 17] on html "[PERSON_NAME] Haus der Bäcker Home News Audits Berichte Veranstaltungen Library…" at bounding box center [505, 242] width 1010 height 485
click at [67, 48] on div "Abmelden" at bounding box center [47, 47] width 73 height 14
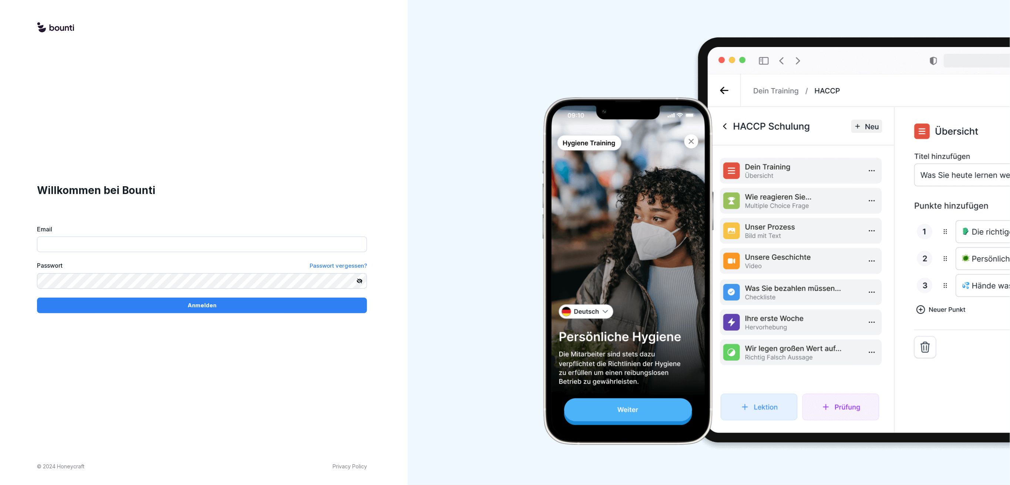
click at [140, 241] on input "Email" at bounding box center [202, 244] width 330 height 16
paste input "**********"
type input "**********"
click at [247, 296] on div "**********" at bounding box center [202, 247] width 330 height 131
click at [245, 306] on div "Anmelden" at bounding box center [202, 305] width 318 height 8
